Goal: Task Accomplishment & Management: Manage account settings

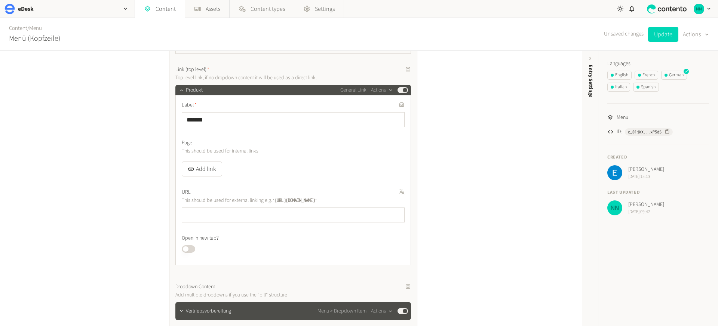
scroll to position [110, 0]
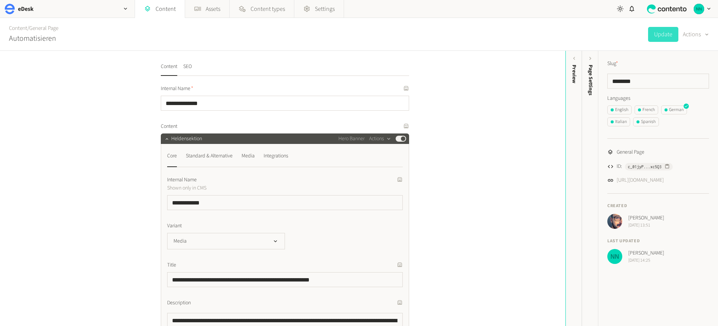
click at [474, 49] on div "Content / General Page Automatisieren Update Actions" at bounding box center [359, 34] width 718 height 33
drag, startPoint x: 491, startPoint y: 105, endPoint x: 497, endPoint y: 107, distance: 5.8
click at [491, 105] on div "**********" at bounding box center [283, 188] width 566 height 275
click at [638, 82] on input "********" at bounding box center [658, 81] width 102 height 15
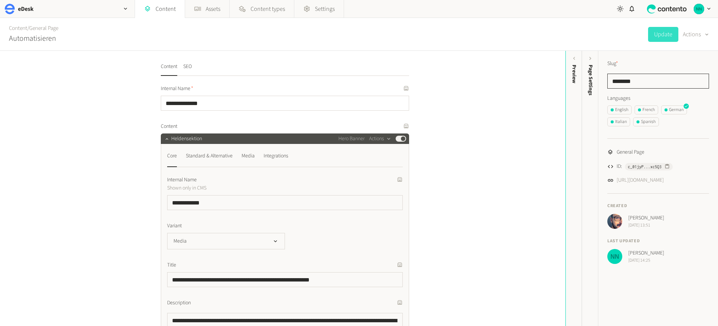
paste input "******"
type input "**********"
click at [660, 37] on button "Update" at bounding box center [663, 34] width 30 height 15
click at [482, 29] on div "Content / General Page Automatisieren Update Actions" at bounding box center [359, 34] width 718 height 33
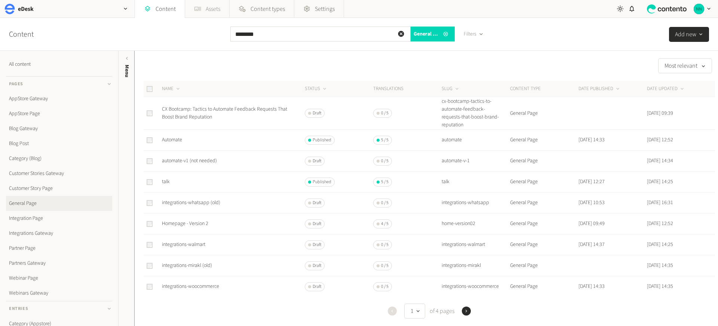
scroll to position [147, 0]
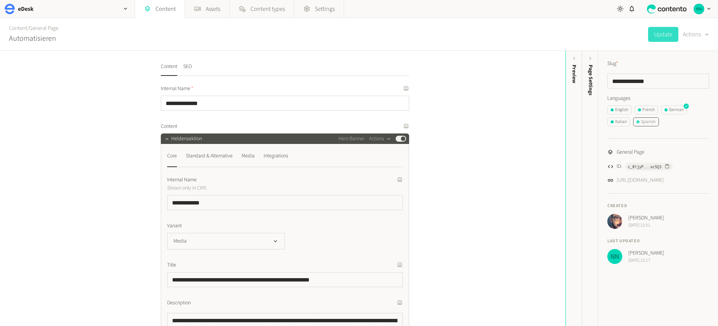
click at [647, 121] on div "Spanish" at bounding box center [646, 122] width 19 height 7
click at [631, 79] on input "********" at bounding box center [658, 81] width 102 height 15
paste input "***"
type input "**********"
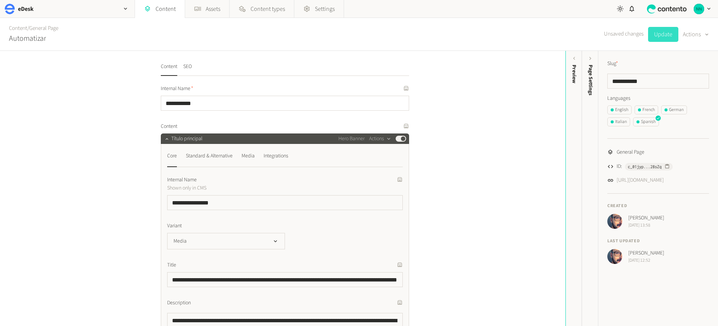
click at [661, 39] on button "Update" at bounding box center [663, 34] width 30 height 15
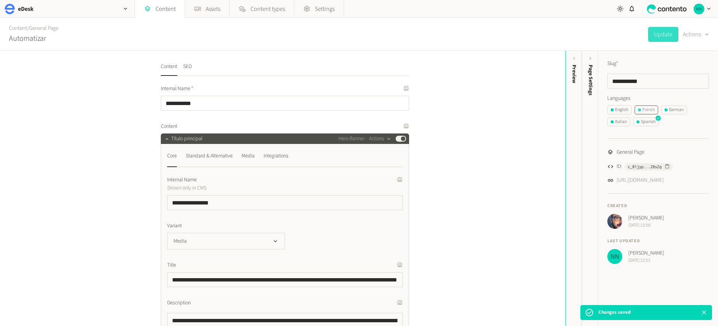
click at [649, 107] on div "French" at bounding box center [646, 110] width 17 height 7
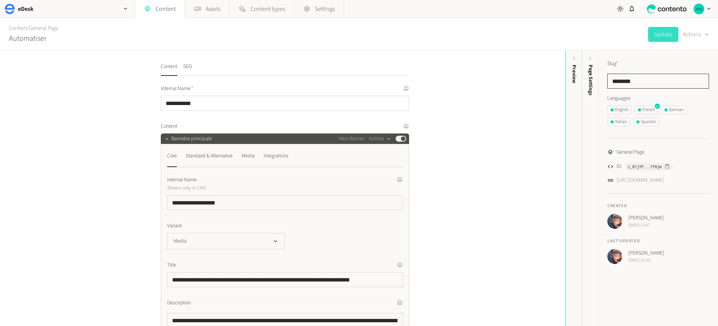
click at [628, 82] on input "********" at bounding box center [658, 81] width 102 height 15
paste input "******"
type input "**********"
click at [664, 36] on button "Update" at bounding box center [663, 34] width 30 height 15
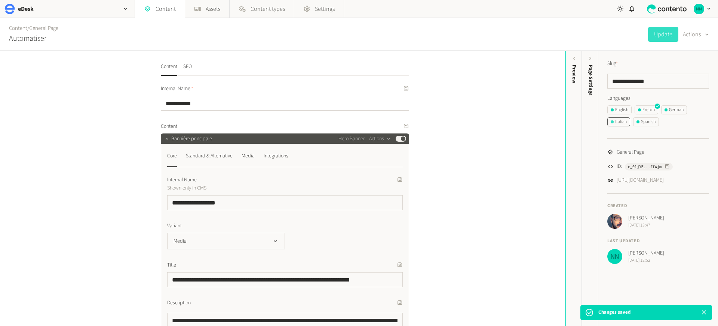
click at [621, 123] on div "Italian" at bounding box center [619, 122] width 16 height 7
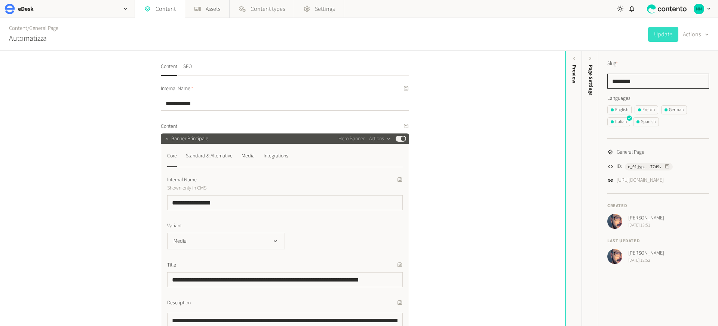
click at [623, 80] on input "********" at bounding box center [658, 81] width 102 height 15
paste input "*****"
type input "**********"
click at [662, 36] on button "Update" at bounding box center [663, 34] width 30 height 15
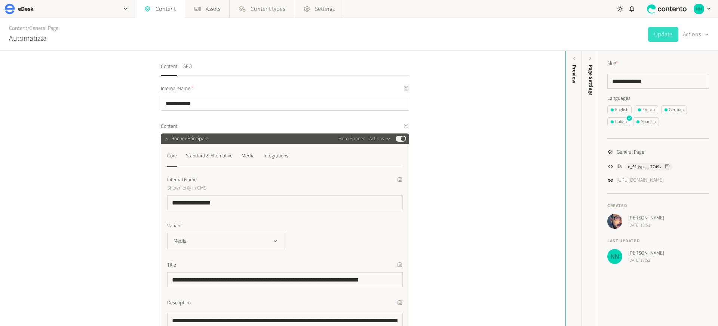
click at [506, 69] on div "**********" at bounding box center [283, 188] width 566 height 275
click at [641, 109] on span "button" at bounding box center [639, 109] width 3 height 3
click at [681, 110] on div "German" at bounding box center [674, 110] width 19 height 7
click at [617, 120] on div "Italian" at bounding box center [619, 122] width 16 height 7
click at [645, 120] on div "Spanish" at bounding box center [646, 122] width 19 height 7
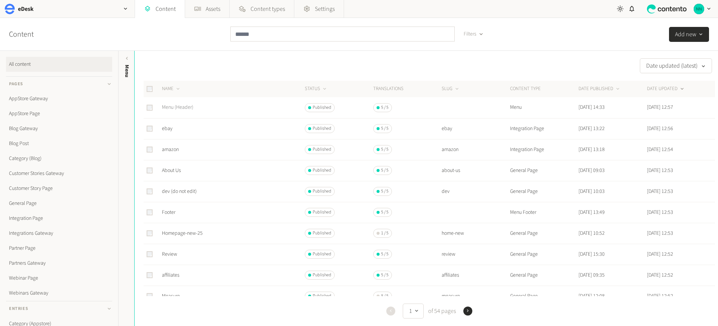
click at [169, 110] on link "Menu (Header)" at bounding box center [177, 107] width 31 height 7
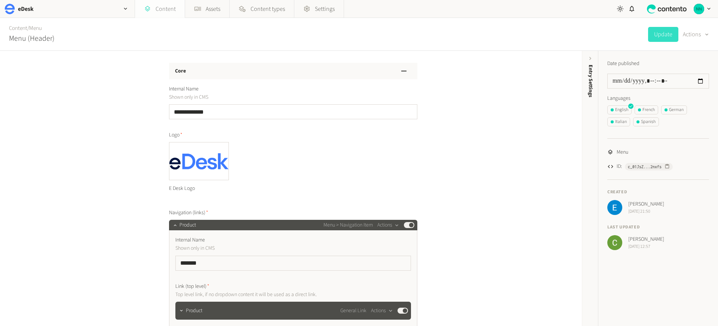
click at [168, 13] on link "Content" at bounding box center [160, 9] width 50 height 18
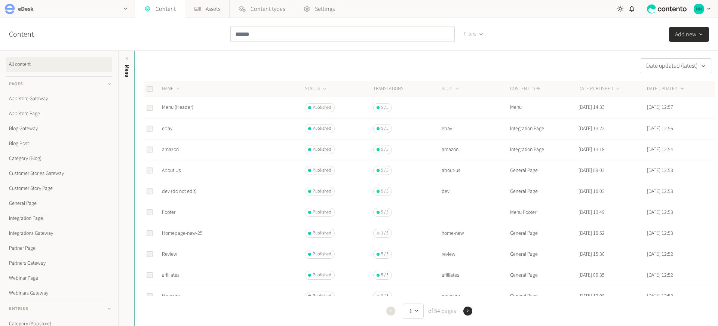
click at [92, 10] on div "eDesk" at bounding box center [67, 9] width 135 height 18
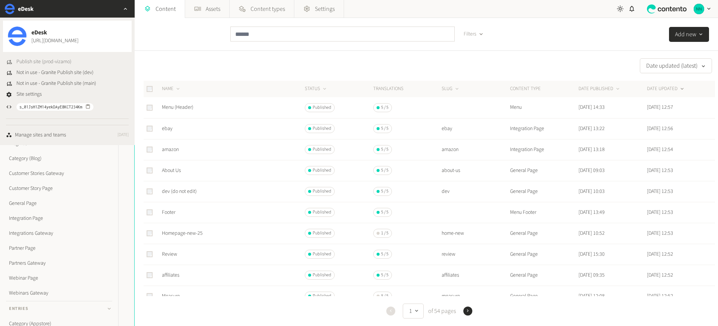
click at [53, 61] on span "Publish site (prod-vizamo)" at bounding box center [43, 62] width 55 height 8
click at [190, 39] on div "Content Filters Add new" at bounding box center [359, 34] width 718 height 33
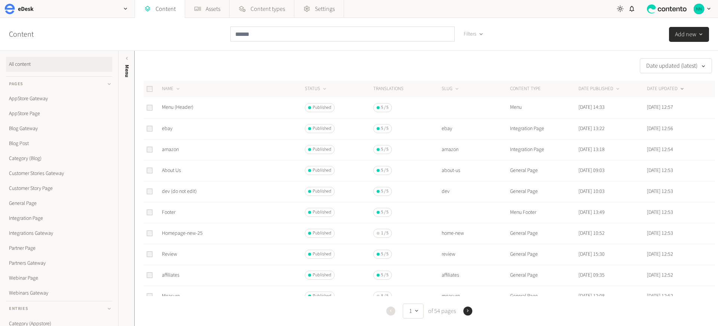
click at [281, 71] on div "Date updated (latest)" at bounding box center [425, 65] width 581 height 15
click at [31, 205] on link "General Page" at bounding box center [59, 203] width 106 height 15
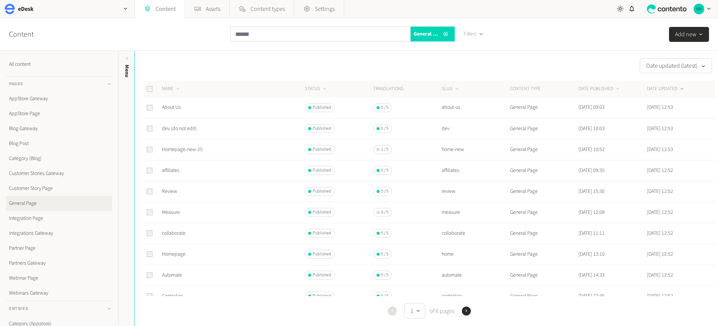
click at [202, 43] on div "Content General Page Filters Add new" at bounding box center [359, 34] width 718 height 33
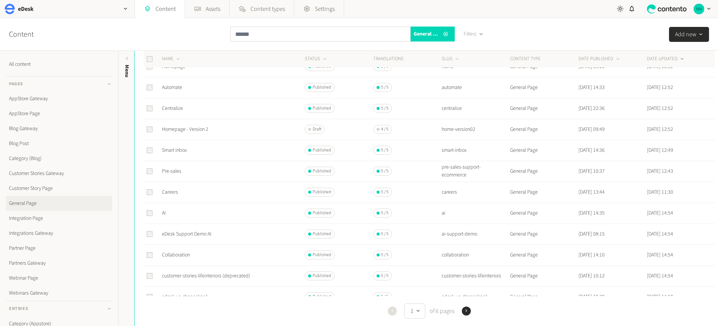
scroll to position [276, 0]
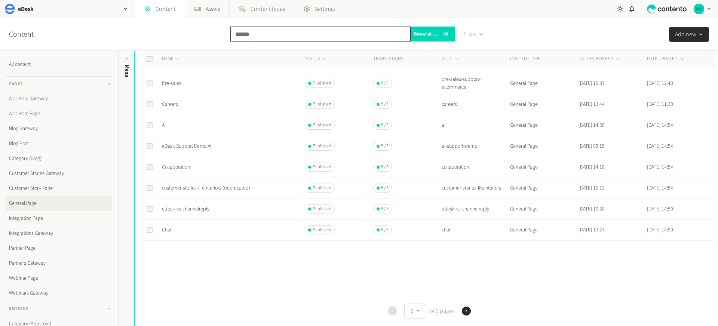
click at [246, 34] on input "text" at bounding box center [320, 34] width 180 height 15
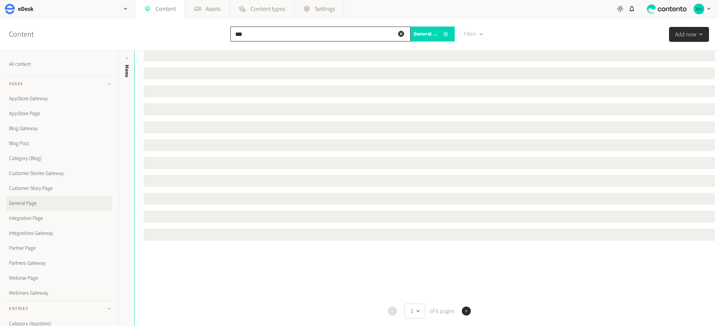
scroll to position [0, 0]
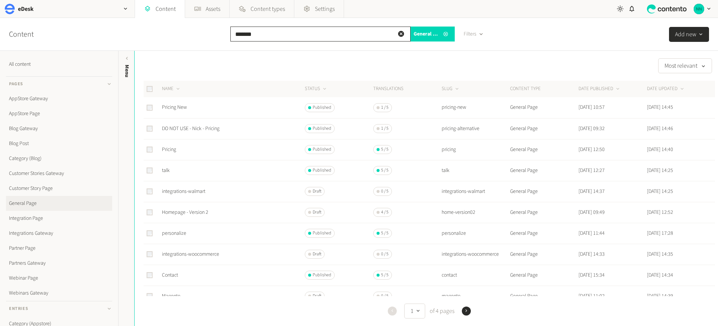
click at [254, 35] on input "*******" at bounding box center [320, 34] width 180 height 15
paste input "****"
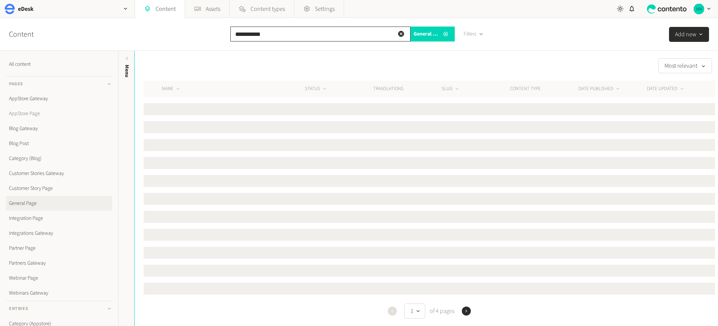
type input "**********"
click at [42, 113] on link "AppStore Page" at bounding box center [59, 113] width 106 height 15
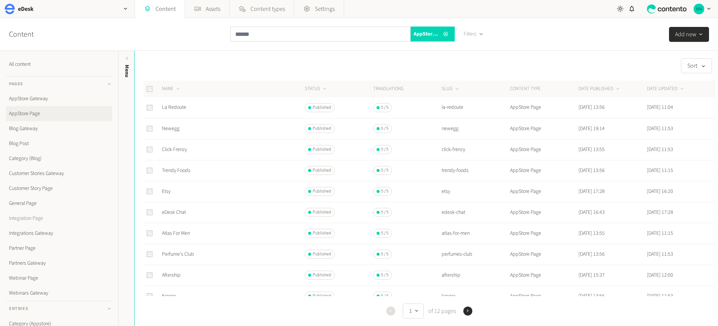
click at [47, 219] on link "Integration Page" at bounding box center [59, 218] width 106 height 15
click at [278, 28] on input "text" at bounding box center [320, 34] width 180 height 15
paste input "**********"
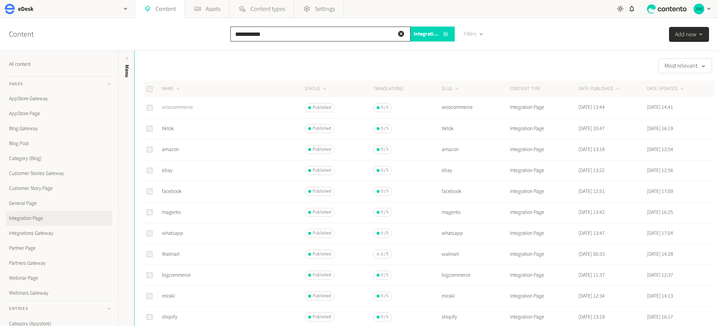
type input "**********"
click at [183, 109] on link "woocommerce" at bounding box center [177, 107] width 31 height 7
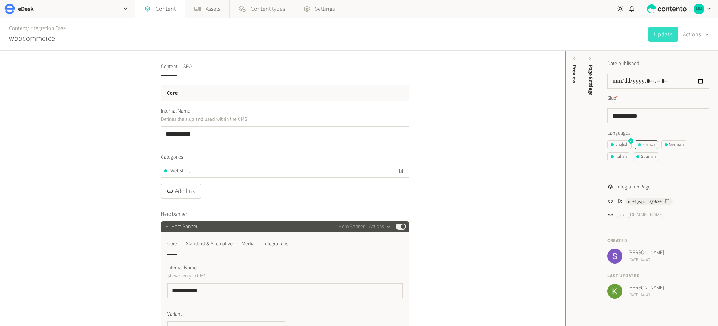
click at [648, 145] on div "French" at bounding box center [646, 144] width 17 height 7
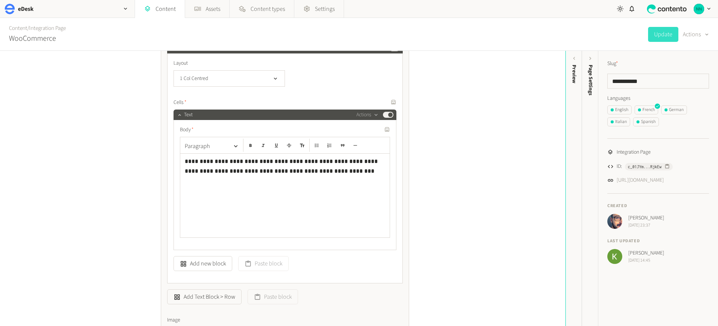
scroll to position [124, 0]
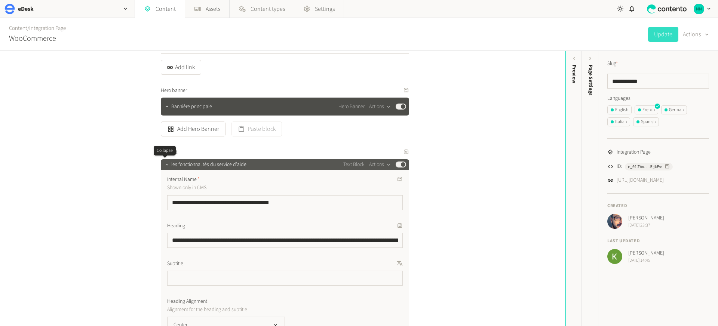
click at [165, 166] on icon "button" at bounding box center [166, 164] width 5 height 5
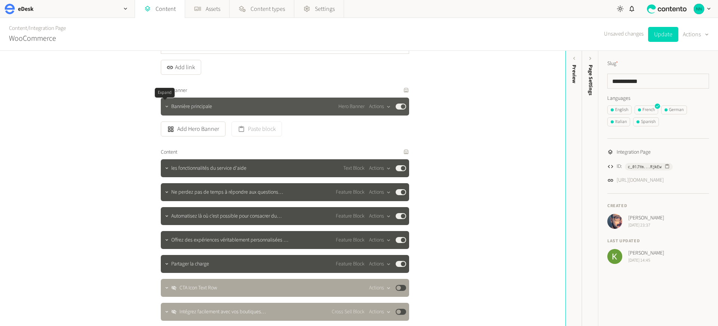
click at [164, 108] on icon "button" at bounding box center [166, 106] width 5 height 5
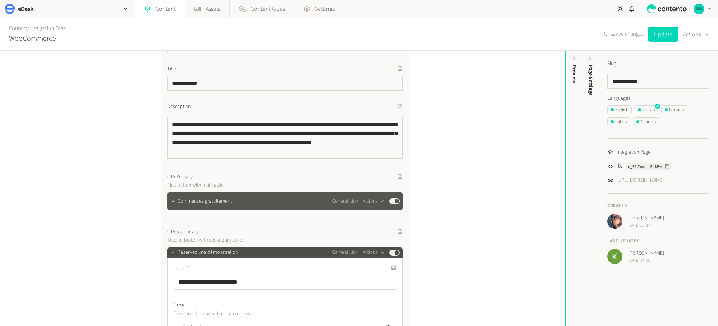
scroll to position [286, 0]
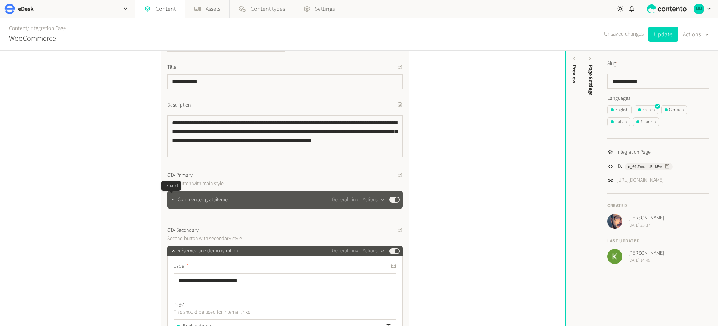
click at [171, 201] on icon "button" at bounding box center [173, 199] width 5 height 5
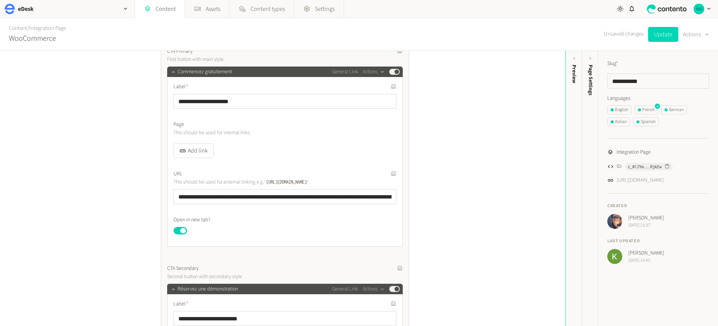
scroll to position [394, 0]
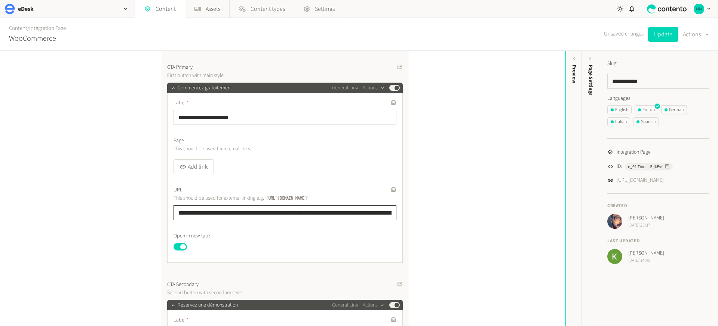
drag, startPoint x: 296, startPoint y: 213, endPoint x: 120, endPoint y: 214, distance: 176.6
click at [120, 214] on div "**********" at bounding box center [283, 188] width 566 height 275
click at [308, 211] on input "**********" at bounding box center [285, 212] width 223 height 15
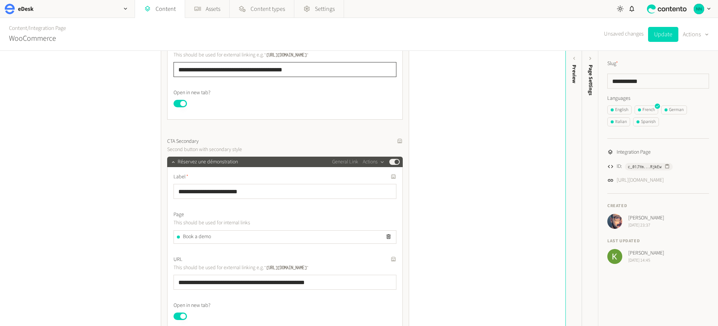
scroll to position [539, 0]
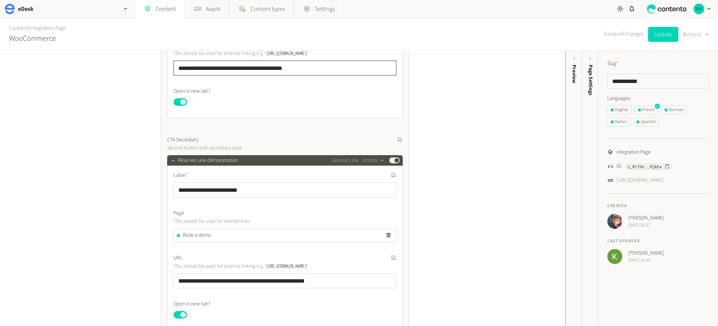
type input "**********"
drag, startPoint x: 235, startPoint y: 282, endPoint x: 167, endPoint y: 282, distance: 68.1
click at [167, 282] on div "**********" at bounding box center [285, 248] width 236 height 165
type input "**********"
click at [331, 61] on input "**********" at bounding box center [285, 68] width 223 height 15
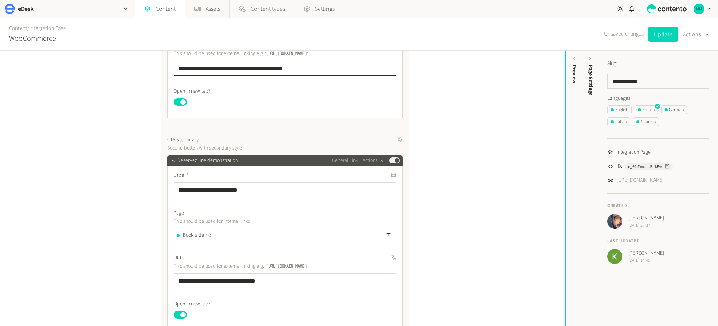
click at [328, 69] on input "**********" at bounding box center [285, 68] width 223 height 15
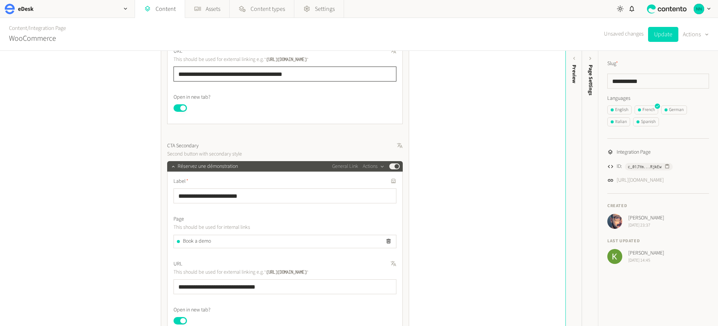
scroll to position [524, 0]
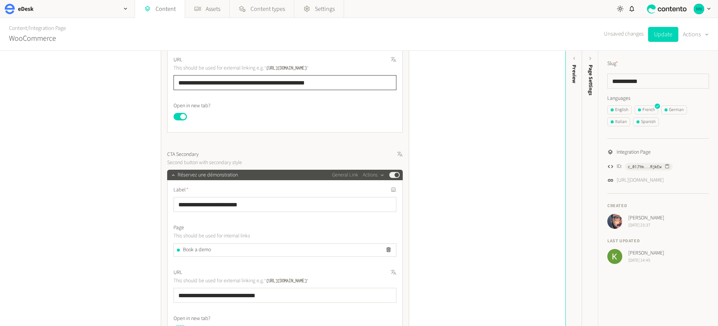
type input "**********"
click at [279, 294] on input "**********" at bounding box center [285, 295] width 223 height 15
click at [238, 296] on input "**********" at bounding box center [285, 295] width 223 height 15
type input "**********"
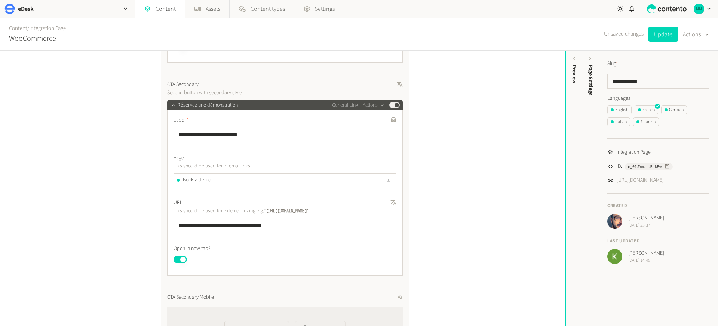
scroll to position [598, 0]
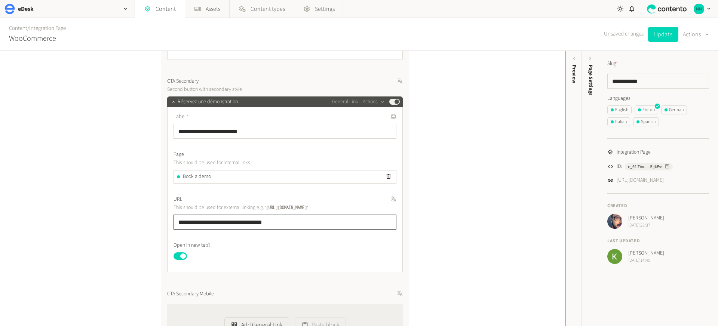
drag, startPoint x: 285, startPoint y: 222, endPoint x: 128, endPoint y: 223, distance: 157.1
click at [128, 223] on div "**********" at bounding box center [283, 188] width 566 height 275
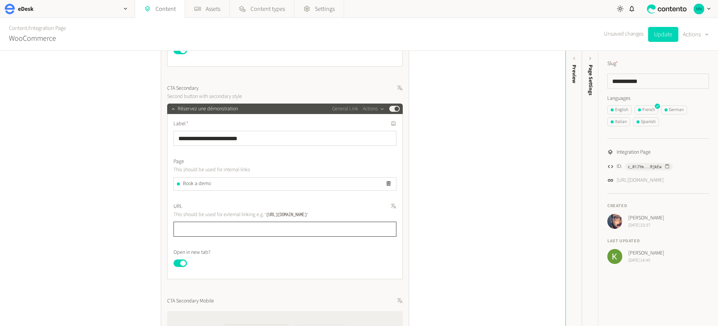
scroll to position [595, 0]
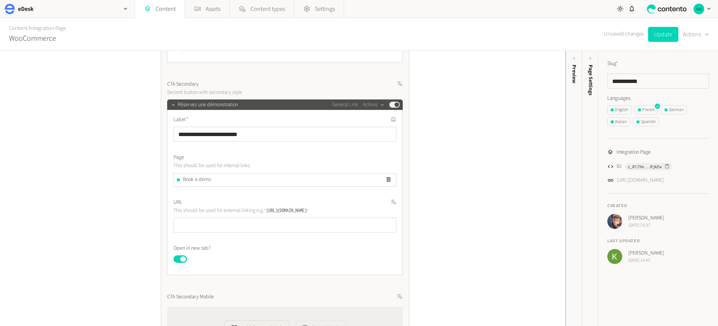
click at [455, 195] on div "**********" at bounding box center [283, 188] width 566 height 275
click at [656, 37] on button "Update" at bounding box center [663, 34] width 30 height 15
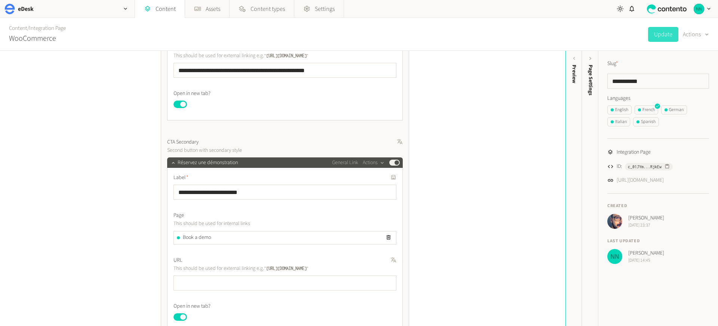
scroll to position [552, 0]
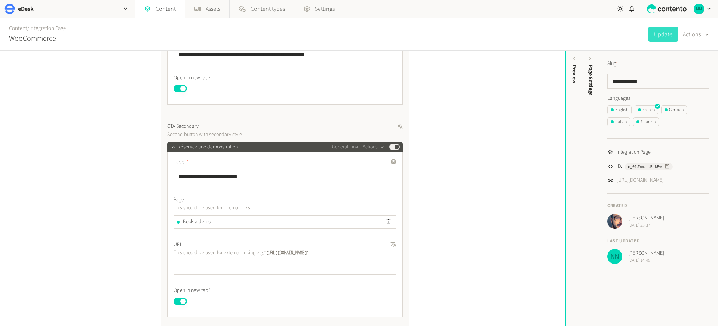
click at [110, 220] on div "**********" at bounding box center [283, 188] width 566 height 275
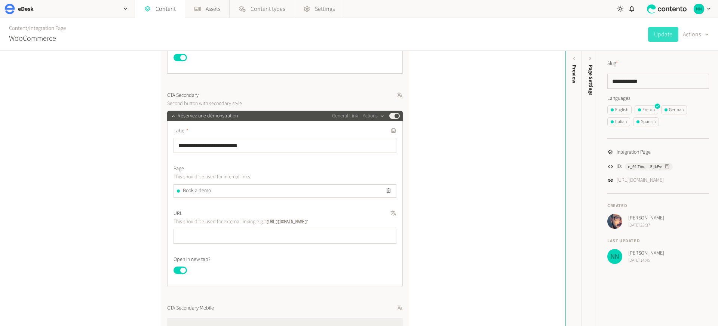
scroll to position [622, 0]
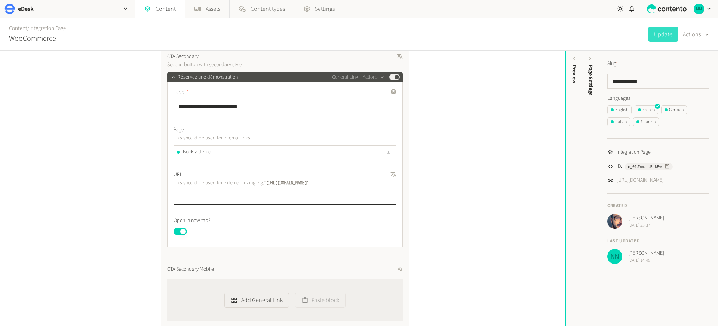
click at [218, 196] on input "text" at bounding box center [285, 197] width 223 height 15
type input "*******"
click at [199, 197] on input "*******" at bounding box center [285, 197] width 223 height 15
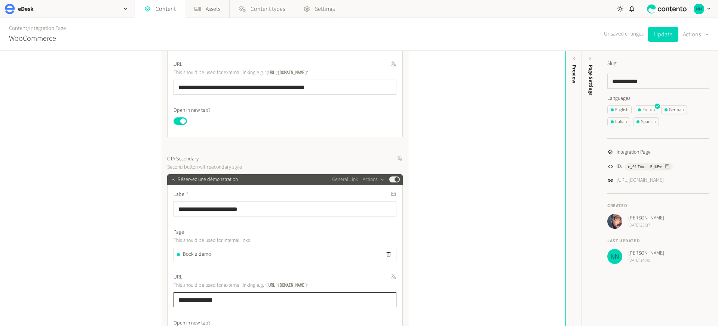
scroll to position [505, 0]
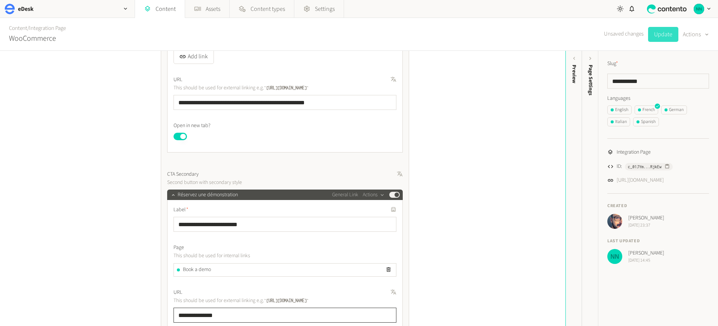
type input "**********"
click at [662, 31] on button "Update" at bounding box center [663, 34] width 30 height 15
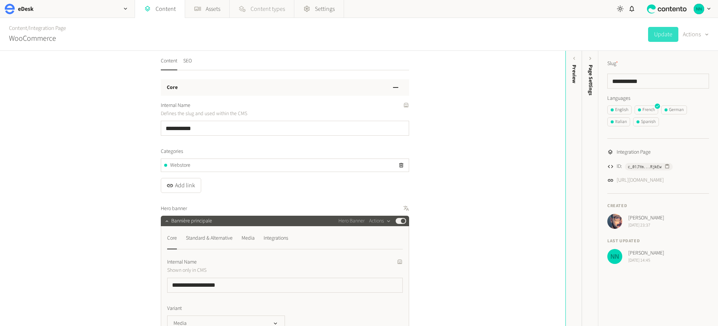
scroll to position [0, 0]
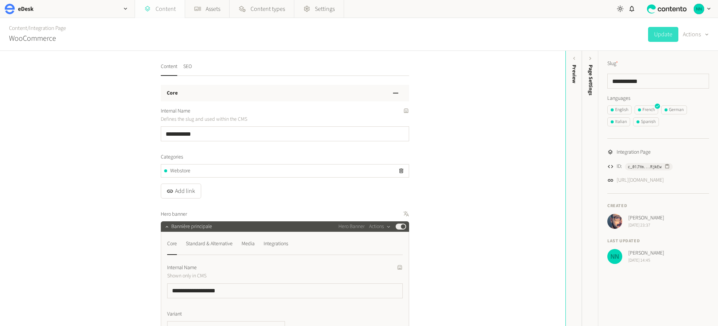
click at [169, 9] on link "Content" at bounding box center [160, 9] width 50 height 18
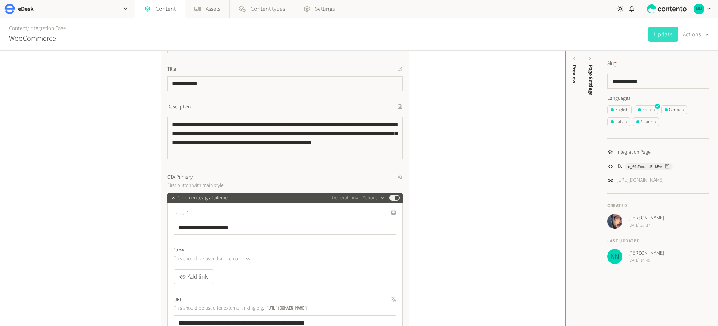
scroll to position [322, 0]
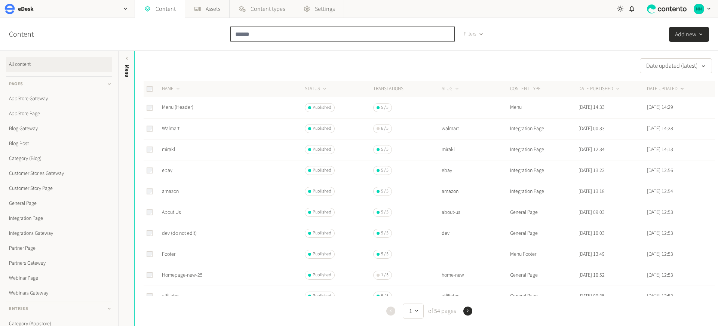
click at [258, 36] on input "text" at bounding box center [342, 34] width 224 height 15
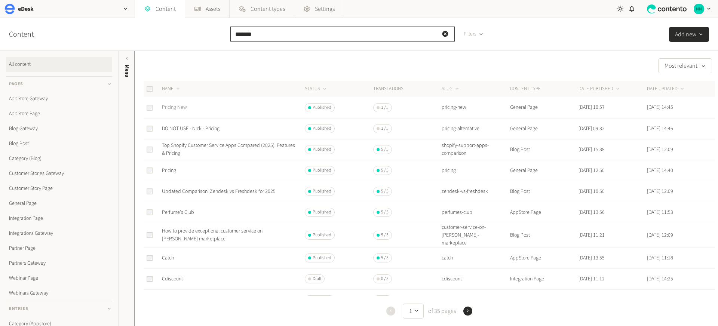
type input "*******"
click at [175, 108] on link "Pricing New" at bounding box center [174, 107] width 25 height 7
click at [25, 115] on link "AppStore Page" at bounding box center [59, 113] width 106 height 15
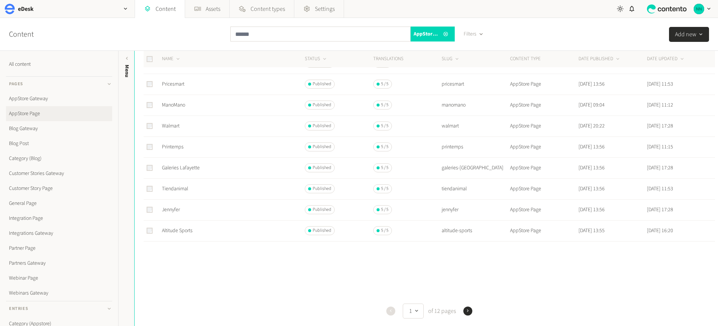
scroll to position [276, 0]
click at [272, 27] on input "text" at bounding box center [320, 34] width 180 height 15
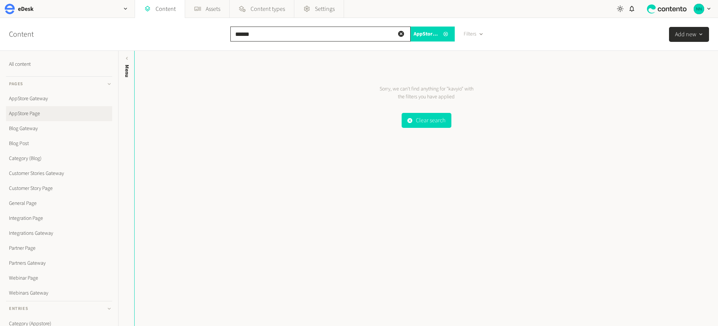
drag, startPoint x: 245, startPoint y: 33, endPoint x: 286, endPoint y: 34, distance: 41.1
click at [286, 33] on input "******" at bounding box center [320, 34] width 180 height 15
type input "*******"
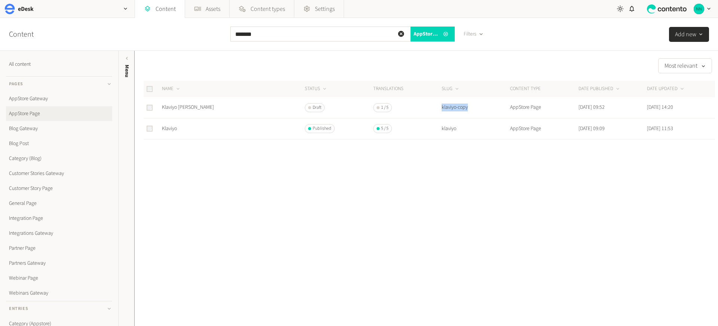
drag, startPoint x: 474, startPoint y: 109, endPoint x: 438, endPoint y: 111, distance: 36.7
click at [438, 111] on tr "Klaviyo Nick Test Draft 1 / 5 klaviyo-copy AppStore Page Jun 23, 2025, 09:52 Ju…" at bounding box center [430, 107] width 572 height 21
copy td "klaviyo-copy"
click at [217, 165] on div at bounding box center [430, 164] width 572 height 48
click at [179, 106] on link "Klaviyo Nick Test" at bounding box center [188, 107] width 52 height 7
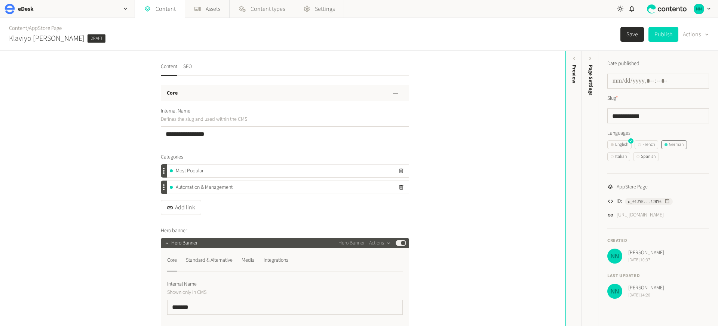
click at [671, 144] on div "German" at bounding box center [674, 144] width 19 height 7
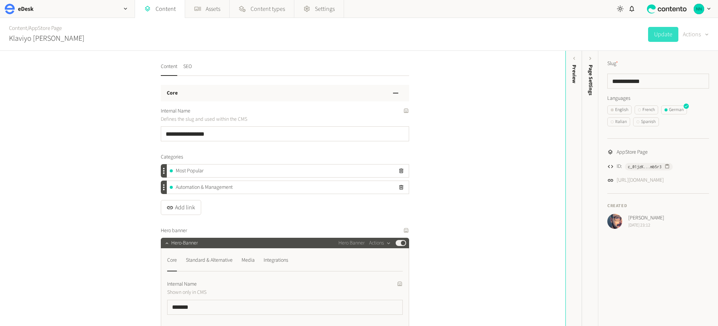
click at [707, 37] on icon "button" at bounding box center [707, 34] width 6 height 7
click at [703, 70] on button "Set to draft" at bounding box center [690, 68] width 35 height 14
drag, startPoint x: 636, startPoint y: 38, endPoint x: 636, endPoint y: 50, distance: 11.6
click at [636, 50] on div "Save Publish Actions" at bounding box center [665, 34] width 89 height 33
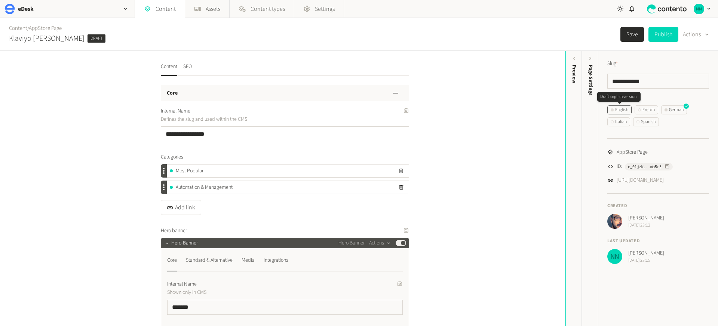
click at [613, 106] on button "English" at bounding box center [619, 109] width 24 height 9
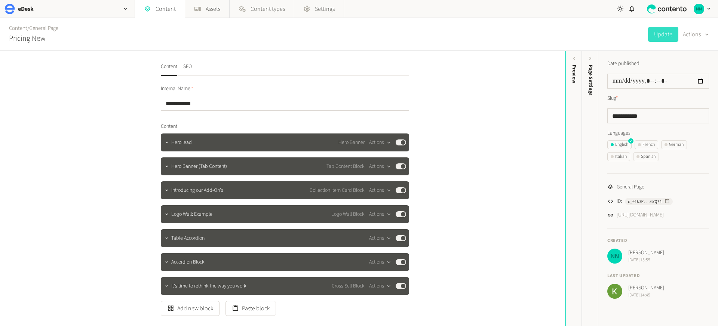
click at [91, 115] on div "**********" at bounding box center [283, 188] width 566 height 275
click at [62, 119] on div "**********" at bounding box center [283, 188] width 566 height 275
click at [74, 93] on div "**********" at bounding box center [283, 188] width 566 height 275
click at [435, 36] on div "Content / General Page Pricing New Update Actions" at bounding box center [359, 34] width 718 height 33
click at [573, 88] on div "Preview" at bounding box center [574, 122] width 16 height 135
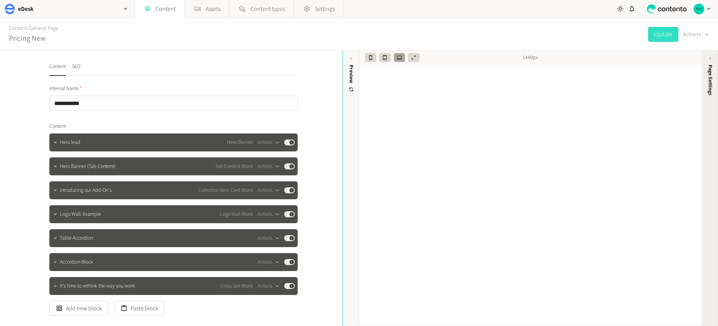
click at [708, 82] on span "Page Settings" at bounding box center [711, 80] width 8 height 31
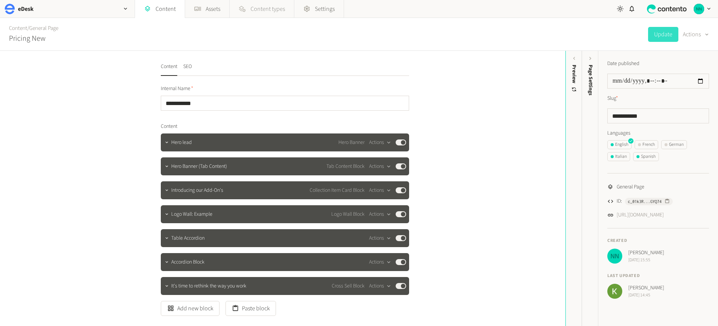
click at [257, 9] on span "Content types" at bounding box center [268, 8] width 34 height 9
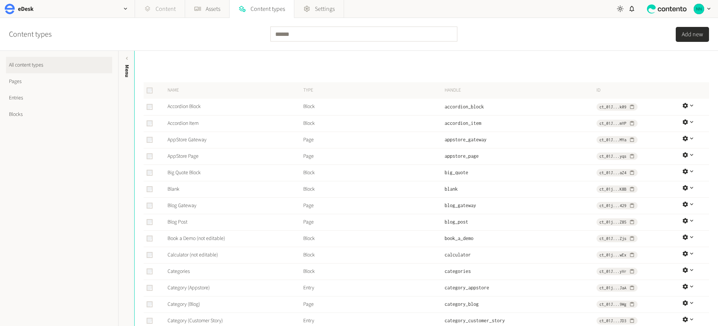
click at [169, 10] on link "Content" at bounding box center [160, 9] width 50 height 18
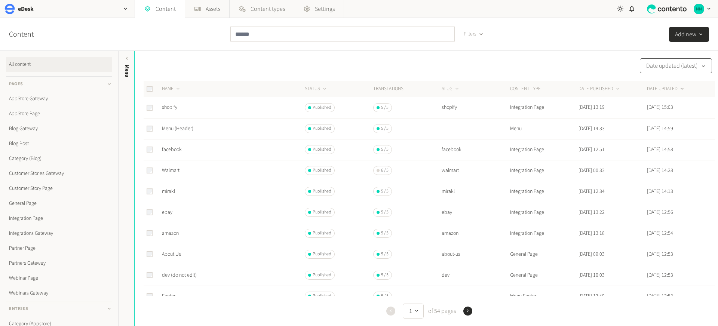
click at [668, 66] on button "Date updated (latest)" at bounding box center [676, 65] width 72 height 15
click at [561, 54] on div "Date updated (latest) NAME STATUS Translations SLUG CONTENT TYPE DATE PUBLISHED…" at bounding box center [427, 188] width 584 height 275
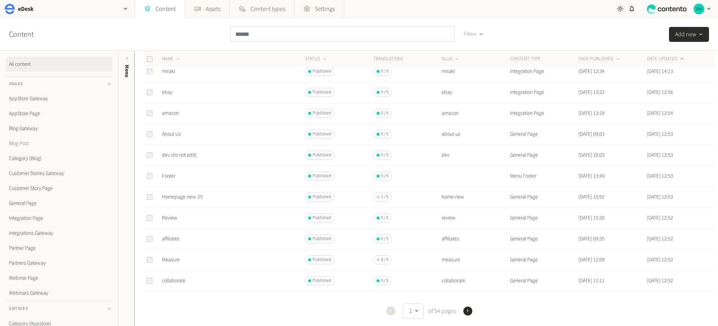
click at [66, 139] on link "Blog Post" at bounding box center [59, 143] width 106 height 15
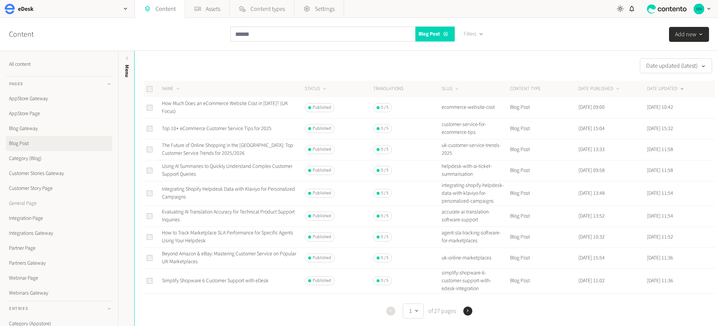
click at [58, 200] on link "General Page" at bounding box center [59, 203] width 106 height 15
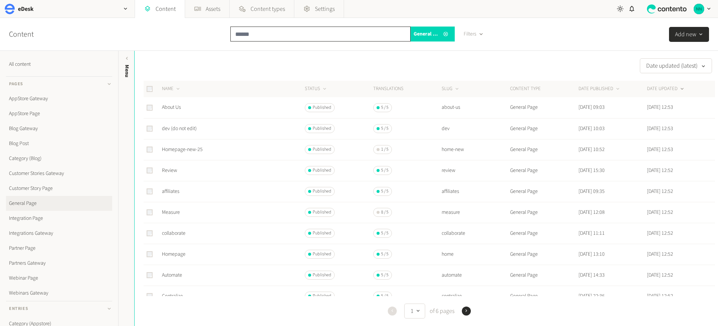
drag, startPoint x: 260, startPoint y: 36, endPoint x: 266, endPoint y: 35, distance: 6.1
click at [260, 36] on input "text" at bounding box center [320, 34] width 180 height 15
type input "*******"
click at [180, 106] on link "Pricing New" at bounding box center [174, 107] width 25 height 7
click at [200, 67] on div "Most relevant" at bounding box center [425, 65] width 581 height 15
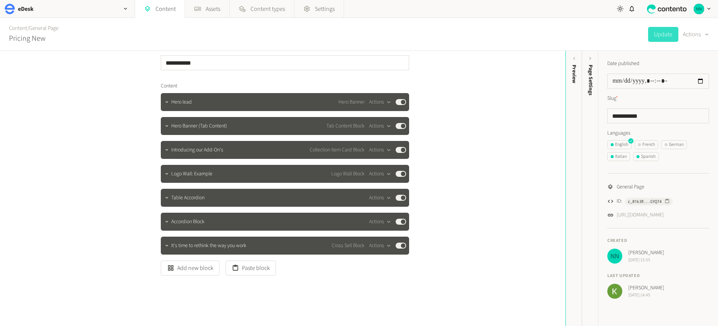
scroll to position [45, 0]
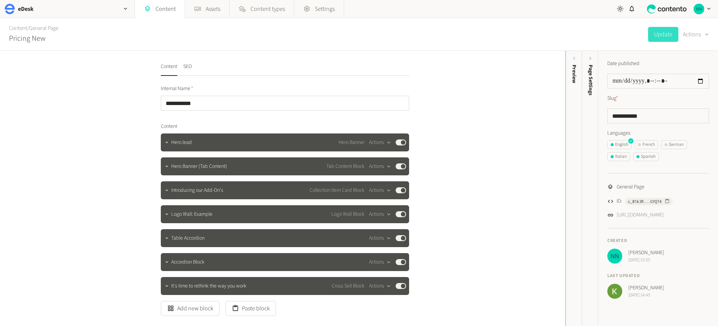
click at [98, 107] on div "**********" at bounding box center [283, 188] width 566 height 275
click at [165, 166] on icon "button" at bounding box center [166, 166] width 5 height 5
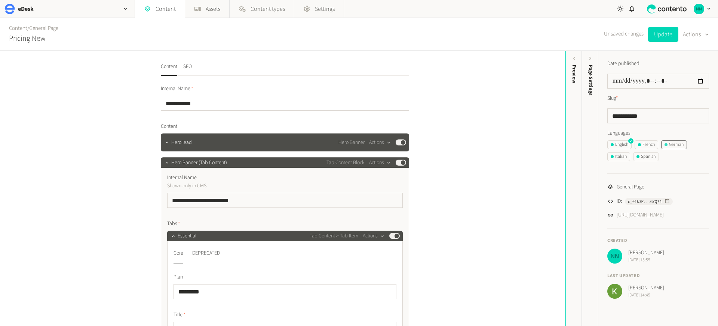
click at [667, 146] on div "German" at bounding box center [674, 144] width 19 height 7
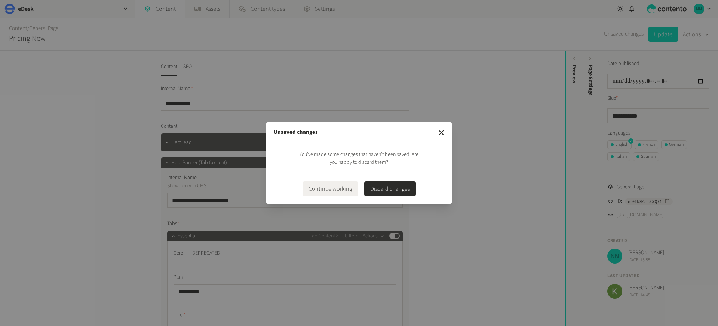
click at [407, 184] on button "Discard changes" at bounding box center [390, 188] width 52 height 15
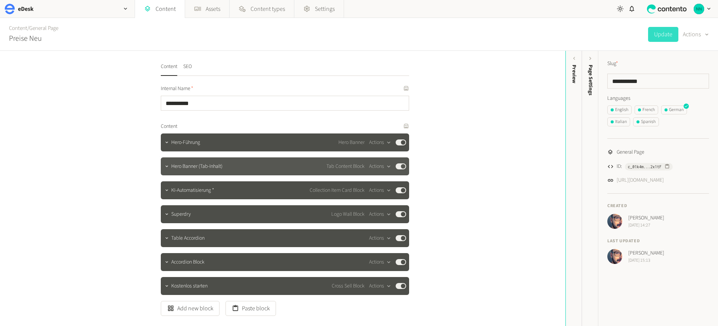
click at [178, 167] on span "Hero Banner (Tab-Inhalt)" at bounding box center [196, 167] width 51 height 8
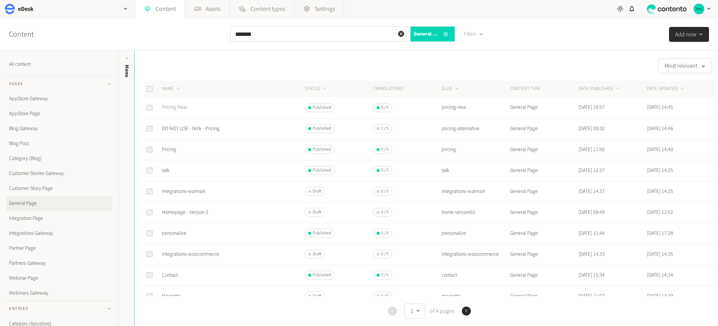
click at [177, 108] on link "Pricing New" at bounding box center [174, 107] width 25 height 7
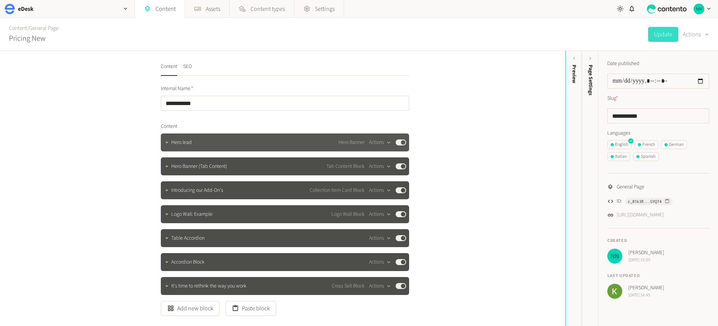
scroll to position [1, 0]
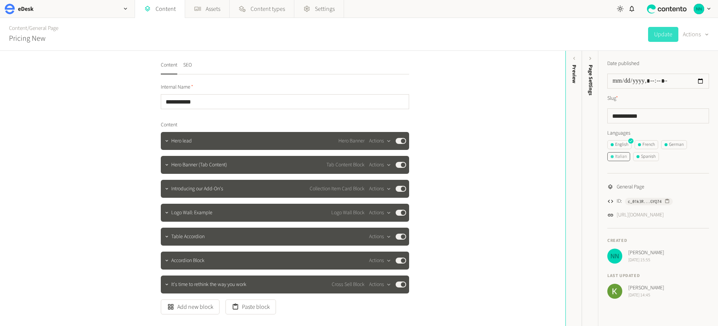
click at [621, 155] on div "Italian" at bounding box center [619, 156] width 16 height 7
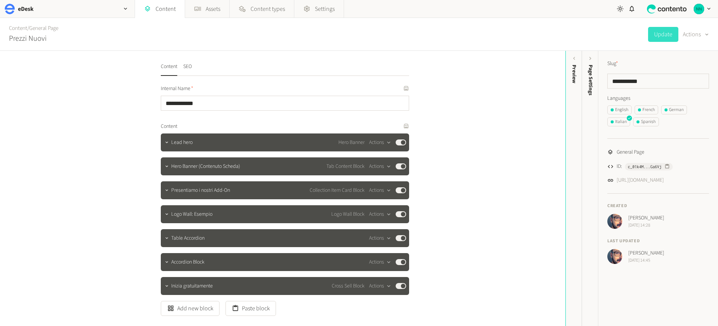
click at [523, 152] on div "**********" at bounding box center [283, 188] width 566 height 275
click at [186, 169] on span "Hero Banner (Contenuto Scheda)" at bounding box center [205, 167] width 69 height 8
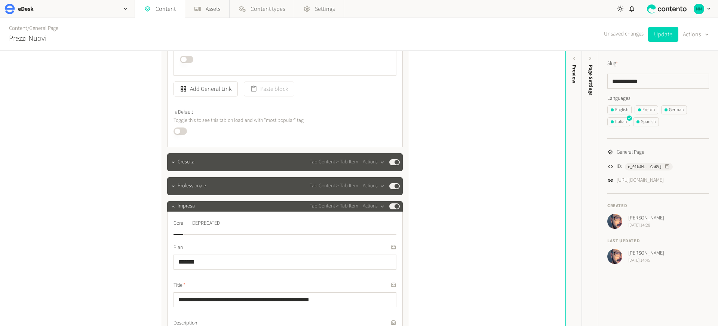
scroll to position [2706, 0]
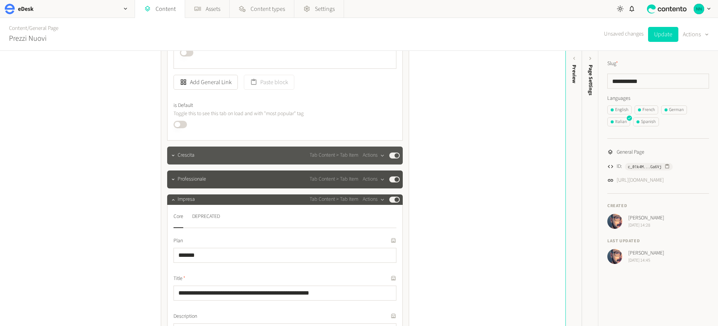
click at [181, 158] on span "Crescita" at bounding box center [186, 155] width 17 height 8
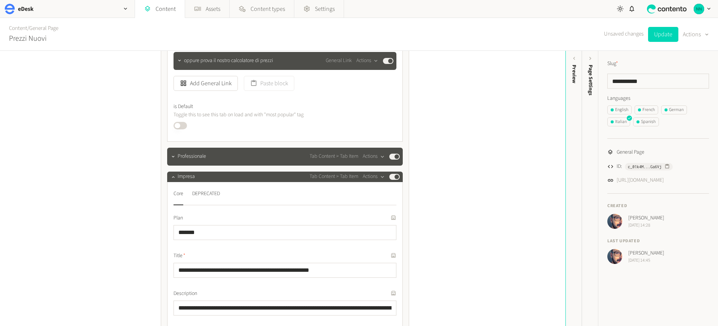
scroll to position [5048, 0]
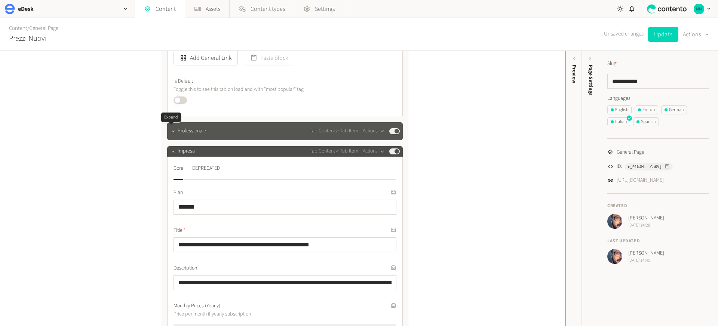
click at [171, 136] on div at bounding box center [173, 131] width 9 height 10
click at [189, 136] on div "Professionale Tab Content > Tab Item Actions Published" at bounding box center [285, 131] width 236 height 18
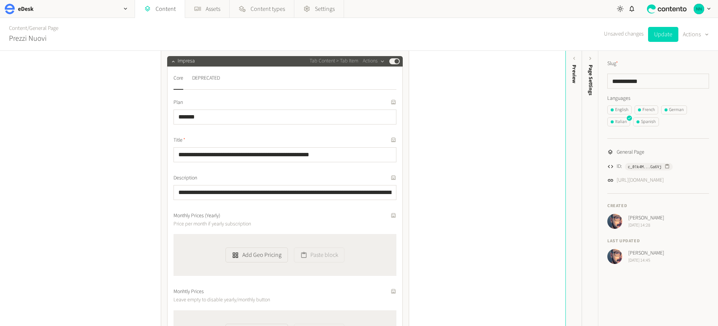
scroll to position [4969, 0]
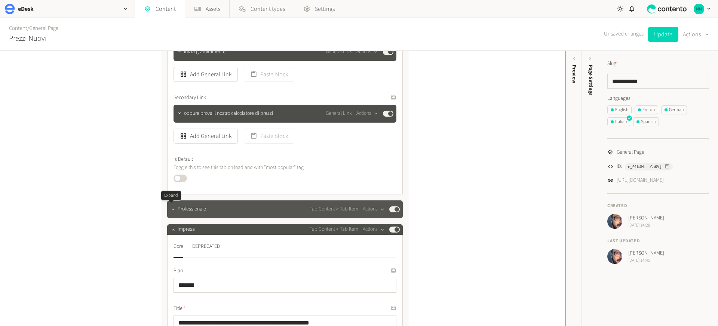
click at [171, 209] on icon "button" at bounding box center [173, 209] width 5 height 5
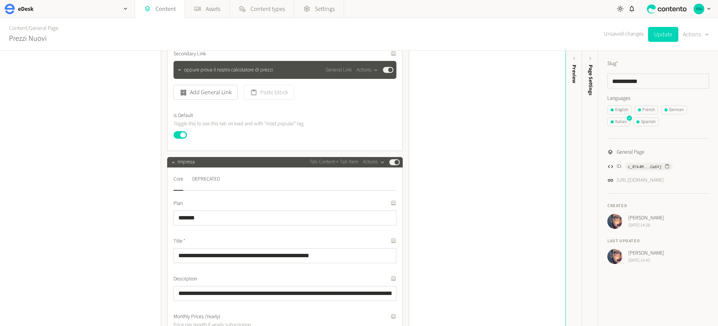
scroll to position [7467, 0]
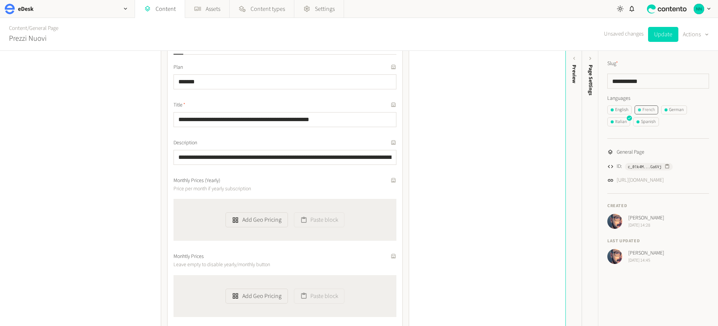
click at [641, 111] on div "French" at bounding box center [646, 110] width 17 height 7
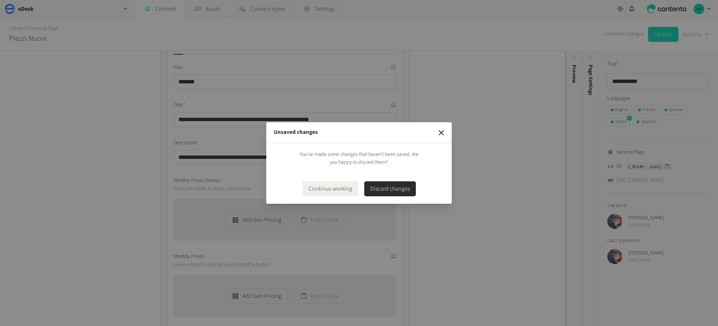
click at [389, 186] on button "Discard changes" at bounding box center [390, 188] width 52 height 15
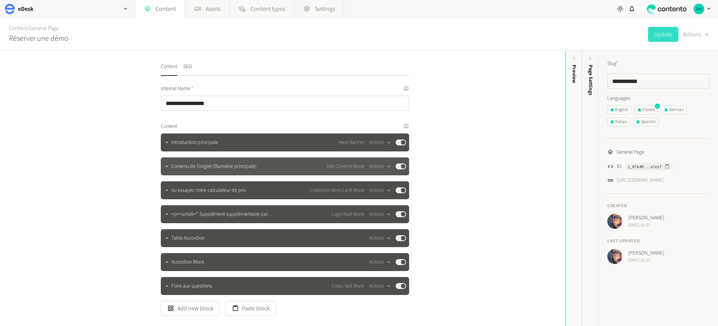
click at [171, 168] on span "Contenu de l’onglet (Bannière principale)" at bounding box center [213, 167] width 85 height 8
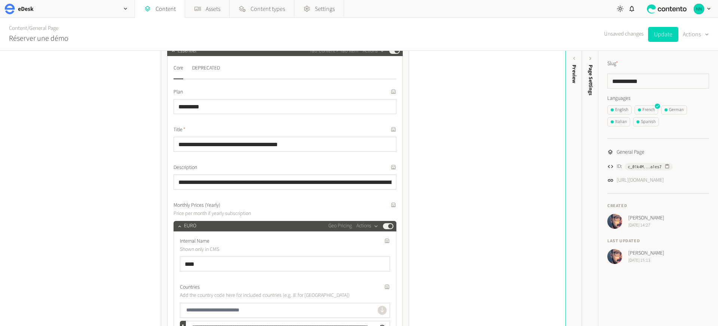
scroll to position [67, 0]
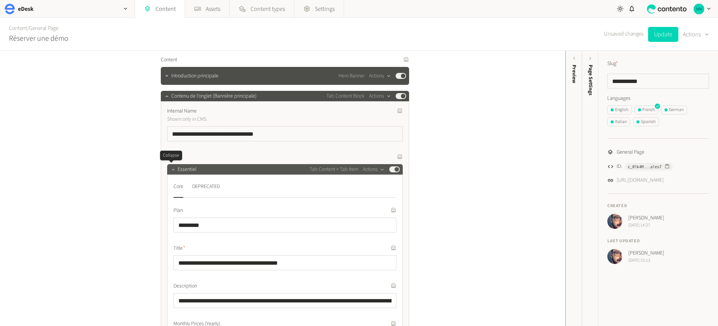
click at [171, 169] on icon "button" at bounding box center [173, 169] width 5 height 5
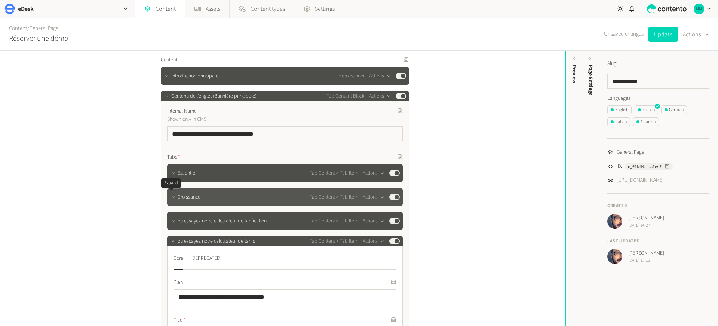
click at [171, 196] on icon "button" at bounding box center [173, 197] width 5 height 5
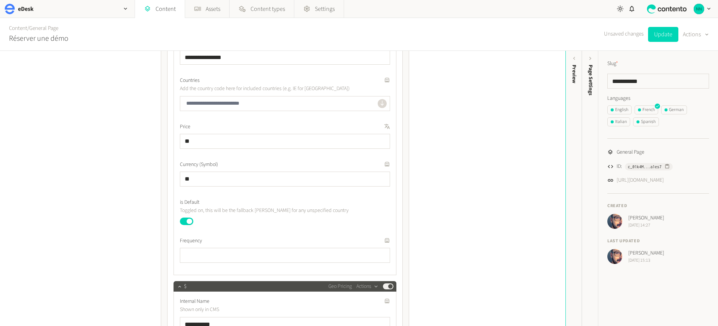
scroll to position [796, 0]
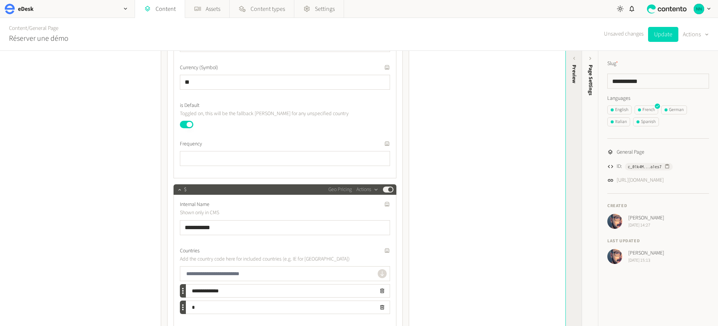
click at [577, 83] on div "Preview" at bounding box center [574, 74] width 8 height 19
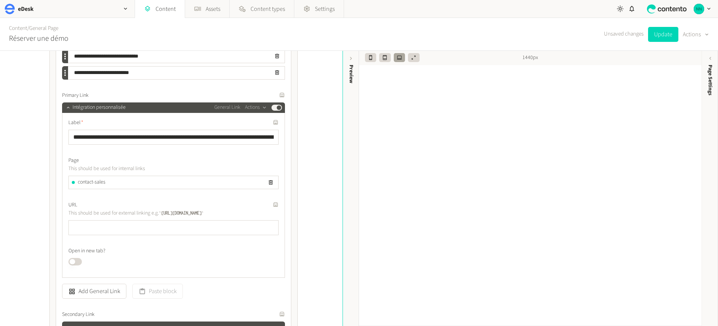
scroll to position [3338, 0]
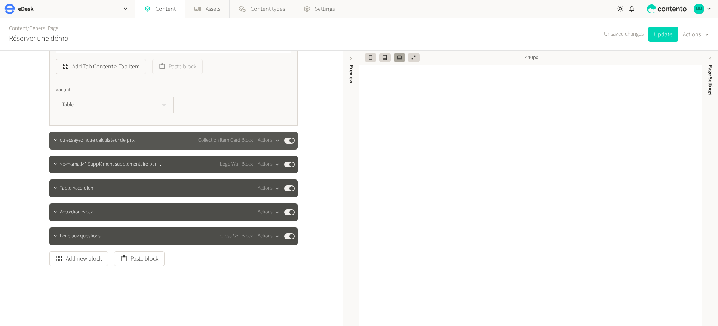
click at [64, 147] on div "ou essayez notre calculateur de prix Collection Item Card Block Actions Publish…" at bounding box center [173, 141] width 248 height 18
click at [53, 143] on button "button" at bounding box center [55, 139] width 9 height 9
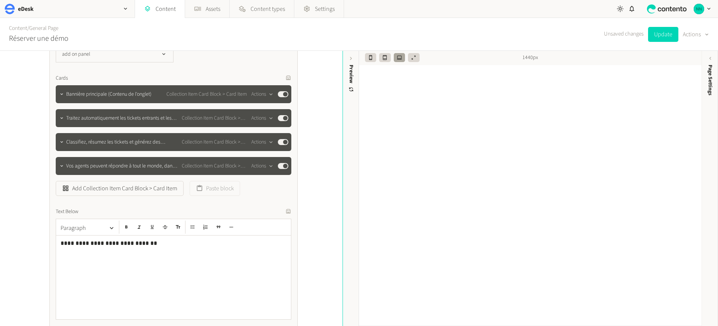
scroll to position [3645, 0]
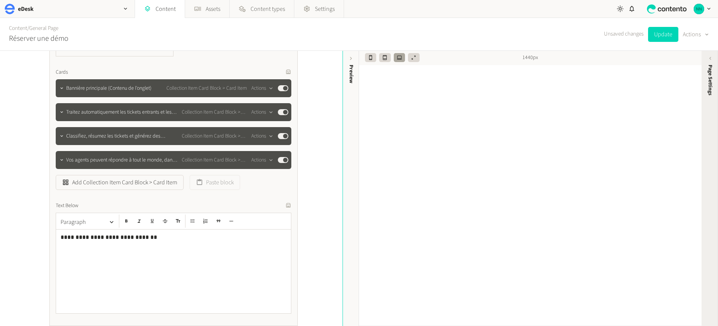
click at [710, 62] on div "Page Settings" at bounding box center [710, 122] width 16 height 135
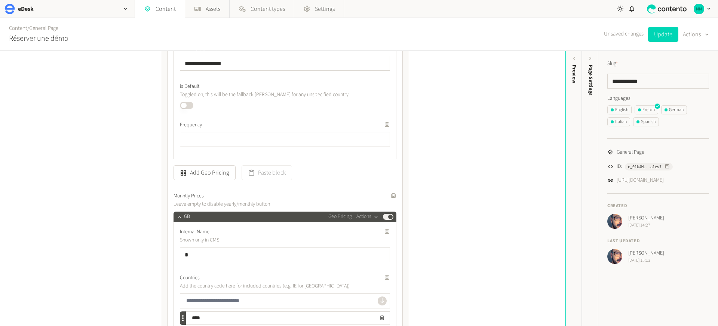
scroll to position [981, 0]
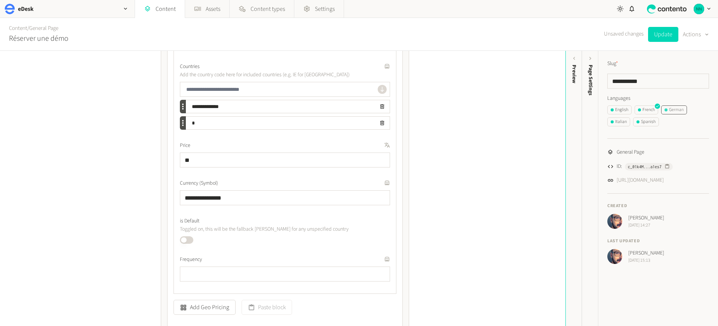
click at [679, 110] on div "German" at bounding box center [674, 110] width 19 height 7
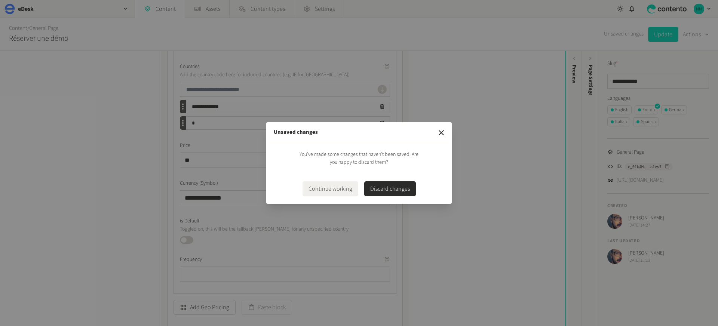
drag, startPoint x: 410, startPoint y: 187, endPoint x: 448, endPoint y: 182, distance: 38.5
click at [410, 187] on button "Discard changes" at bounding box center [390, 188] width 52 height 15
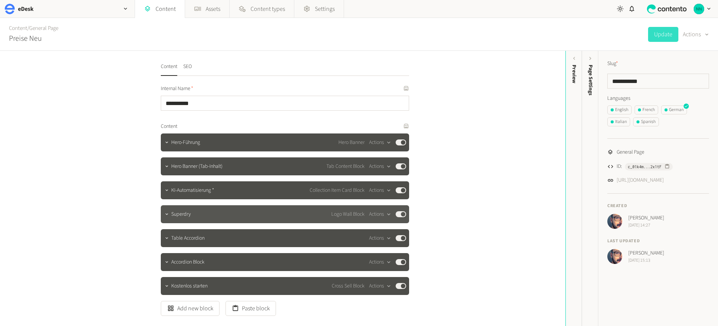
click at [182, 217] on span "Superdry" at bounding box center [180, 215] width 19 height 8
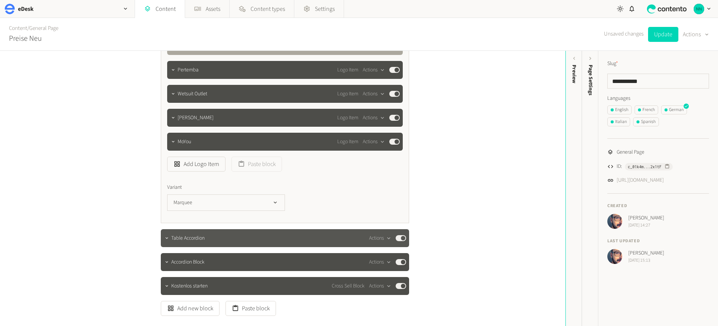
scroll to position [427, 0]
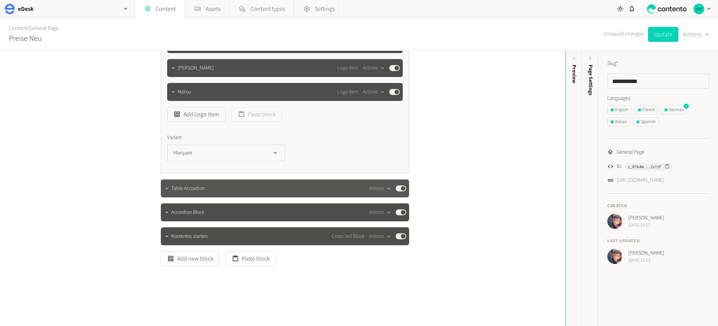
click at [183, 191] on span "Table Accordion" at bounding box center [187, 189] width 33 height 8
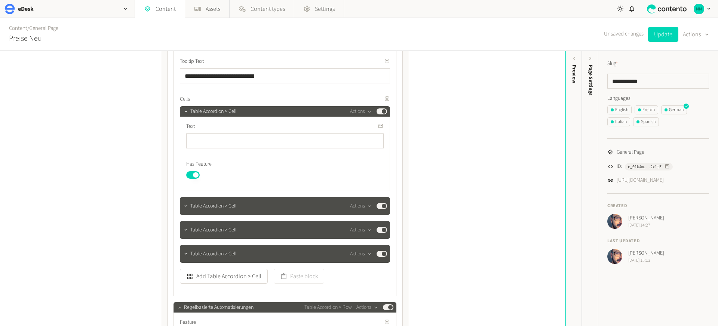
scroll to position [954, 0]
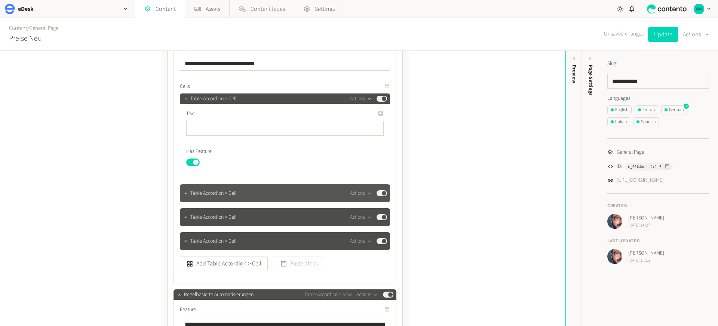
click at [195, 195] on span "Table Accordion > Cell" at bounding box center [213, 194] width 46 height 8
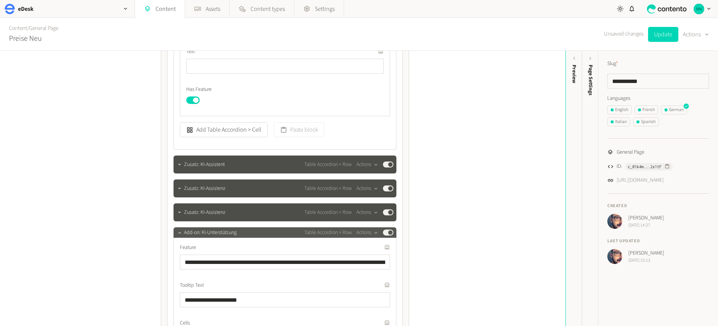
scroll to position [2320, 0]
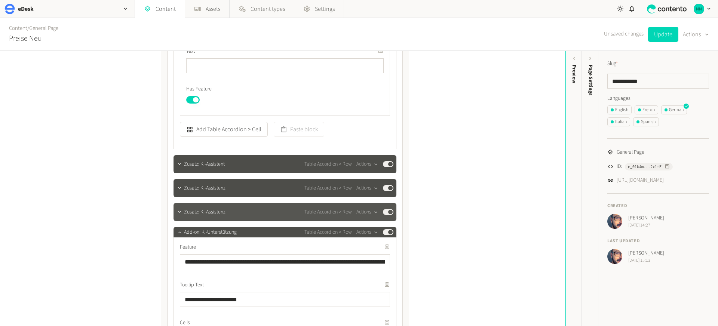
click at [199, 214] on span "Zusatz: KI-Assistenz" at bounding box center [205, 212] width 42 height 8
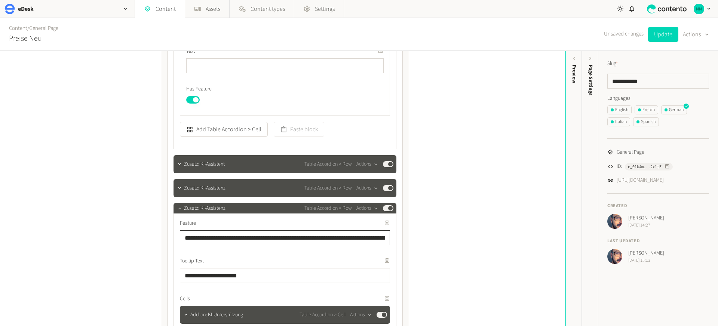
click at [207, 240] on input "**********" at bounding box center [285, 237] width 210 height 15
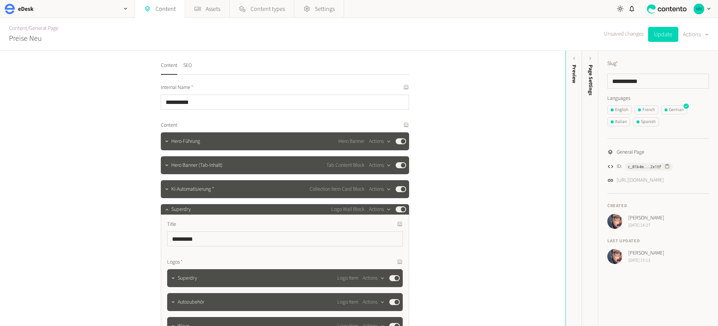
scroll to position [0, 0]
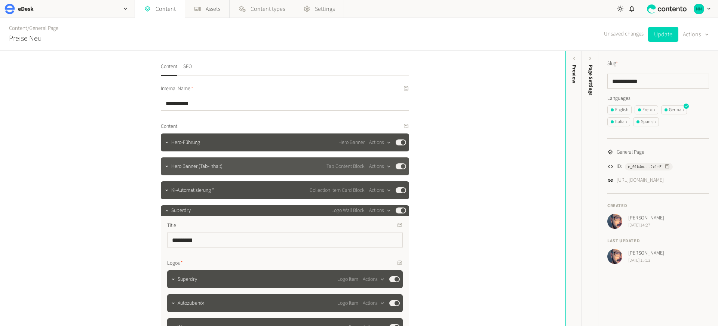
click at [178, 175] on div "Hero Banner (Tab-Inhalt) Tab Content Block Actions Published" at bounding box center [285, 166] width 248 height 18
click at [179, 171] on div "Hero Banner (Tab-Inhalt) Tab Content Block Actions Published" at bounding box center [288, 166] width 235 height 9
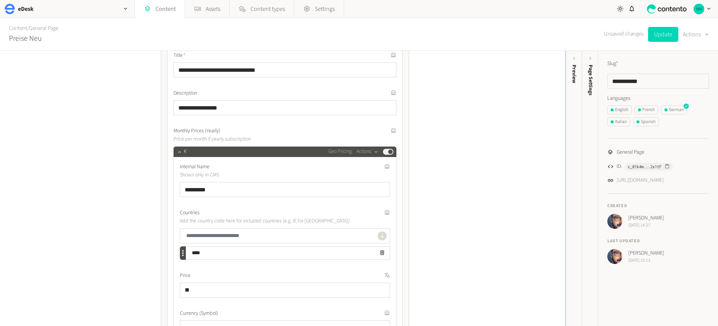
scroll to position [104, 0]
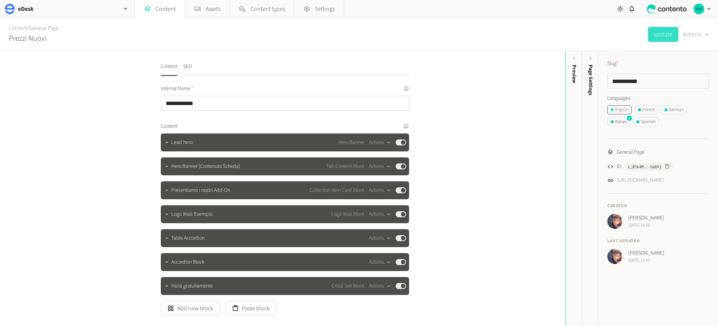
click at [618, 110] on div "English" at bounding box center [620, 110] width 18 height 7
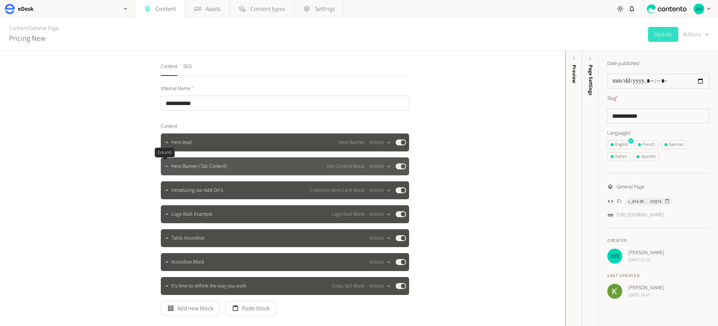
click at [164, 166] on icon "button" at bounding box center [166, 166] width 5 height 5
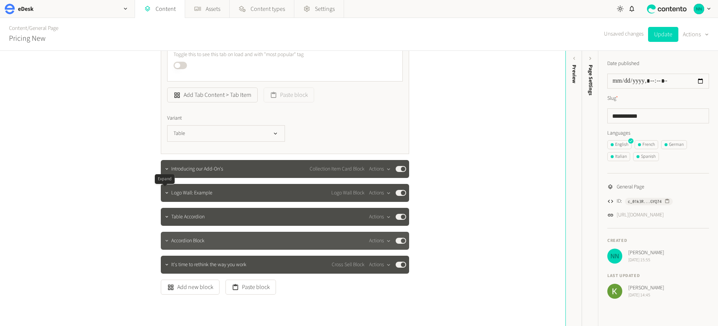
scroll to position [3642, 0]
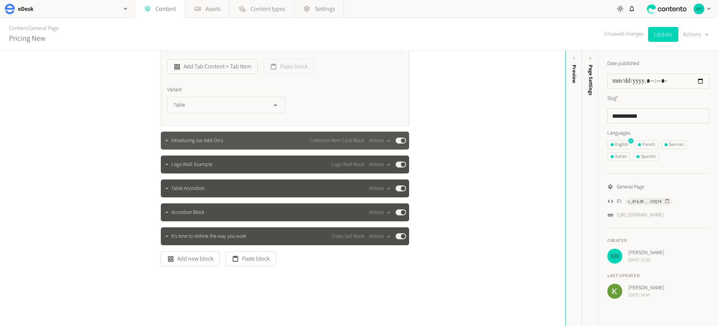
click at [190, 143] on span "Introducing our Add-On's" at bounding box center [197, 141] width 52 height 8
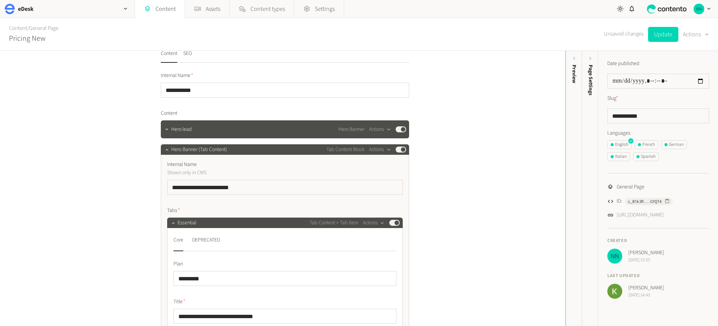
scroll to position [0, 0]
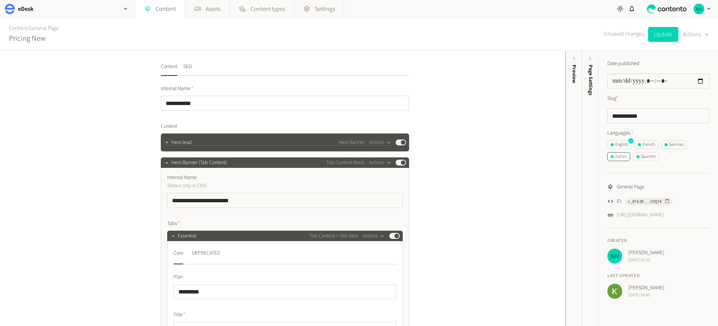
click at [625, 154] on div "Italian" at bounding box center [619, 156] width 16 height 7
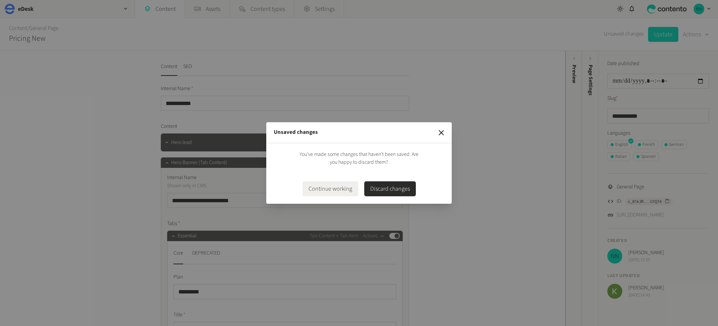
click at [406, 190] on button "Discard changes" at bounding box center [390, 188] width 52 height 15
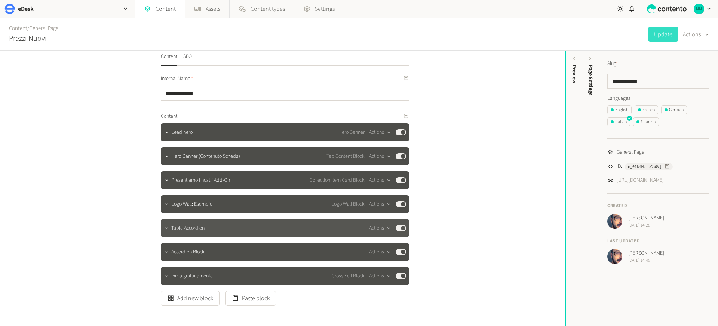
scroll to position [50, 0]
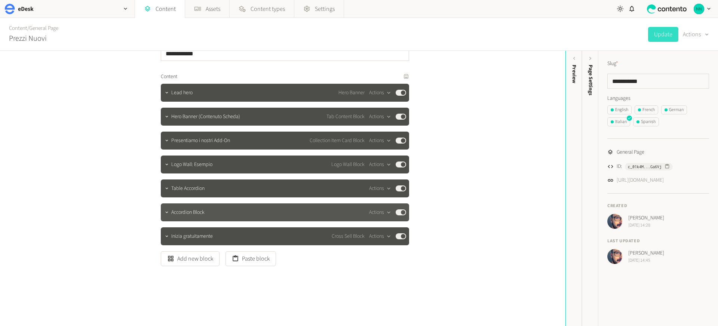
click at [185, 213] on span "Accordion Block" at bounding box center [187, 213] width 33 height 8
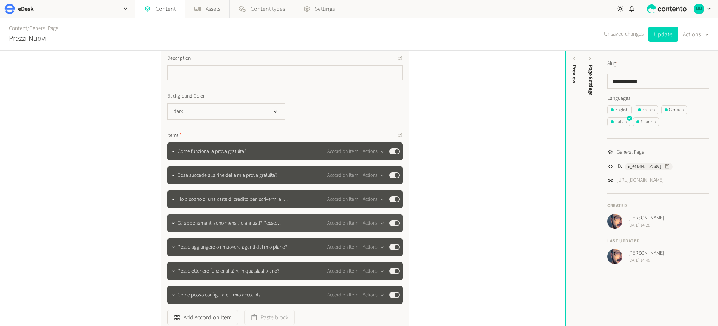
scroll to position [300, 0]
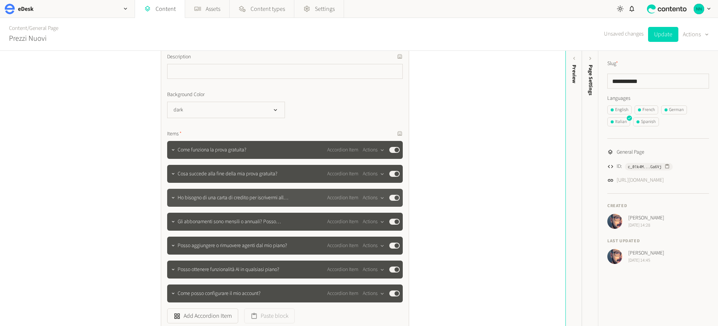
click at [201, 192] on div "Ho bisogno di una carta di credito per iscrivermi alla prova gratuita? Accordio…" at bounding box center [285, 198] width 236 height 18
click at [196, 197] on span "Ho bisogno di una carta di credito per iscrivermi alla prova gratuita?" at bounding box center [233, 198] width 111 height 8
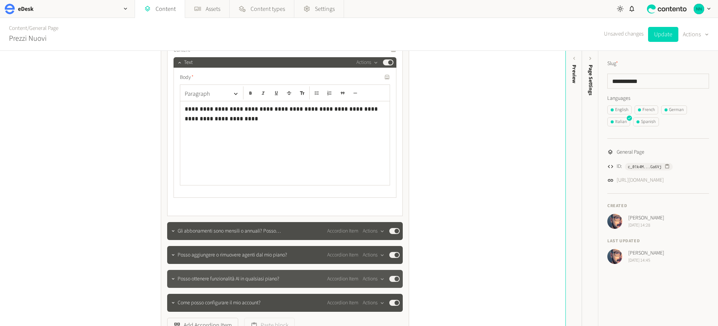
scroll to position [519, 0]
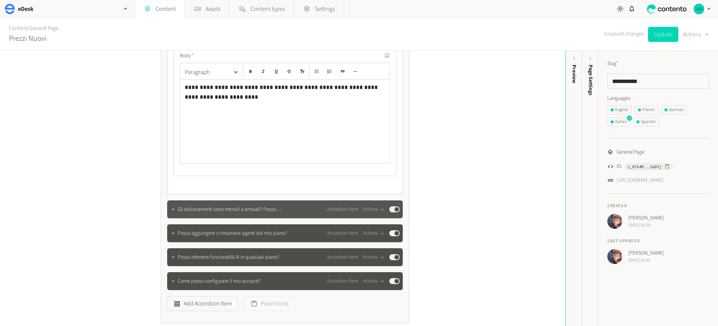
click at [193, 211] on span "Gli abbonamenti sono mensili o annuali? Posso effettuare upgrade o downgrade?" at bounding box center [233, 210] width 111 height 8
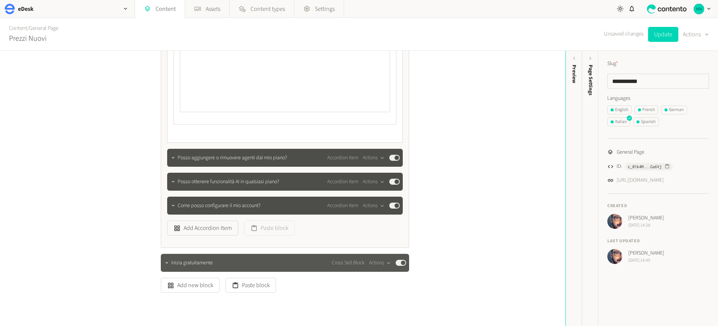
scroll to position [827, 0]
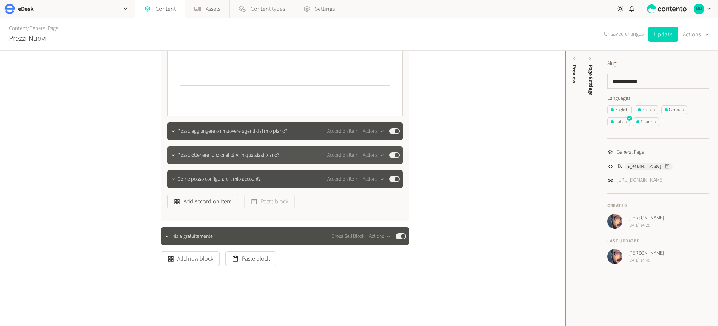
click at [199, 162] on div "Posso ottenere funzionalità AI in qualsiasi piano? Accordion Item Actions Publi…" at bounding box center [285, 155] width 236 height 18
click at [209, 159] on span "Posso ottenere funzionalità AI in qualsiasi piano?" at bounding box center [229, 155] width 102 height 8
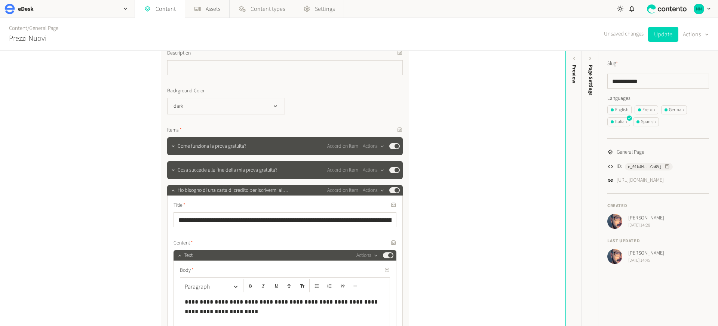
scroll to position [0, 0]
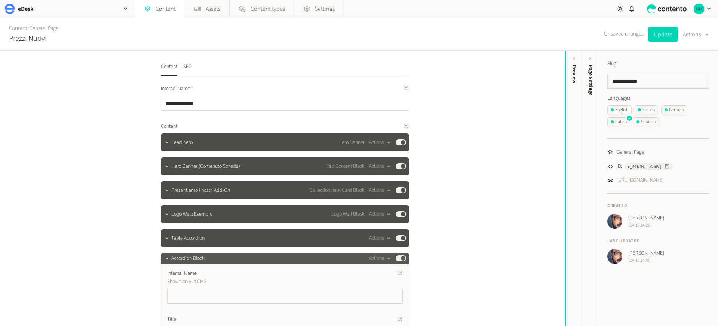
click at [171, 257] on span "Accordion Block" at bounding box center [187, 259] width 33 height 8
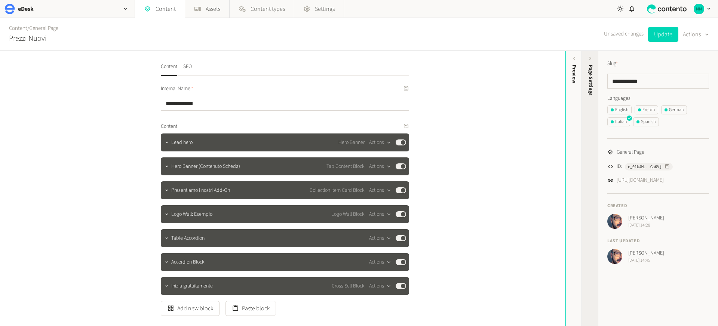
click at [596, 100] on div "Page Settings" at bounding box center [590, 122] width 16 height 135
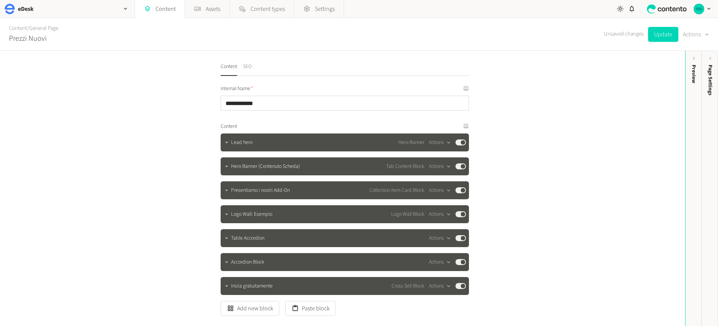
click at [247, 63] on button "SEO" at bounding box center [247, 69] width 9 height 13
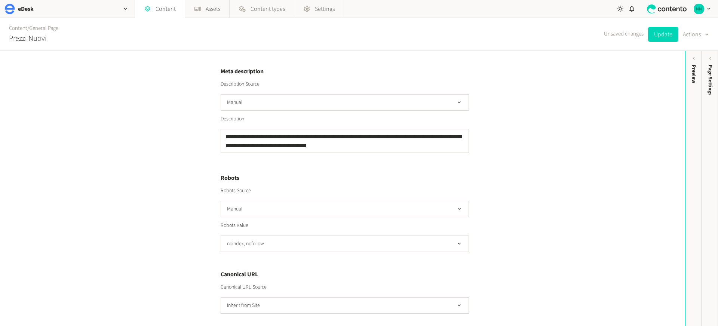
scroll to position [233, 0]
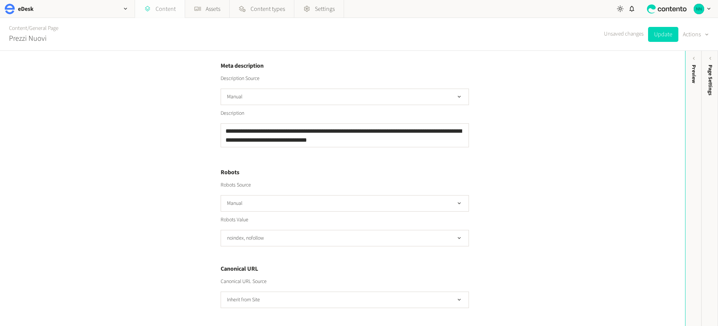
click at [170, 9] on link "Content" at bounding box center [160, 9] width 50 height 18
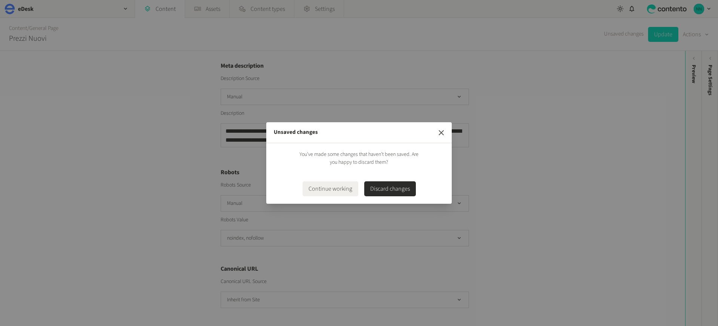
click at [441, 134] on icon "button" at bounding box center [441, 132] width 9 height 9
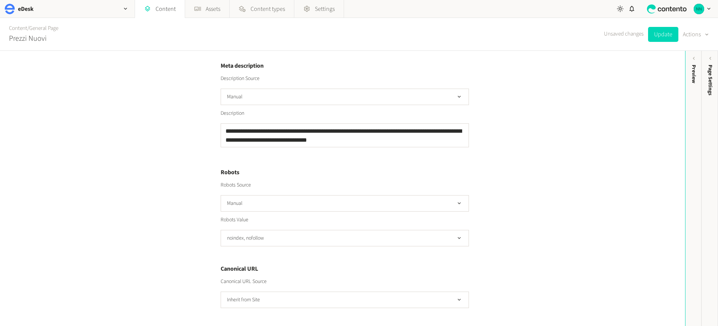
scroll to position [0, 0]
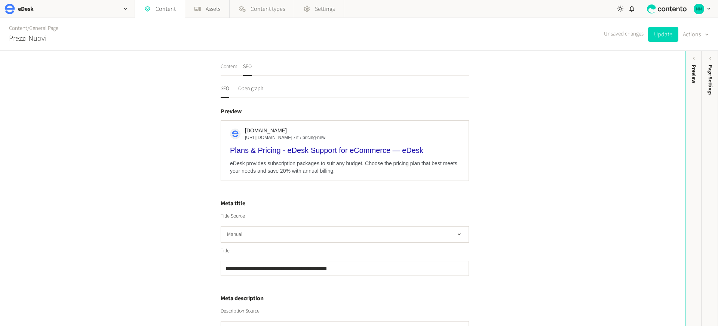
click at [221, 65] on button "Content" at bounding box center [229, 69] width 16 height 13
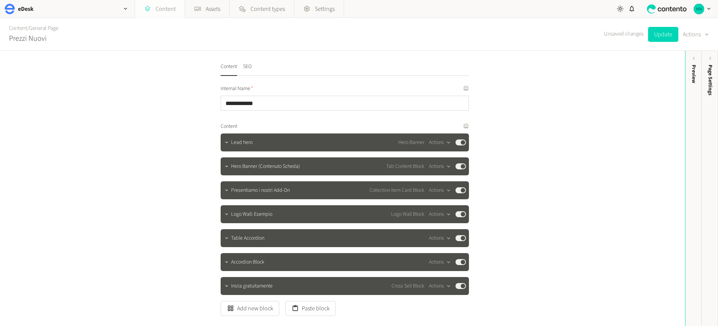
click at [160, 9] on link "Content" at bounding box center [160, 9] width 50 height 18
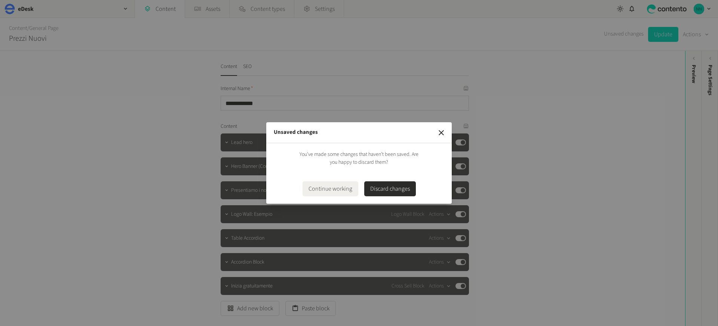
click at [375, 187] on button "Discard changes" at bounding box center [390, 188] width 52 height 15
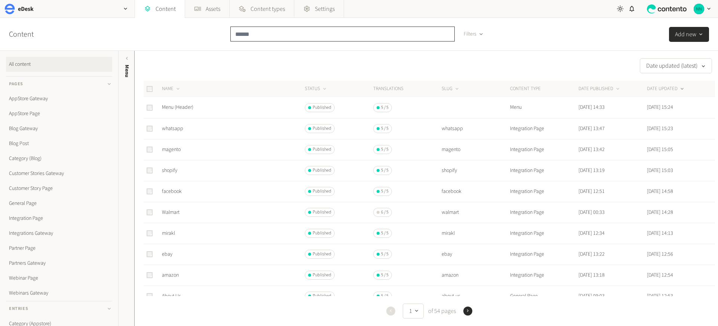
click at [256, 34] on input "text" at bounding box center [342, 34] width 224 height 15
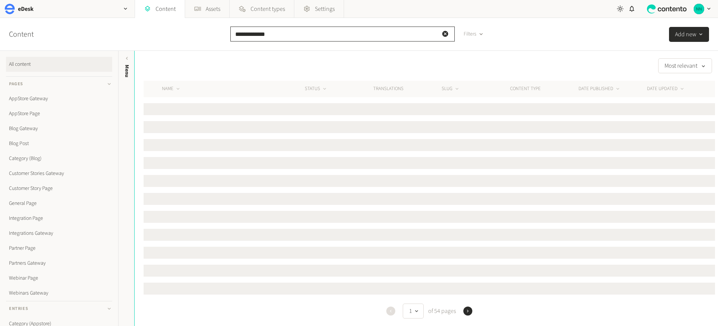
type input "**********"
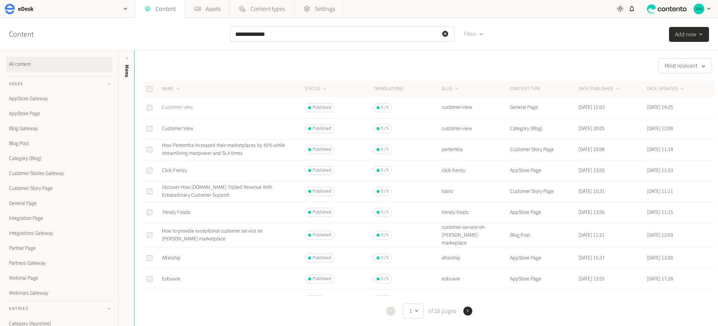
click at [190, 104] on link "Customer view" at bounding box center [177, 107] width 31 height 7
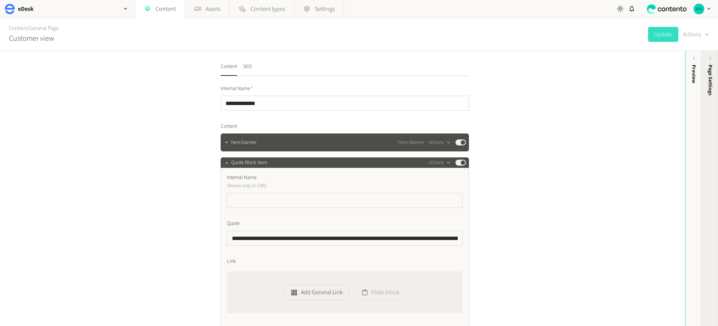
click at [710, 61] on icon at bounding box center [710, 58] width 6 height 6
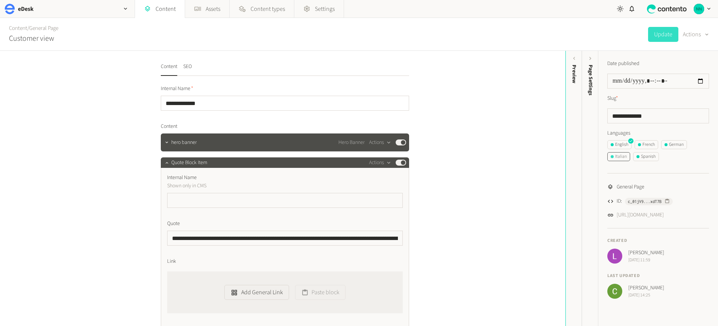
click at [627, 155] on div "Italian" at bounding box center [619, 156] width 16 height 7
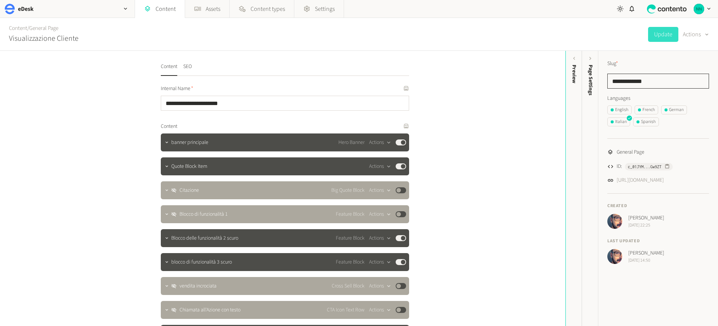
click at [650, 80] on input "**********" at bounding box center [658, 81] width 102 height 15
paste input "****"
type input "**********"
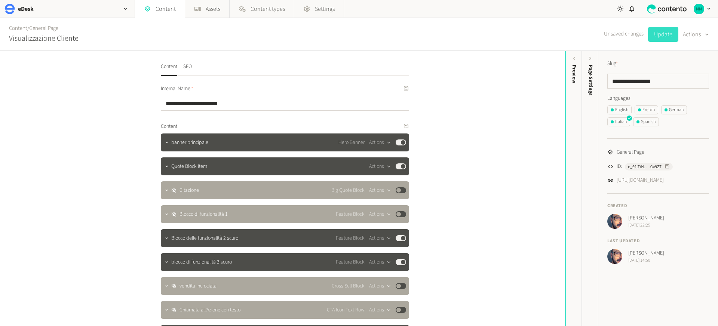
click at [663, 36] on button "Update" at bounding box center [663, 34] width 30 height 15
click at [668, 109] on span "button" at bounding box center [666, 109] width 3 height 3
click at [652, 81] on input "**********" at bounding box center [658, 81] width 102 height 15
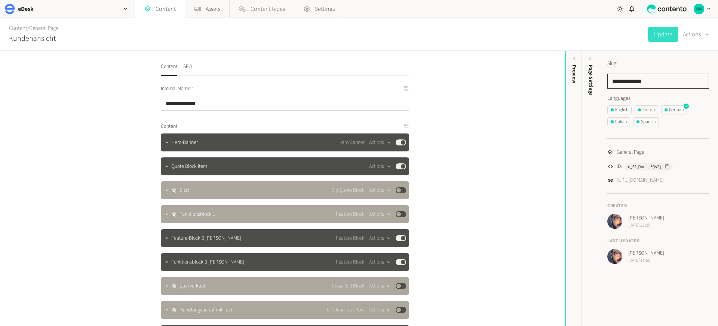
paste input "text"
type input "**********"
click at [662, 38] on button "Update" at bounding box center [663, 34] width 30 height 15
click at [647, 122] on div "Spanish" at bounding box center [646, 122] width 19 height 7
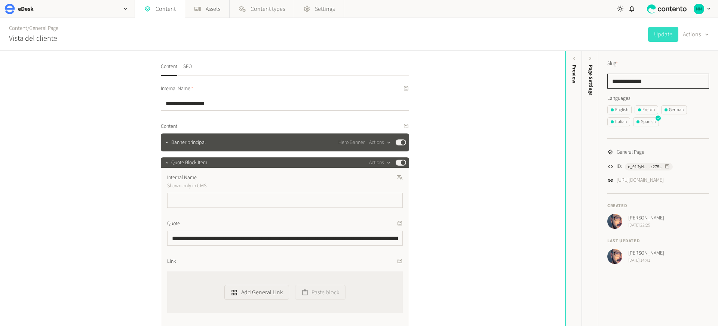
click at [644, 83] on input "**********" at bounding box center [658, 81] width 102 height 15
paste input "****"
type input "**********"
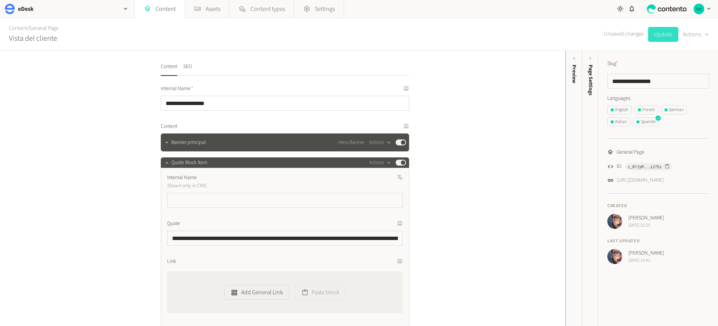
click at [663, 36] on button "Update" at bounding box center [663, 34] width 30 height 15
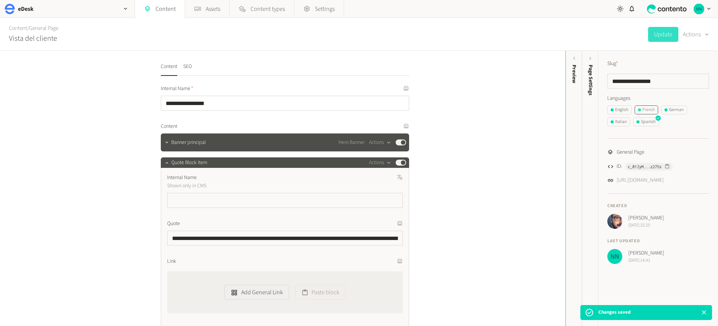
click at [640, 110] on span "button" at bounding box center [639, 109] width 3 height 3
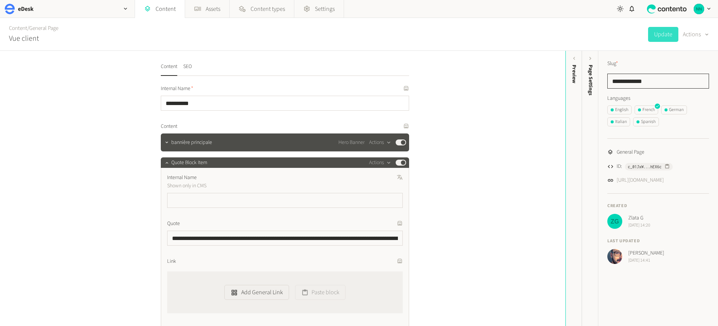
click at [639, 81] on input "**********" at bounding box center [658, 81] width 102 height 15
paste input "text"
type input "**********"
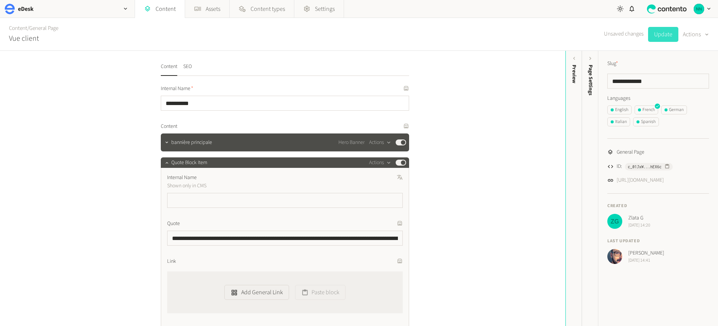
click at [663, 37] on button "Update" at bounding box center [663, 34] width 30 height 15
click at [169, 11] on link "Content" at bounding box center [160, 9] width 50 height 18
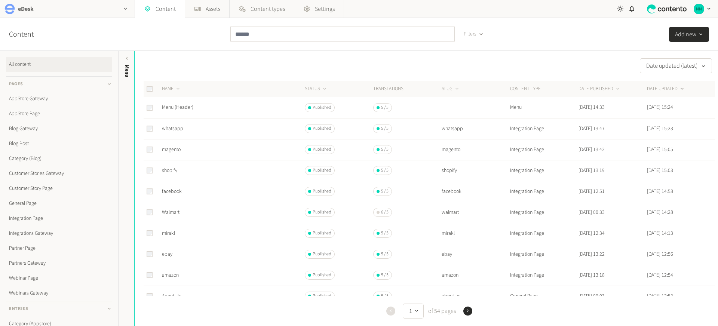
click at [126, 11] on icon "button" at bounding box center [125, 9] width 6 height 6
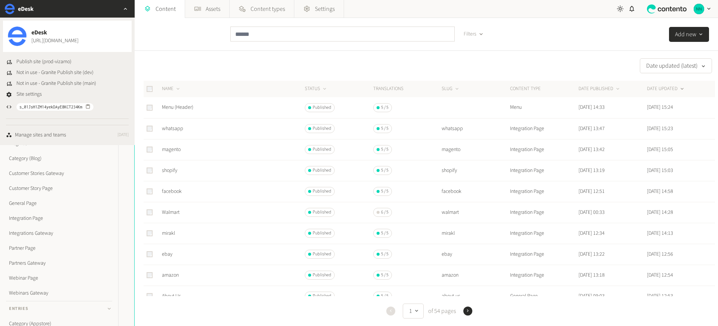
click at [198, 45] on div "Content Filters Add new" at bounding box center [359, 34] width 718 height 33
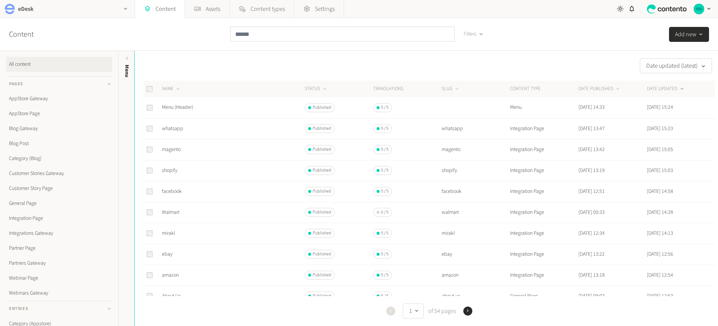
click at [79, 11] on div "eDesk" at bounding box center [67, 9] width 135 height 18
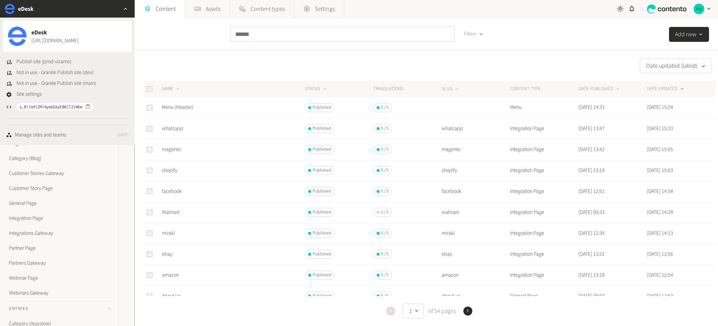
click at [221, 55] on div "Date updated (latest) NAME STATUS Translations SLUG CONTENT TYPE DATE PUBLISHED…" at bounding box center [427, 188] width 584 height 275
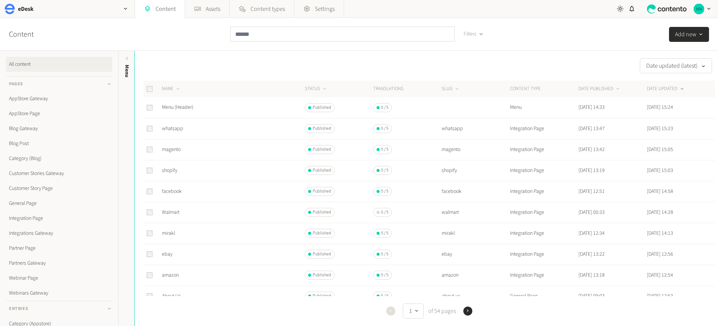
click at [190, 35] on div "Content Filters Add new" at bounding box center [359, 34] width 718 height 33
click at [62, 10] on div "eDesk" at bounding box center [67, 9] width 135 height 18
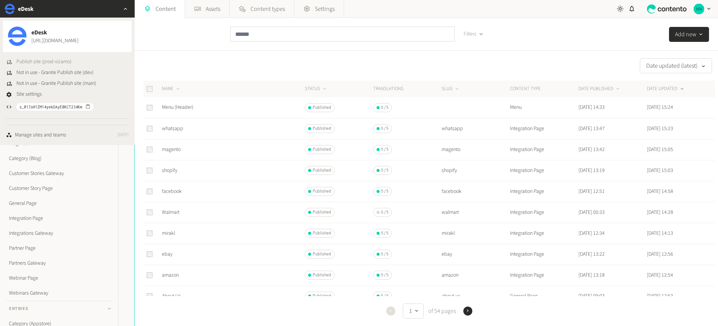
click at [44, 60] on span "Publish site (prod-vizamo)" at bounding box center [43, 62] width 55 height 8
click at [221, 56] on div "Date updated (latest) NAME STATUS Translations SLUG CONTENT TYPE DATE PUBLISHED…" at bounding box center [427, 188] width 584 height 275
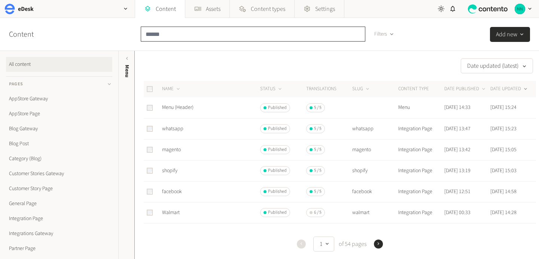
click at [170, 35] on input "text" at bounding box center [253, 34] width 224 height 15
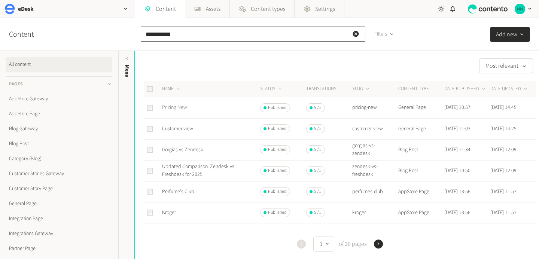
type input "**********"
click at [179, 108] on link "Pricing New" at bounding box center [174, 107] width 25 height 7
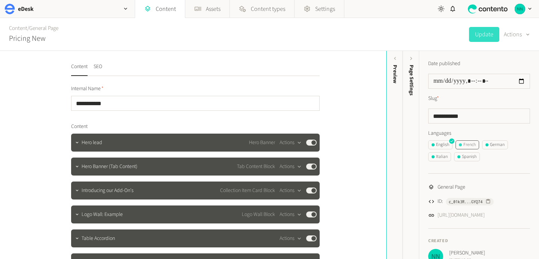
click at [460, 143] on div "French" at bounding box center [467, 144] width 17 height 7
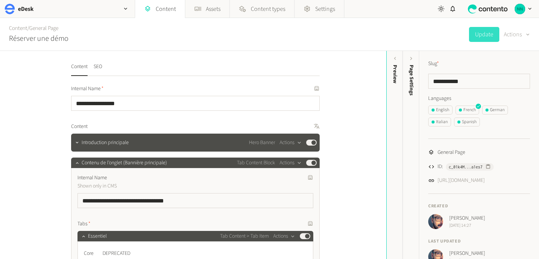
click at [516, 31] on button "Actions" at bounding box center [516, 34] width 26 height 15
click at [419, 33] on div "Content / General Page Réserver une démo Update Actions" at bounding box center [269, 34] width 539 height 33
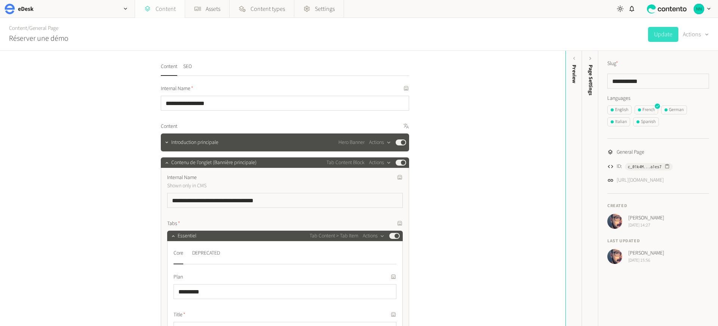
click at [168, 13] on link "Content" at bounding box center [160, 9] width 50 height 18
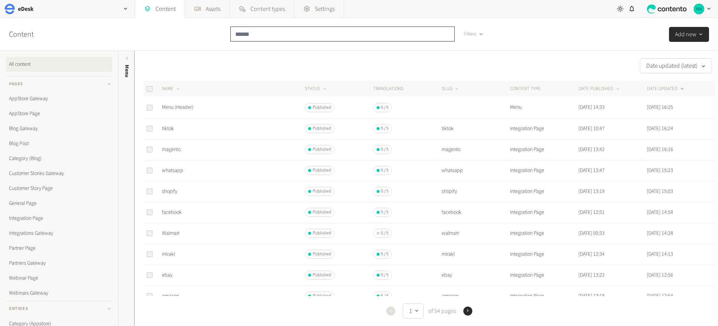
click at [248, 41] on input "text" at bounding box center [342, 34] width 224 height 15
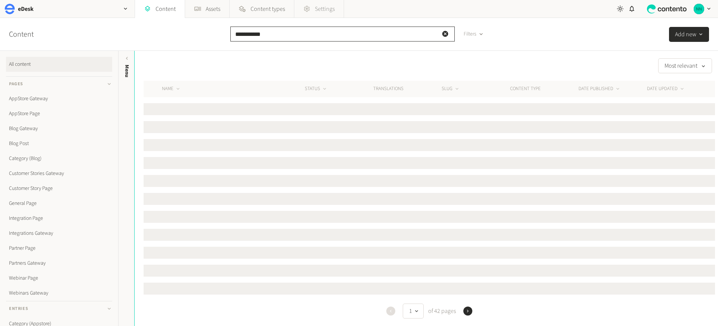
type input "**********"
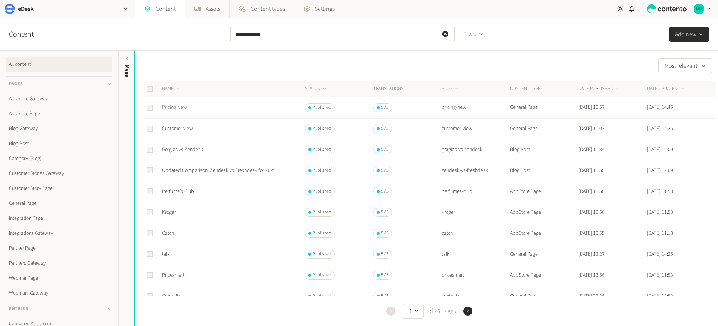
click at [178, 108] on link "Pricing New" at bounding box center [174, 107] width 25 height 7
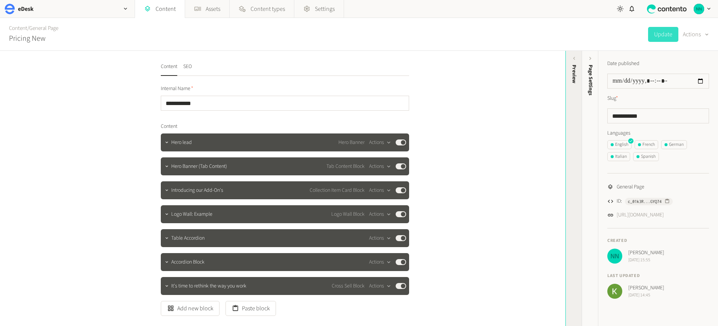
click at [574, 71] on div "Preview" at bounding box center [574, 74] width 8 height 19
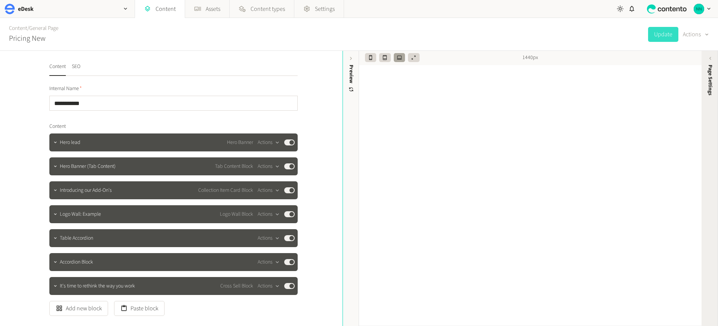
click at [708, 77] on span "Page Settings" at bounding box center [711, 80] width 8 height 31
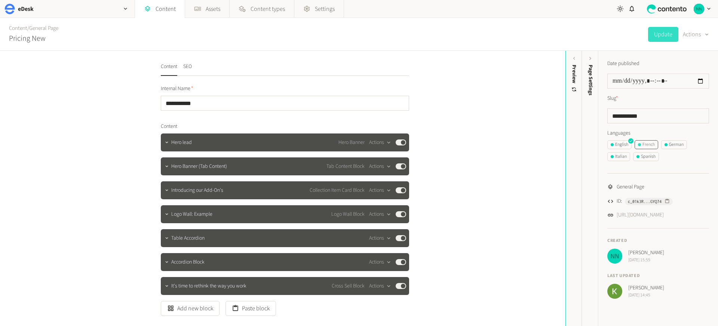
click at [646, 140] on button "French" at bounding box center [647, 144] width 24 height 9
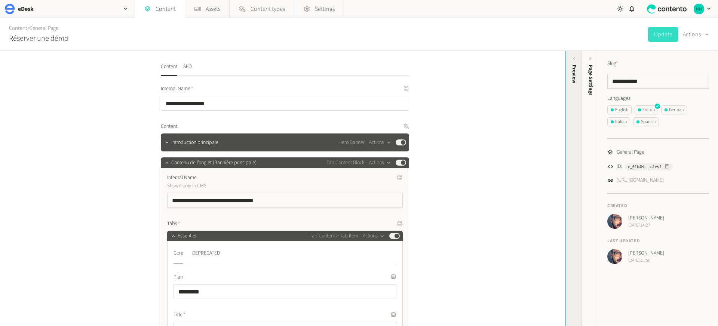
click at [569, 105] on div "Preview" at bounding box center [574, 122] width 16 height 135
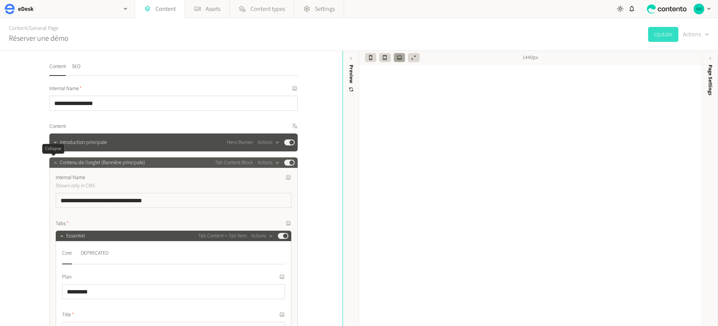
click at [55, 164] on icon "button" at bounding box center [55, 162] width 5 height 5
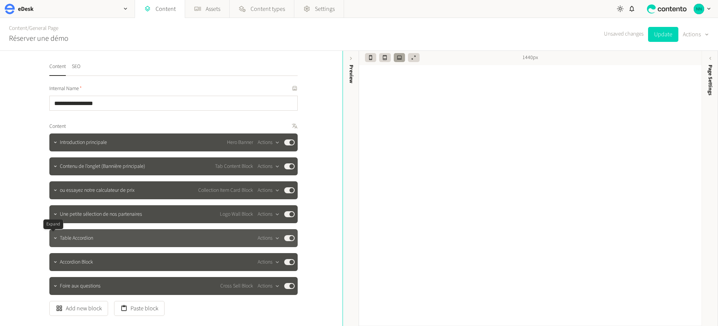
drag, startPoint x: 55, startPoint y: 239, endPoint x: 132, endPoint y: 229, distance: 77.7
click at [55, 239] on icon "button" at bounding box center [55, 238] width 5 height 5
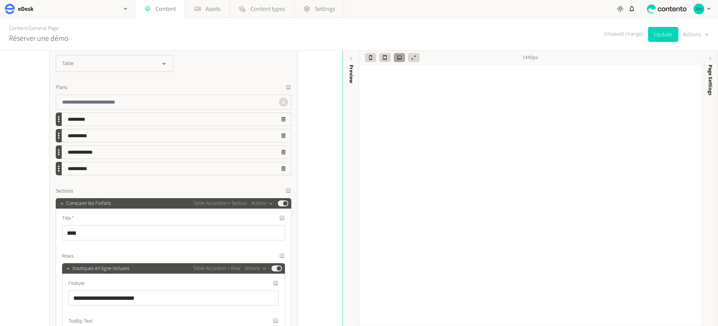
scroll to position [332, 0]
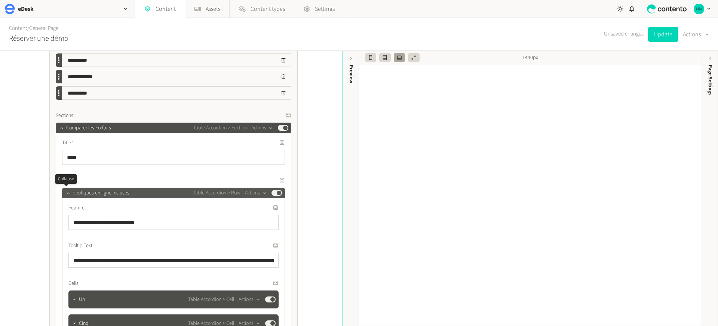
click at [66, 194] on icon "button" at bounding box center [67, 192] width 5 height 5
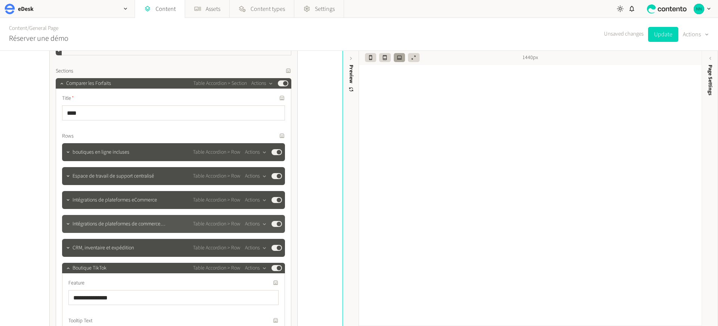
scroll to position [385, 0]
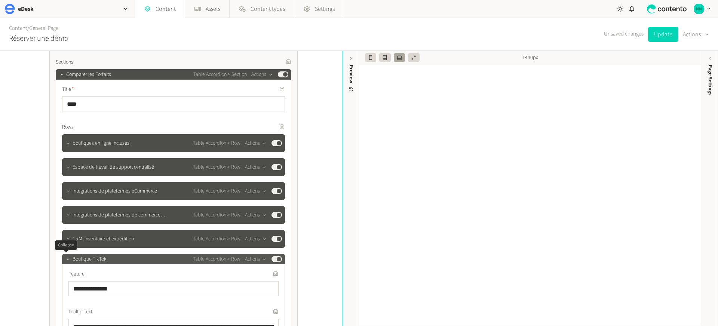
click at [68, 260] on icon "button" at bounding box center [67, 259] width 5 height 5
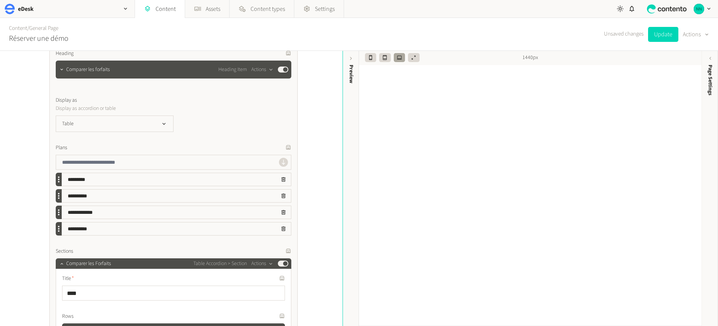
scroll to position [217, 0]
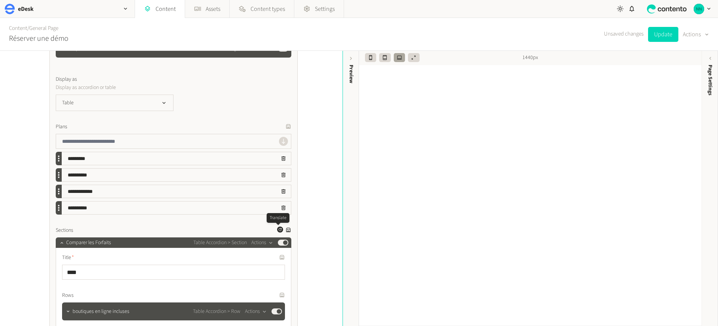
click at [279, 229] on icon "button" at bounding box center [280, 229] width 3 height 3
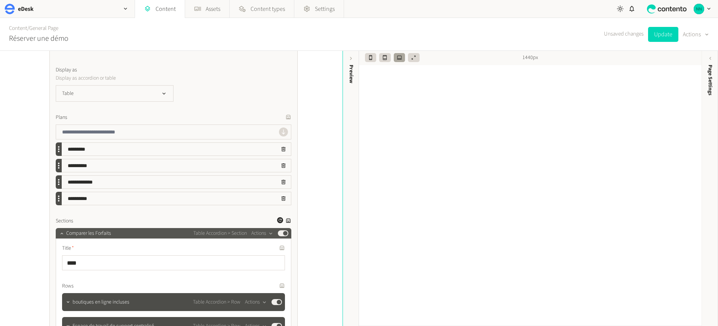
scroll to position [227, 0]
click at [61, 235] on icon "button" at bounding box center [61, 232] width 5 height 5
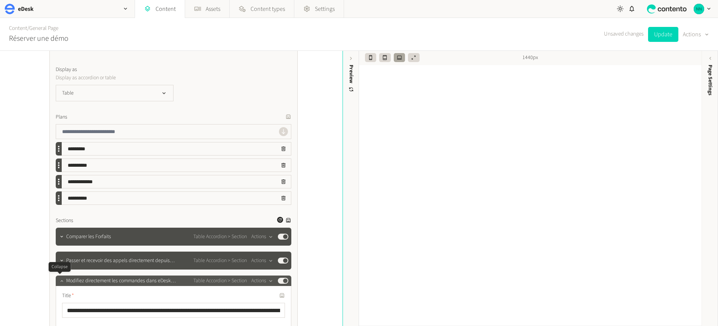
click at [59, 279] on icon "button" at bounding box center [61, 280] width 5 height 5
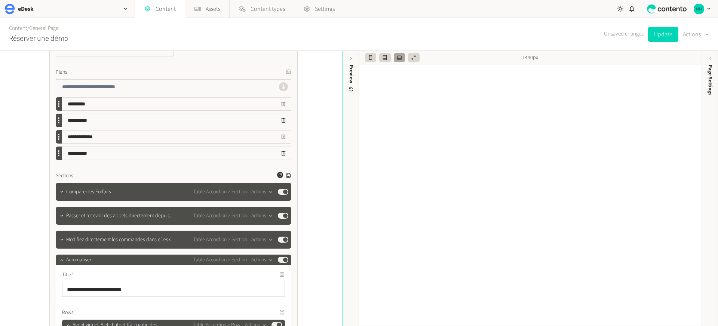
scroll to position [283, 0]
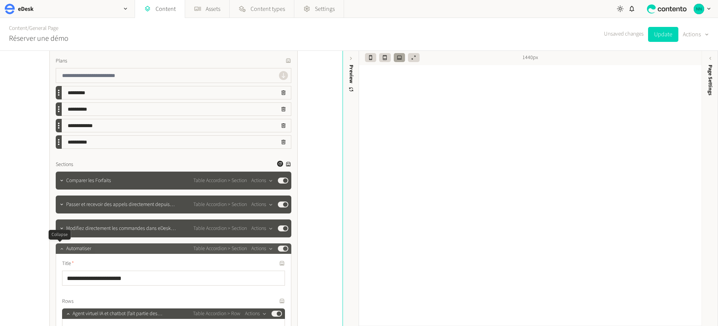
click at [60, 250] on icon "button" at bounding box center [61, 248] width 5 height 5
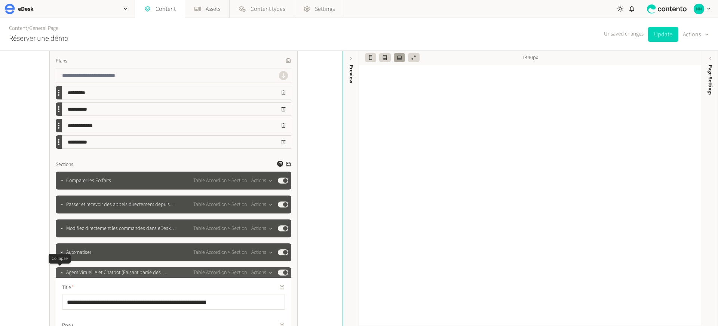
click at [59, 271] on icon "button" at bounding box center [61, 272] width 5 height 5
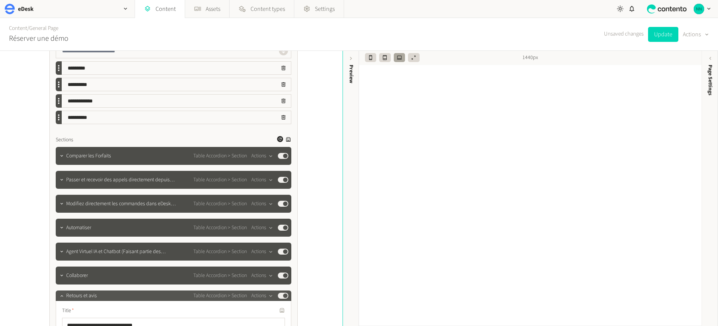
scroll to position [346, 0]
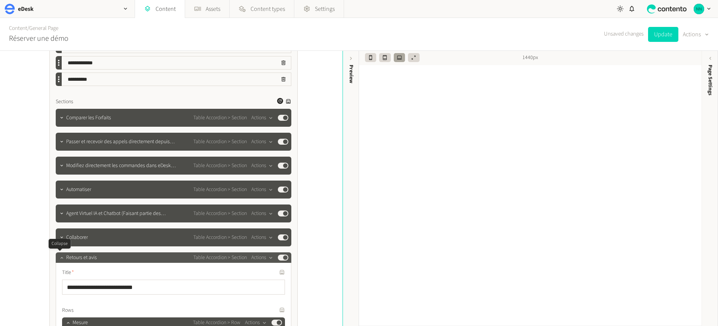
click at [59, 258] on icon "button" at bounding box center [61, 257] width 5 height 5
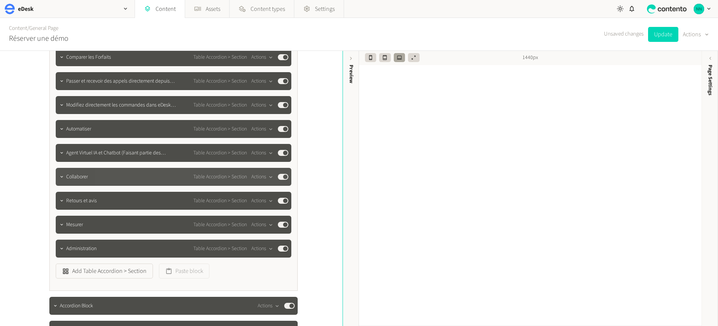
scroll to position [463, 0]
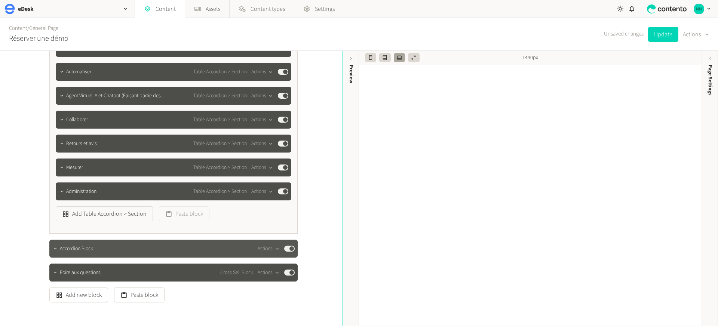
click at [83, 255] on div "Accordion Block Actions Published" at bounding box center [173, 249] width 248 height 18
click at [53, 249] on icon "button" at bounding box center [55, 248] width 5 height 5
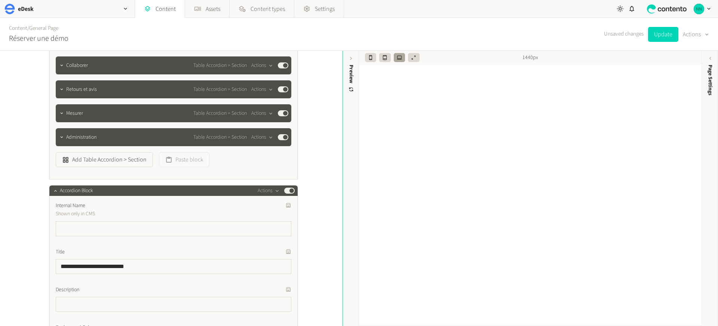
scroll to position [520, 0]
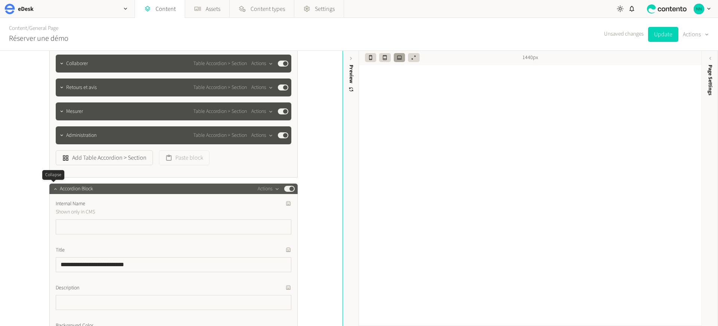
click at [54, 191] on icon "button" at bounding box center [55, 188] width 5 height 5
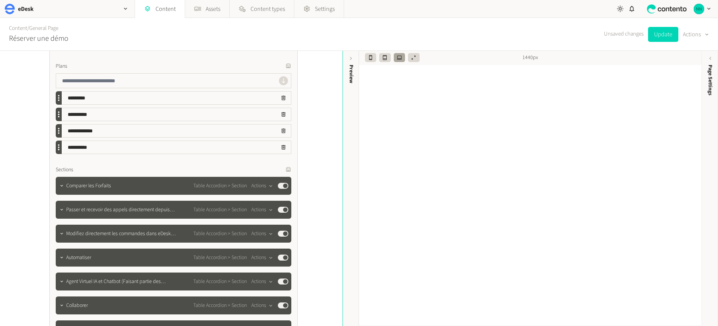
scroll to position [144, 0]
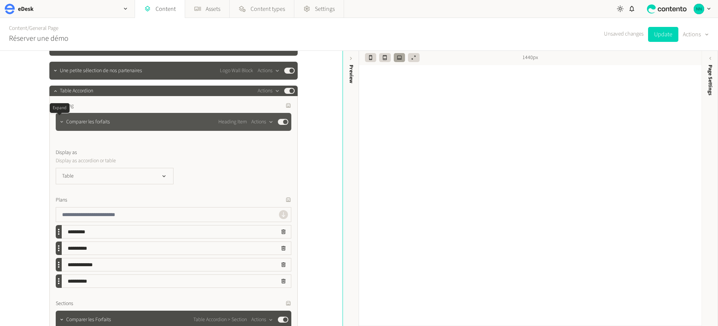
click at [60, 123] on icon "button" at bounding box center [61, 121] width 5 height 5
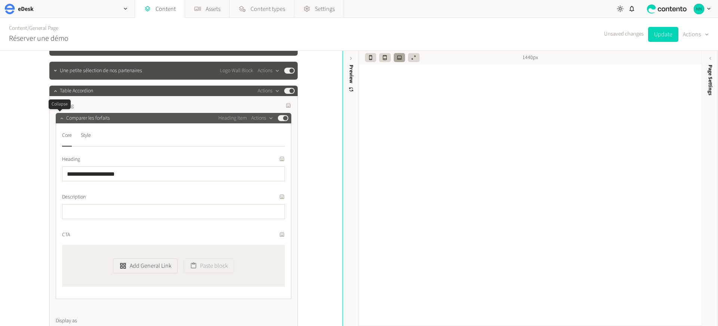
click at [59, 120] on icon "button" at bounding box center [61, 118] width 5 height 5
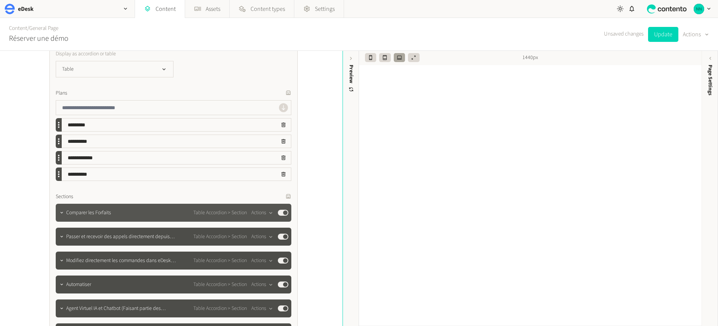
scroll to position [255, 0]
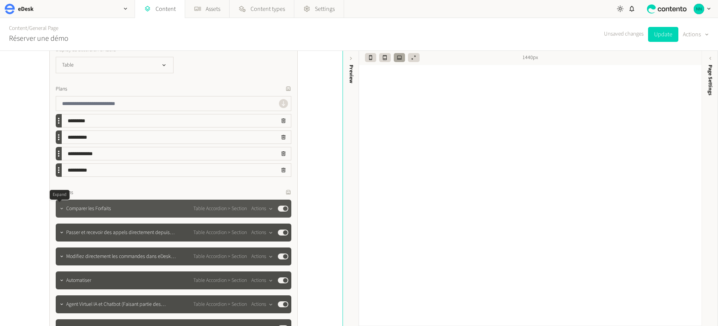
click at [59, 210] on icon "button" at bounding box center [61, 208] width 5 height 5
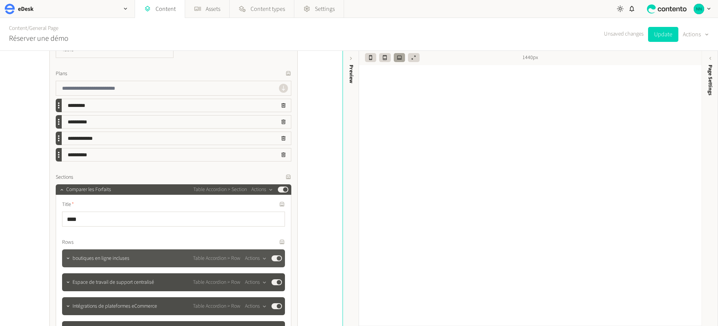
scroll to position [317, 0]
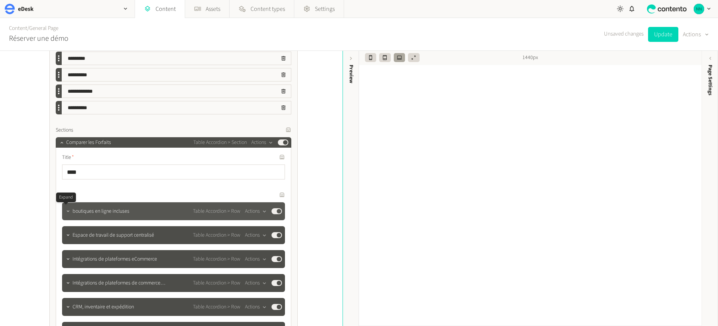
click at [67, 212] on icon "button" at bounding box center [67, 211] width 5 height 5
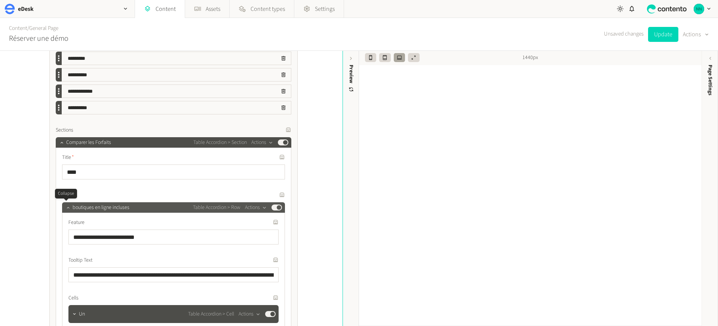
click at [68, 210] on icon "button" at bounding box center [67, 207] width 5 height 5
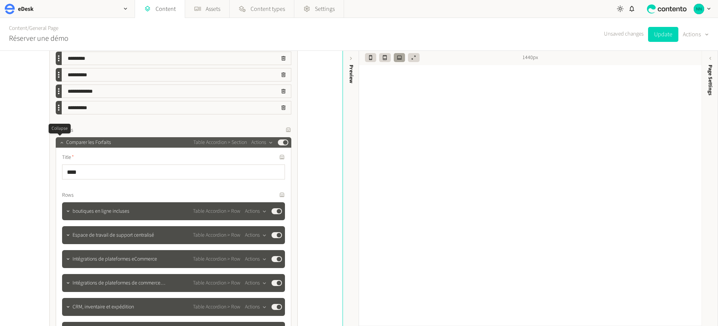
click at [61, 142] on icon "button" at bounding box center [61, 142] width 5 height 5
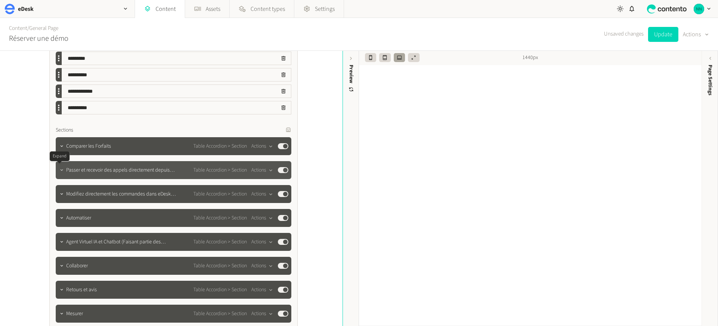
click at [59, 169] on icon "button" at bounding box center [61, 170] width 5 height 5
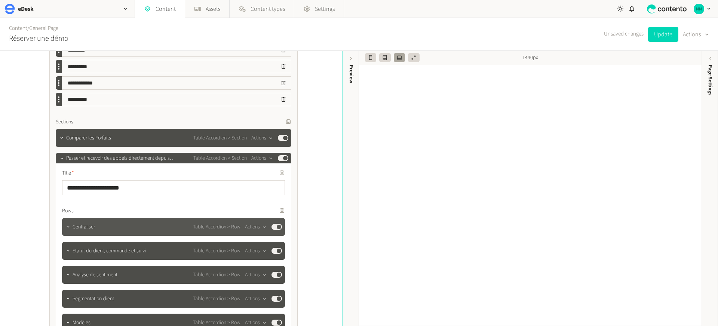
scroll to position [340, 0]
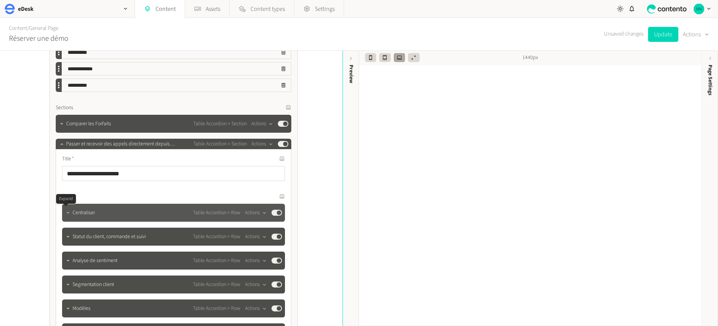
click at [68, 214] on icon "button" at bounding box center [67, 212] width 5 height 5
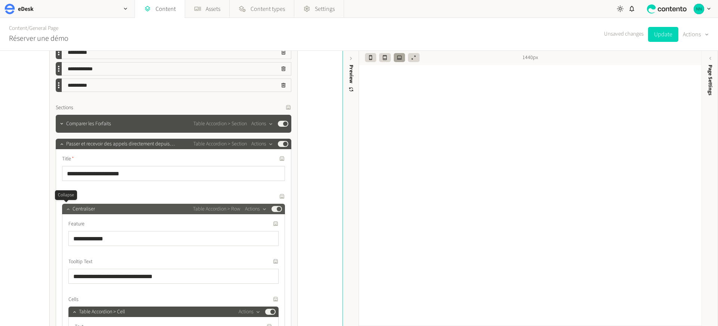
click at [68, 214] on div at bounding box center [68, 209] width 9 height 10
click at [64, 213] on div at bounding box center [68, 209] width 9 height 10
click at [653, 39] on button "Update" at bounding box center [663, 34] width 30 height 15
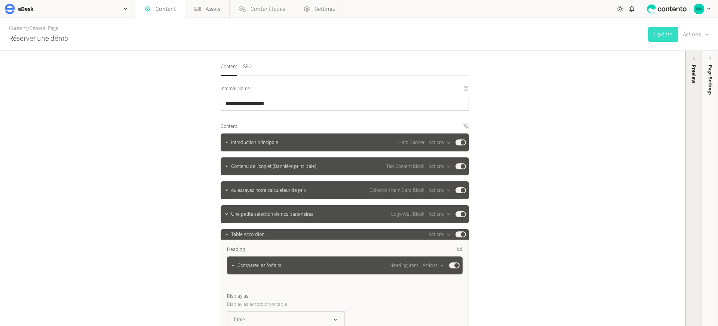
click at [692, 69] on div "Preview" at bounding box center [694, 74] width 8 height 19
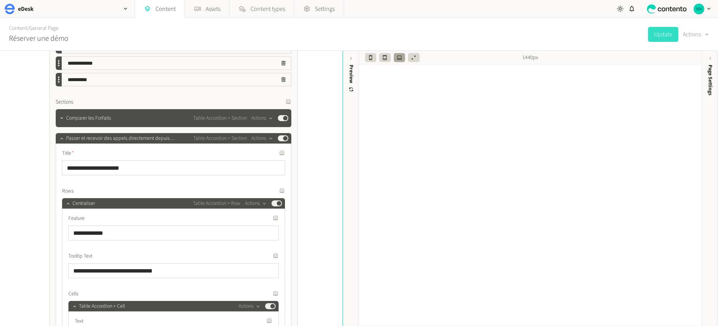
scroll to position [353, 0]
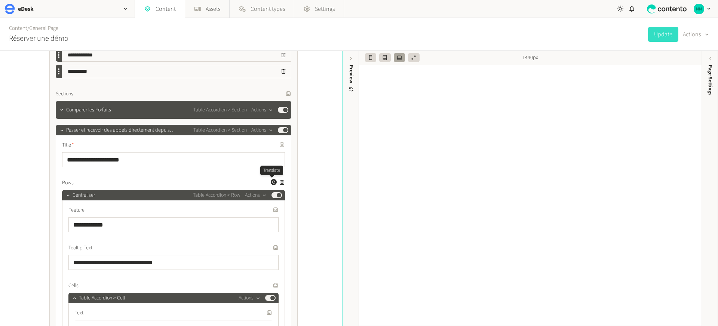
click at [273, 182] on icon "button" at bounding box center [274, 182] width 4 height 4
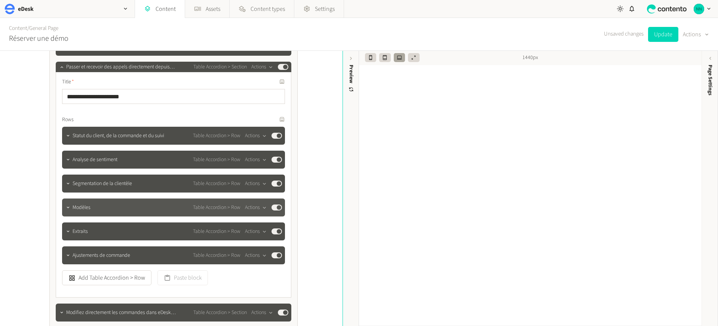
scroll to position [404, 0]
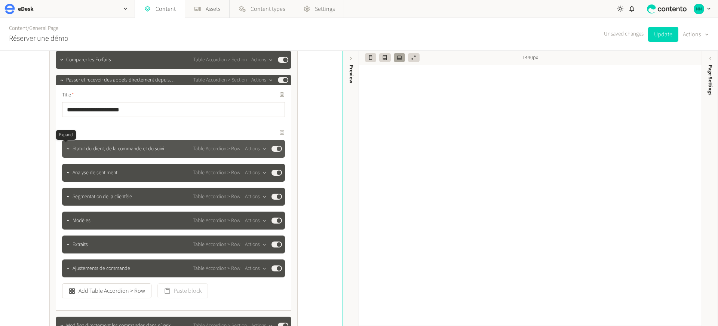
click at [67, 149] on icon "button" at bounding box center [68, 148] width 3 height 1
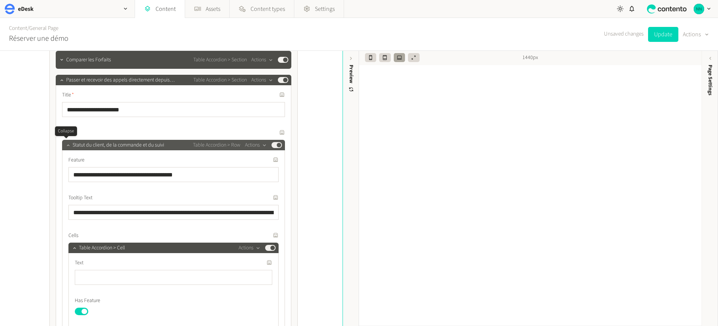
click at [66, 149] on div at bounding box center [68, 145] width 9 height 10
click at [65, 147] on icon "button" at bounding box center [67, 145] width 5 height 5
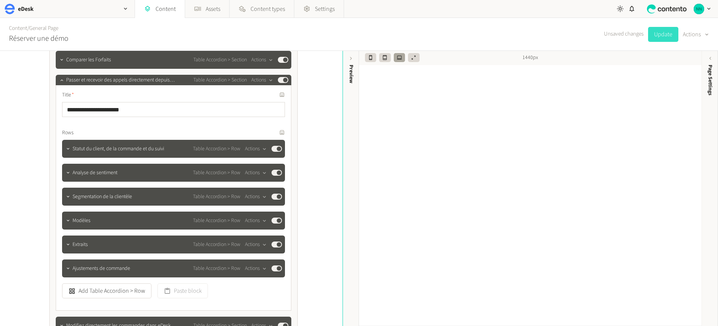
click at [668, 31] on button "Update" at bounding box center [663, 34] width 30 height 15
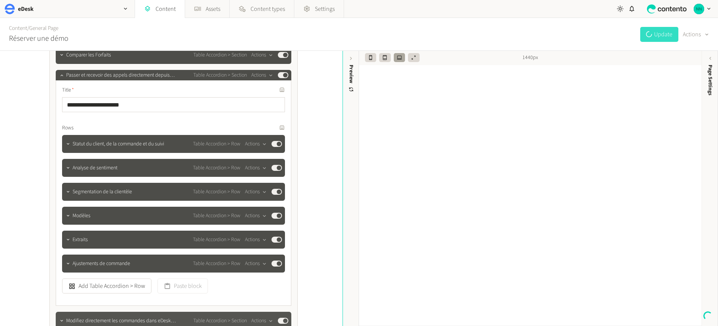
scroll to position [568, 0]
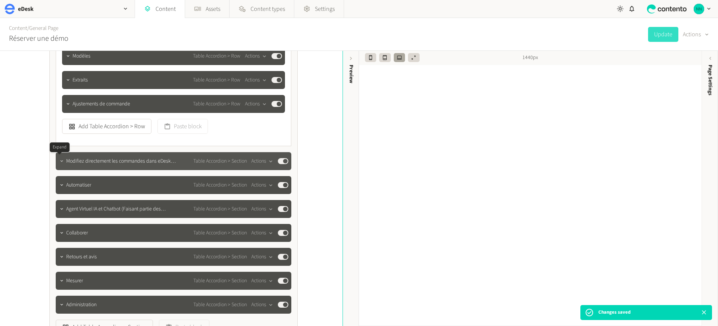
click at [59, 162] on icon "button" at bounding box center [61, 161] width 5 height 5
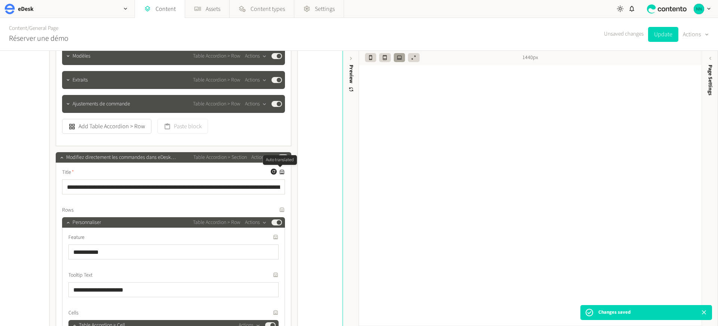
click at [280, 170] on icon at bounding box center [282, 172] width 4 height 4
click at [273, 170] on icon "button" at bounding box center [274, 171] width 4 height 4
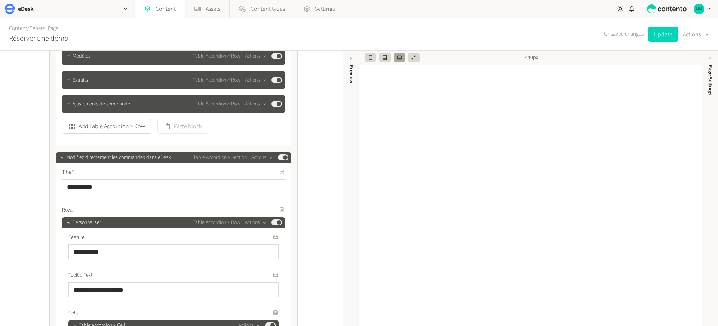
click at [256, 210] on label "Rows" at bounding box center [173, 210] width 223 height 8
click at [273, 210] on icon "button" at bounding box center [274, 209] width 4 height 4
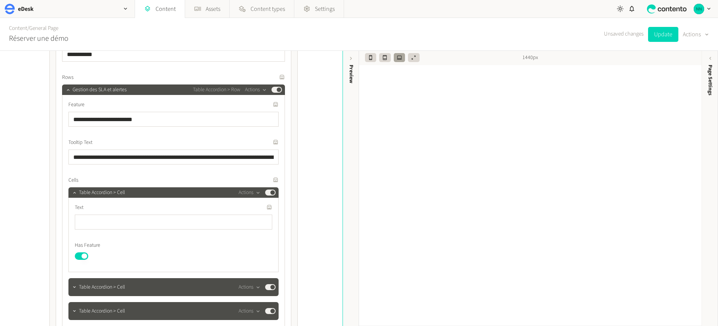
scroll to position [820, 0]
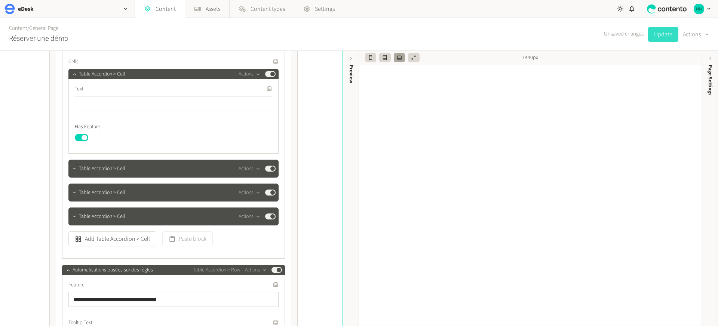
click at [664, 37] on button "Update" at bounding box center [663, 34] width 30 height 15
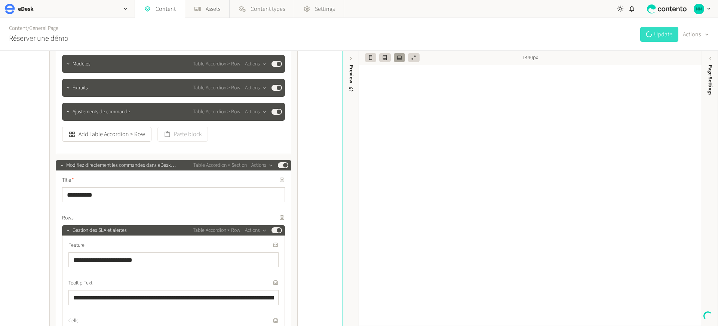
scroll to position [506, 0]
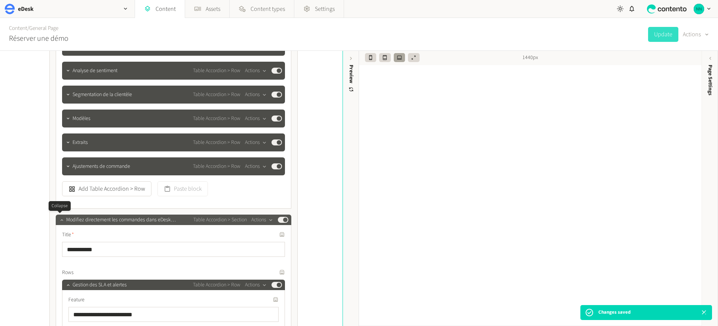
click at [59, 221] on icon "button" at bounding box center [61, 219] width 5 height 5
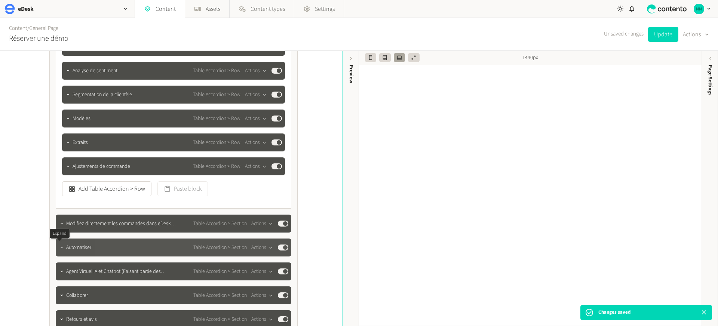
click at [59, 246] on icon "button" at bounding box center [61, 247] width 5 height 5
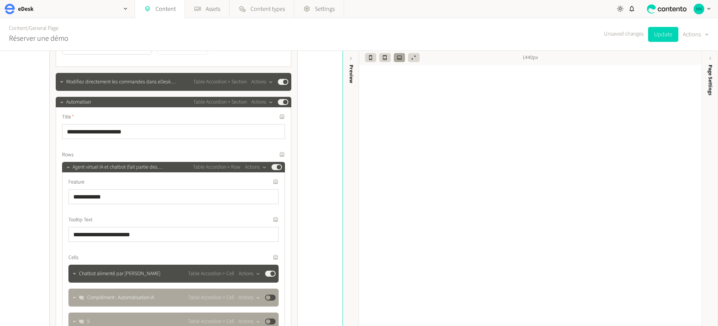
scroll to position [634, 0]
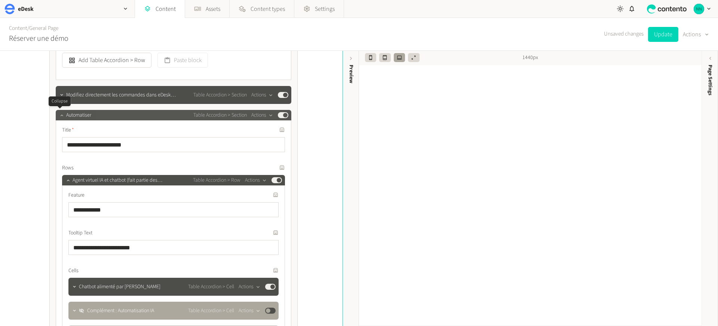
click at [59, 115] on icon "button" at bounding box center [61, 115] width 5 height 5
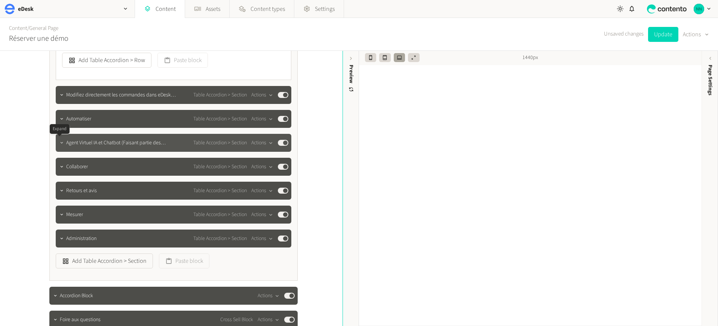
click at [61, 144] on icon "button" at bounding box center [61, 142] width 5 height 5
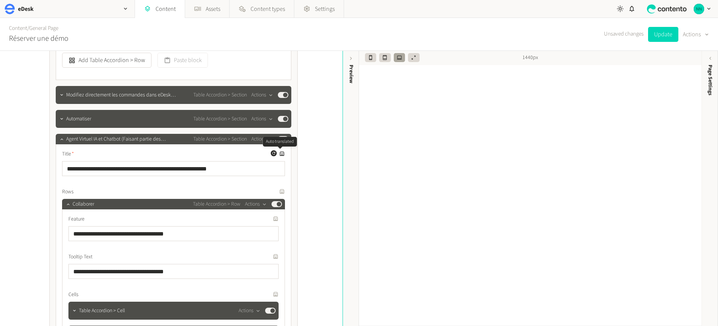
click at [280, 156] on icon at bounding box center [282, 153] width 4 height 4
click at [272, 154] on icon "button" at bounding box center [273, 153] width 3 height 3
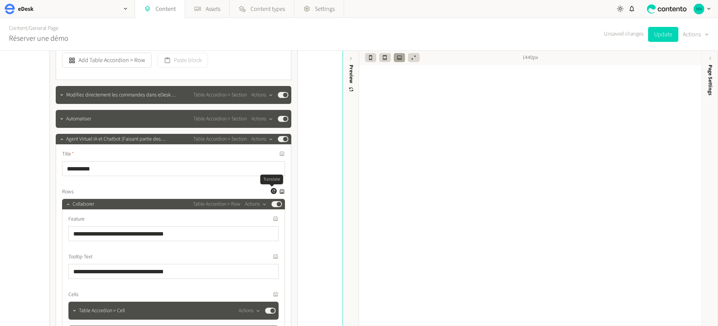
click at [272, 191] on icon "button" at bounding box center [274, 191] width 4 height 4
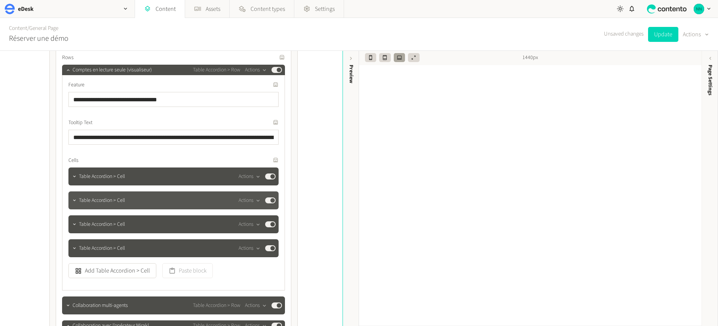
scroll to position [784, 0]
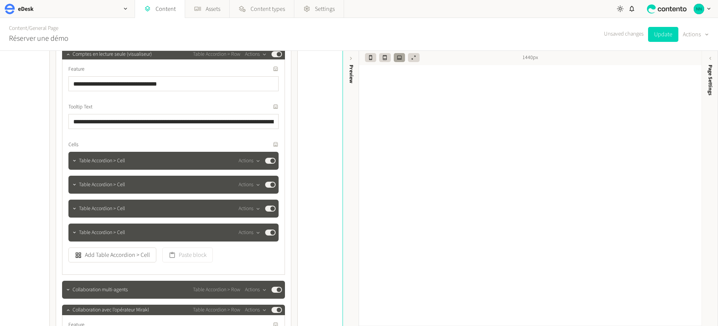
drag, startPoint x: 659, startPoint y: 33, endPoint x: 587, endPoint y: 66, distance: 79.5
click at [659, 33] on button "Update" at bounding box center [663, 34] width 30 height 15
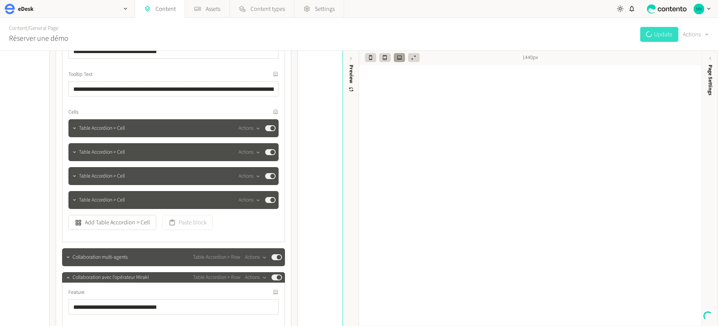
scroll to position [839, 0]
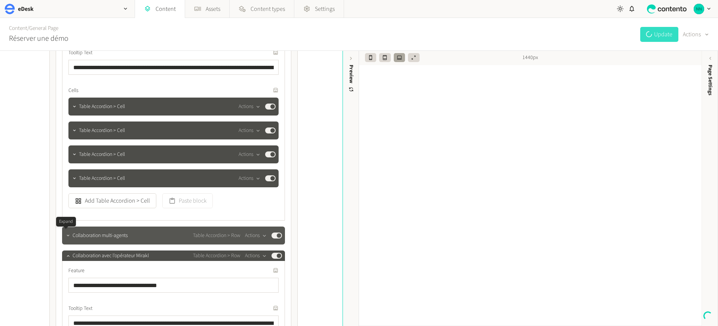
click at [65, 235] on icon "button" at bounding box center [67, 235] width 5 height 5
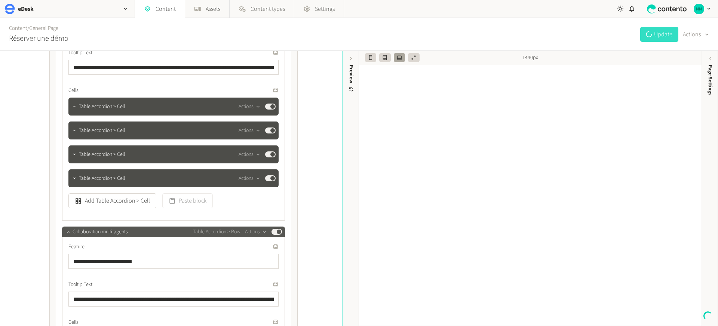
click at [66, 233] on icon "button" at bounding box center [67, 231] width 5 height 5
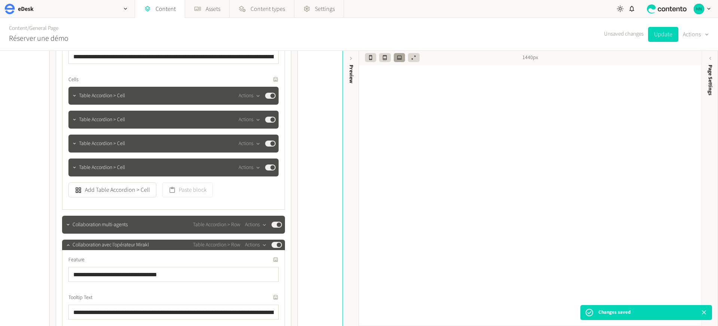
scroll to position [855, 0]
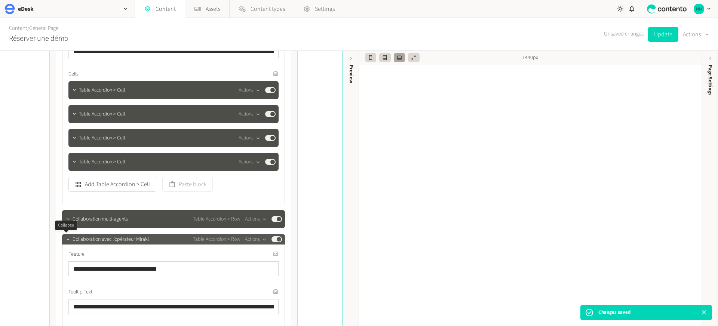
click at [66, 244] on div at bounding box center [68, 239] width 9 height 10
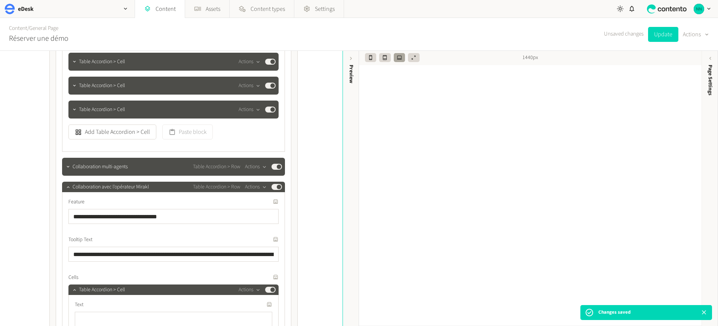
scroll to position [906, 0]
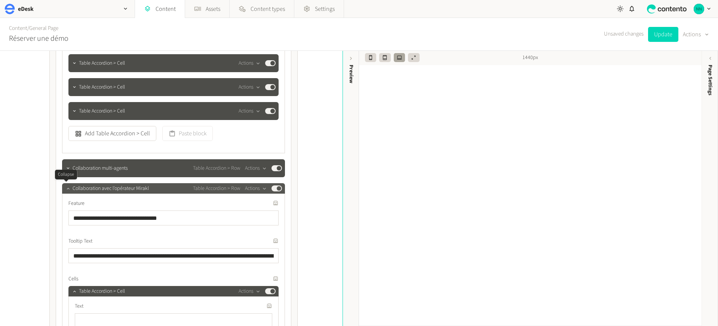
click at [65, 191] on icon "button" at bounding box center [67, 188] width 5 height 5
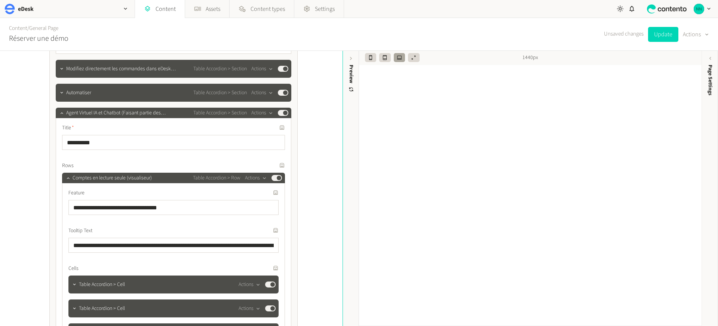
scroll to position [578, 0]
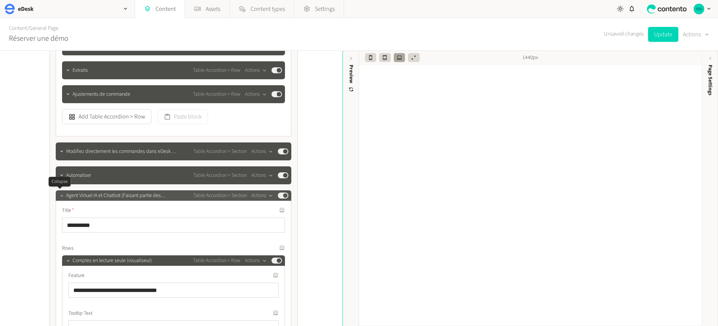
click at [59, 196] on icon "button" at bounding box center [61, 195] width 5 height 5
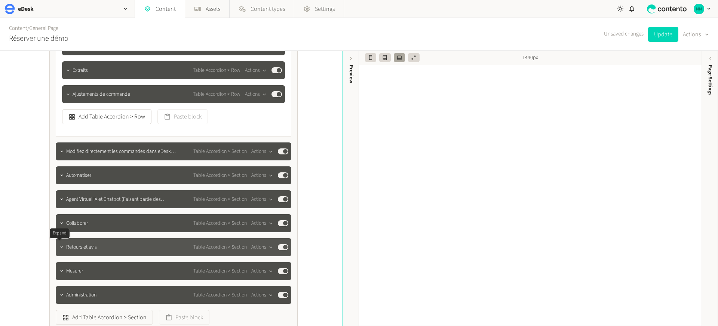
click at [59, 245] on icon "button" at bounding box center [61, 247] width 5 height 5
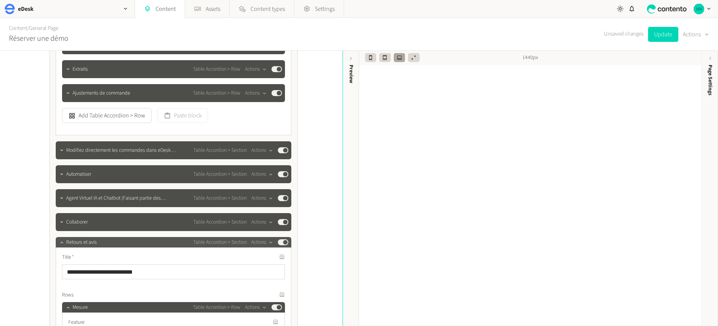
scroll to position [579, 0]
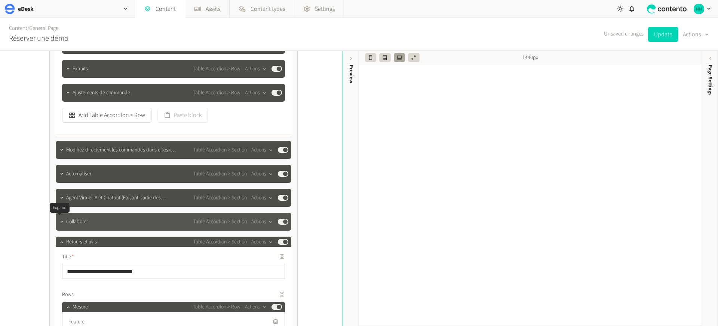
click at [60, 223] on icon "button" at bounding box center [61, 221] width 5 height 5
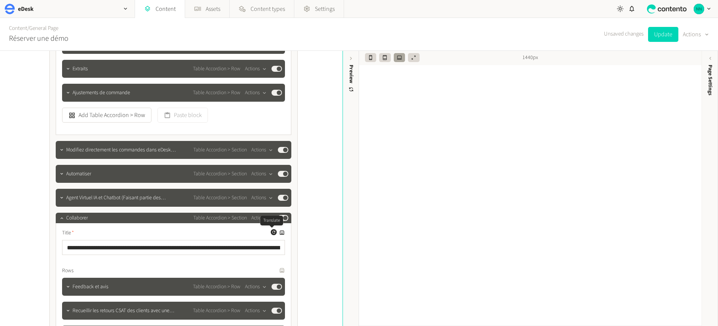
click at [273, 233] on icon "button" at bounding box center [273, 232] width 3 height 3
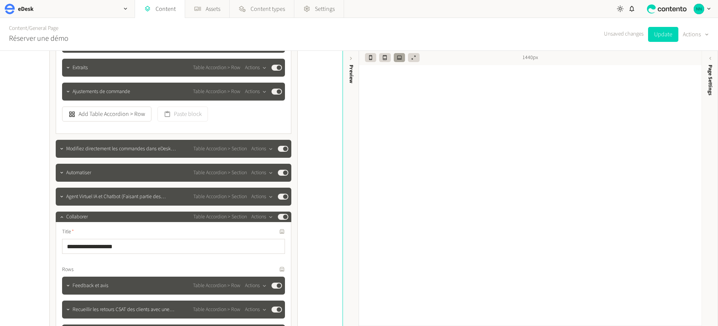
scroll to position [581, 0]
click at [655, 35] on button "Update" at bounding box center [663, 34] width 30 height 15
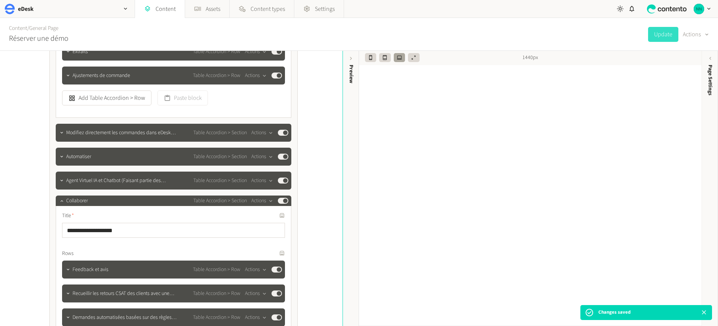
scroll to position [599, 0]
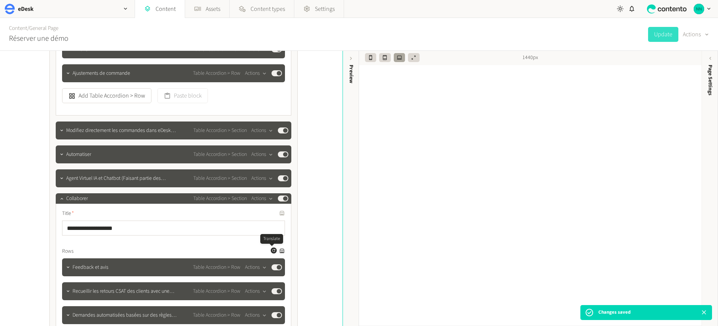
click at [272, 250] on icon "button" at bounding box center [274, 250] width 4 height 4
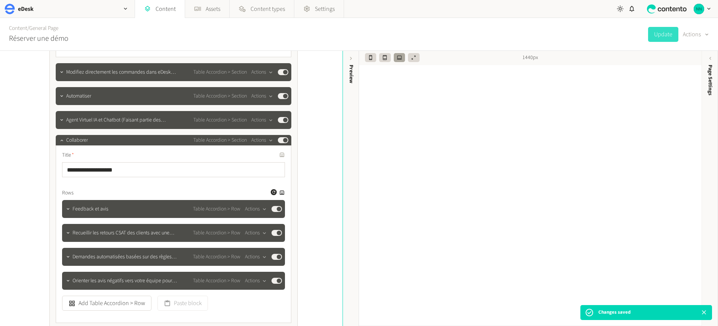
scroll to position [665, 0]
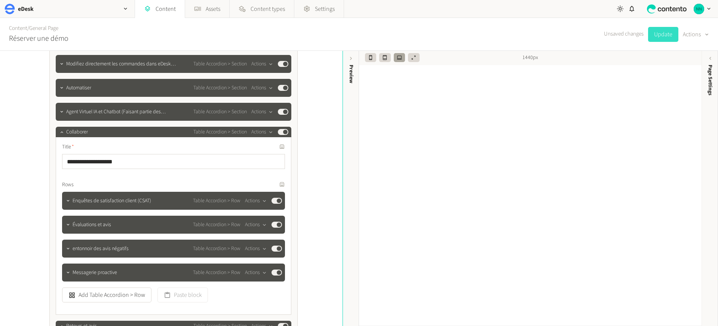
click at [655, 37] on button "Update" at bounding box center [663, 34] width 30 height 15
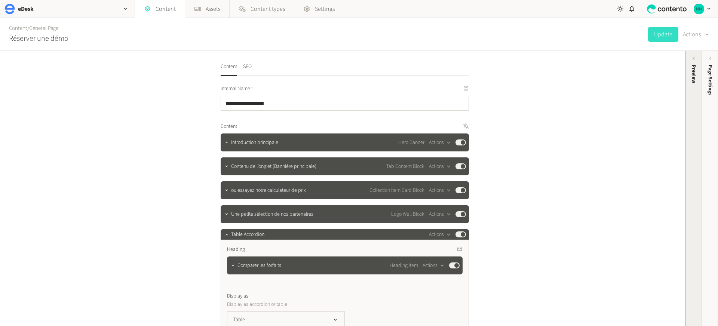
click at [693, 80] on div "Preview" at bounding box center [694, 74] width 8 height 19
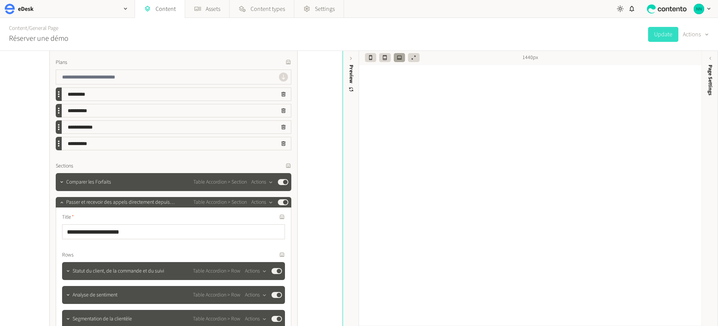
scroll to position [283, 0]
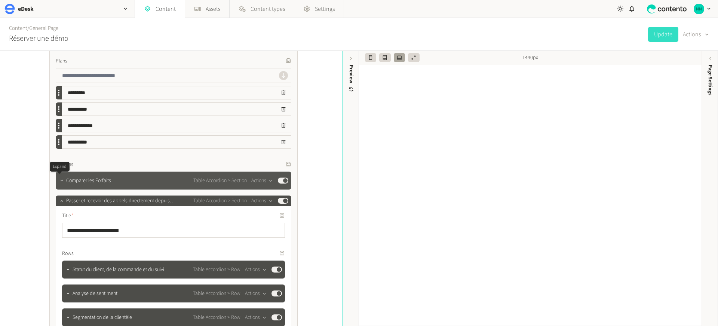
click at [59, 181] on icon "button" at bounding box center [61, 180] width 5 height 5
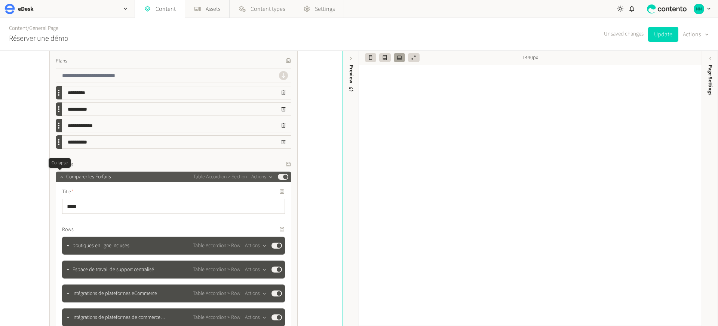
click at [59, 180] on button "button" at bounding box center [61, 176] width 9 height 9
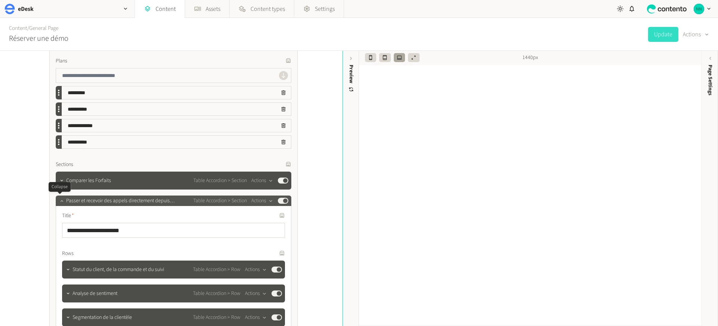
click at [59, 200] on icon "button" at bounding box center [61, 200] width 5 height 5
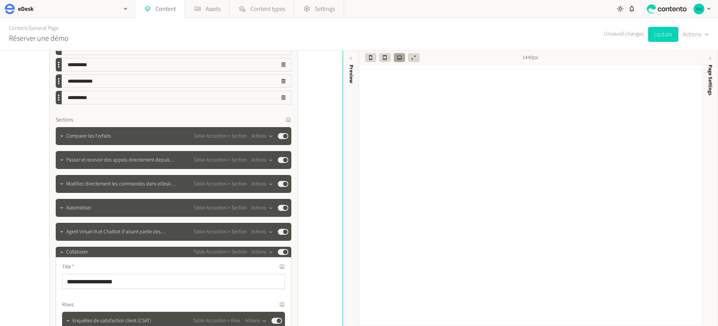
scroll to position [389, 0]
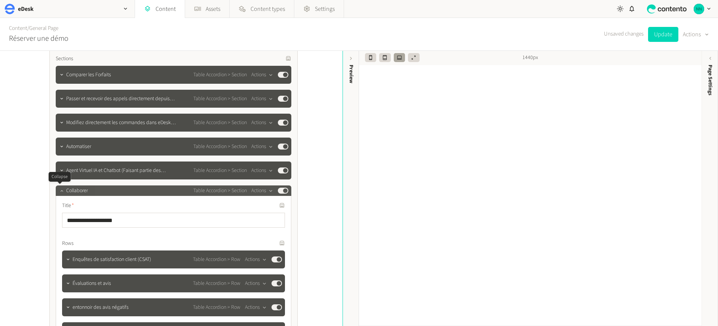
click at [59, 190] on icon "button" at bounding box center [61, 190] width 5 height 5
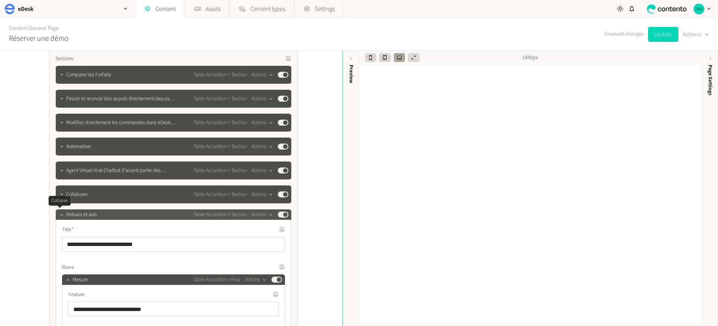
click at [59, 216] on icon "button" at bounding box center [61, 214] width 5 height 5
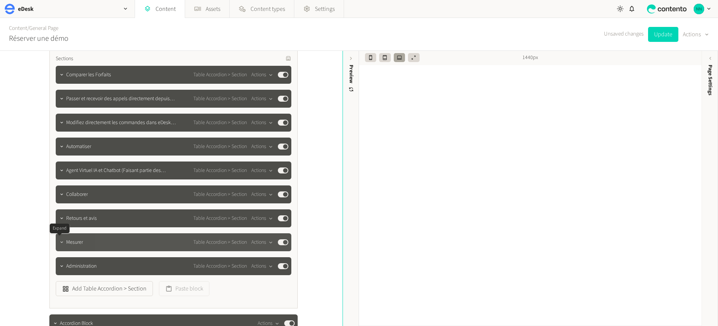
click at [59, 241] on icon "button" at bounding box center [61, 242] width 5 height 5
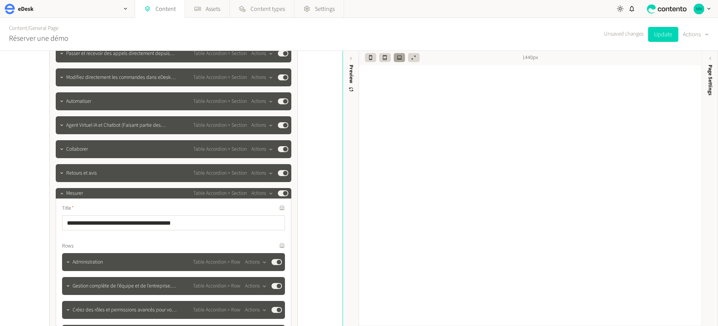
scroll to position [439, 0]
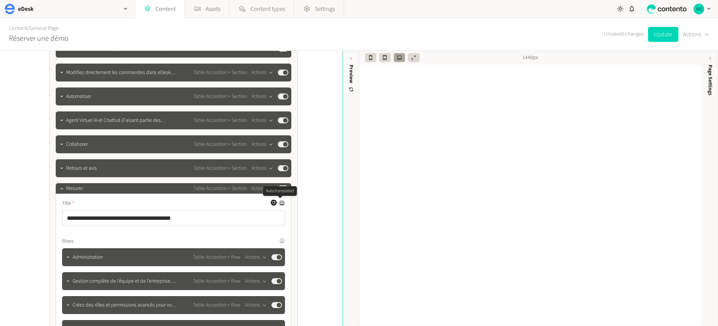
click at [281, 204] on icon at bounding box center [282, 203] width 6 height 6
click at [272, 204] on icon "button" at bounding box center [274, 202] width 4 height 4
click at [272, 239] on icon "button" at bounding box center [273, 240] width 3 height 3
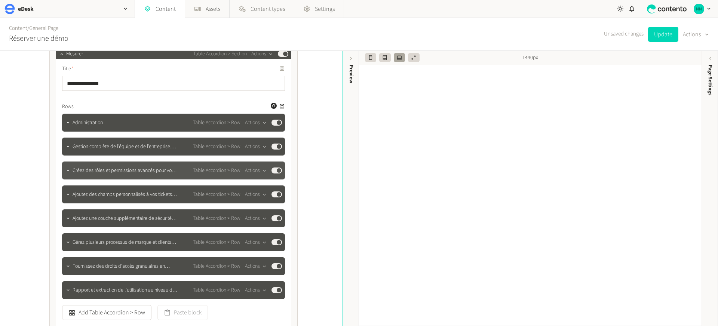
scroll to position [578, 0]
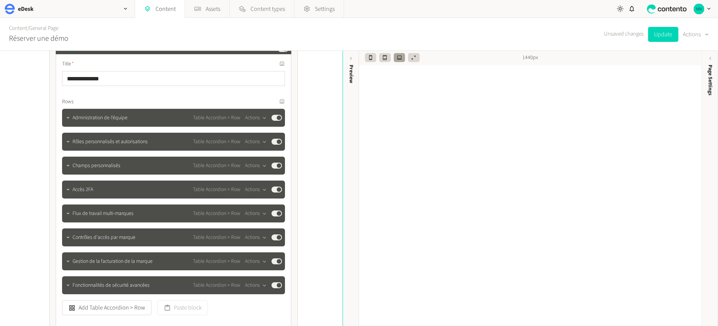
drag, startPoint x: 660, startPoint y: 37, endPoint x: 297, endPoint y: 130, distance: 375.0
click at [660, 37] on button "Update" at bounding box center [663, 34] width 30 height 15
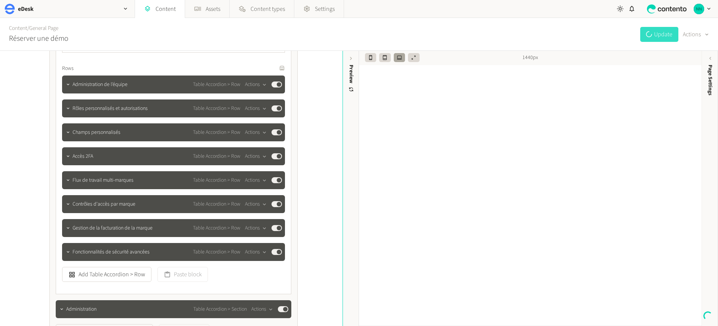
scroll to position [740, 0]
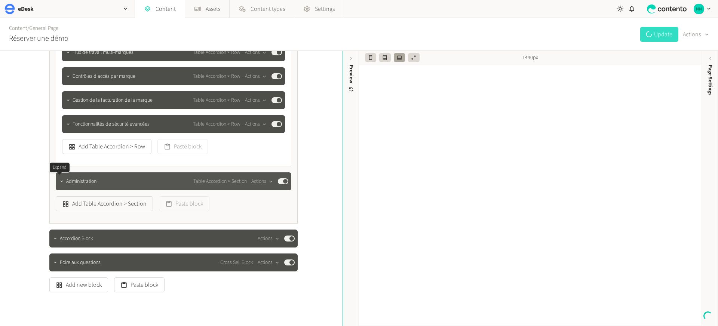
click at [60, 182] on icon "button" at bounding box center [61, 181] width 5 height 5
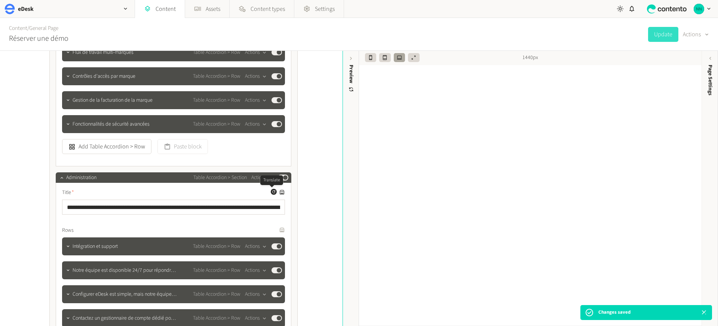
click at [272, 191] on icon "button" at bounding box center [274, 192] width 4 height 4
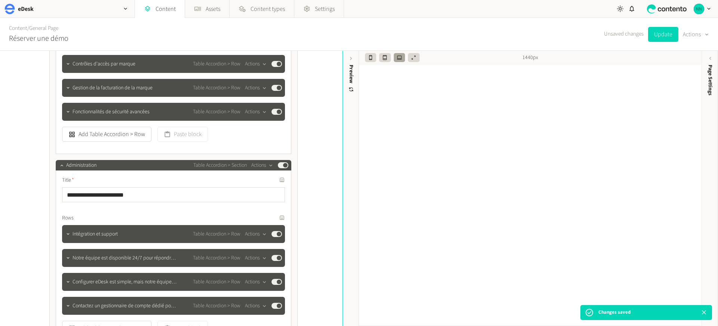
scroll to position [753, 0]
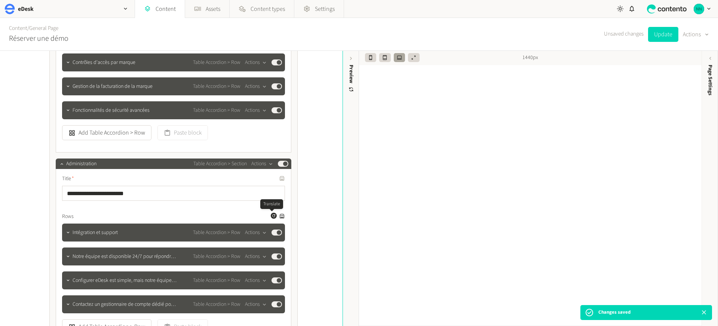
click at [272, 216] on icon "button" at bounding box center [273, 215] width 3 height 3
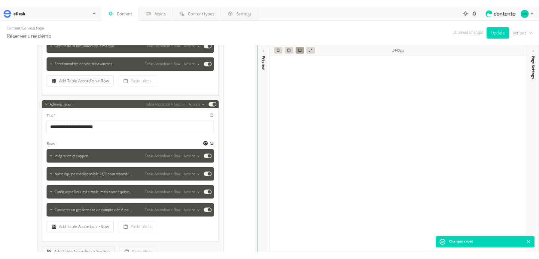
scroll to position [797, 0]
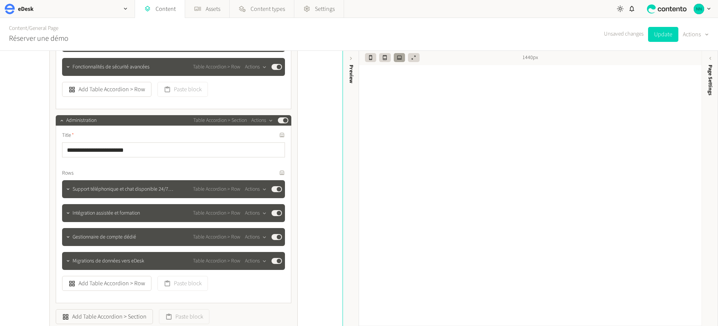
click at [646, 35] on div "Unsaved changes Update Actions" at bounding box center [656, 34] width 105 height 15
click at [658, 33] on button "Update" at bounding box center [663, 34] width 30 height 15
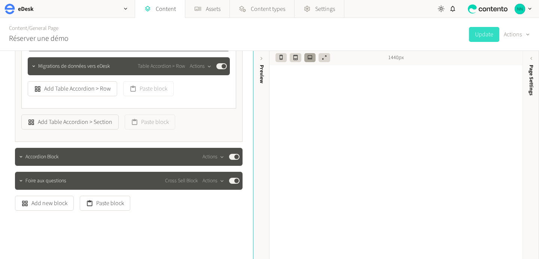
scroll to position [995, 0]
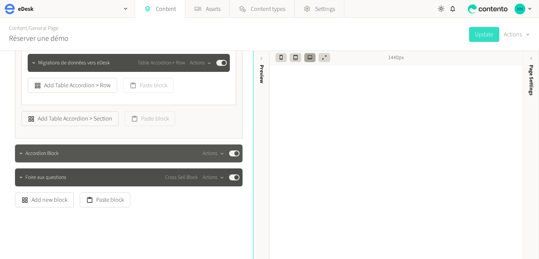
click at [56, 154] on span "Accordion Block" at bounding box center [41, 154] width 33 height 8
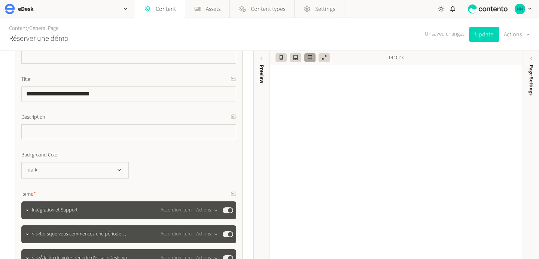
scroll to position [1131, 0]
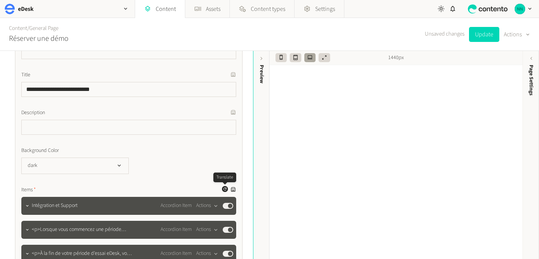
click at [222, 189] on button "Generate a translation for this field" at bounding box center [225, 189] width 6 height 6
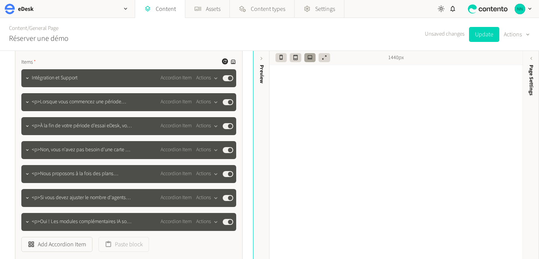
scroll to position [1258, 0]
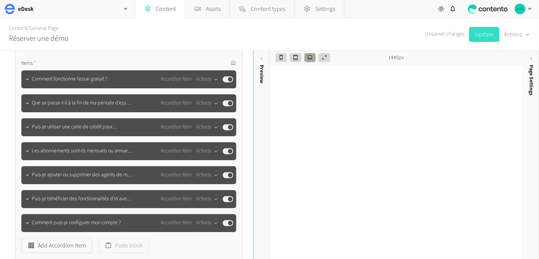
click at [478, 40] on button "Update" at bounding box center [484, 34] width 30 height 15
